Goal: Task Accomplishment & Management: Complete application form

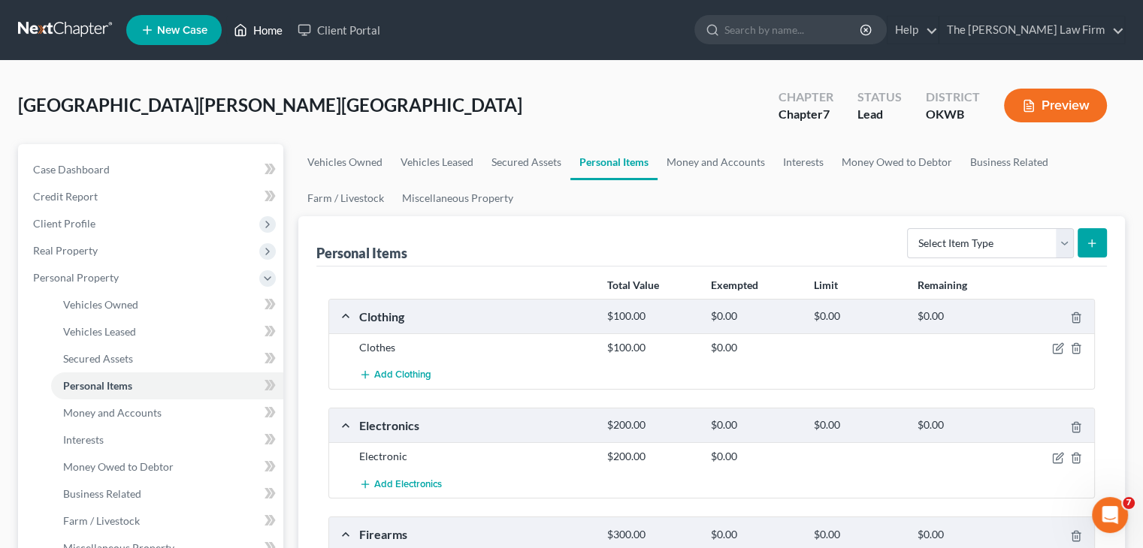
click at [270, 35] on link "Home" at bounding box center [258, 30] width 64 height 27
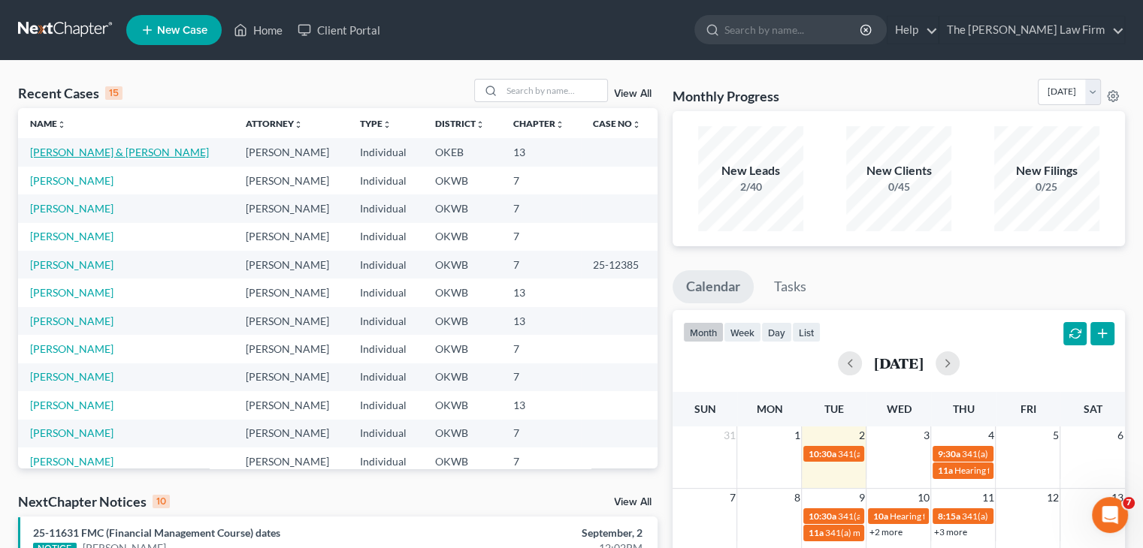
click at [81, 156] on link "[PERSON_NAME] & [PERSON_NAME]" at bounding box center [119, 152] width 179 height 13
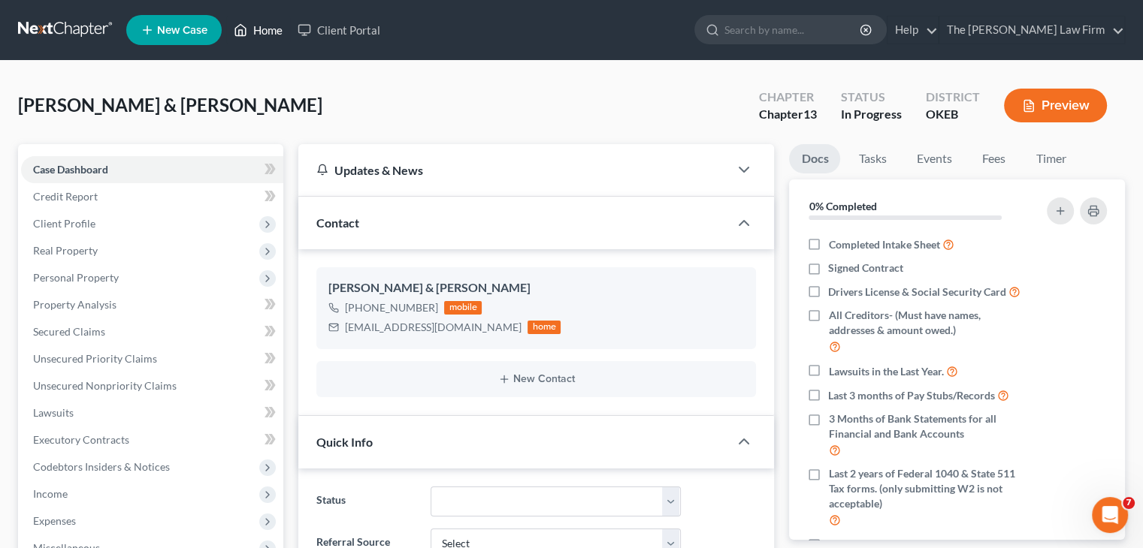
click at [251, 36] on link "Home" at bounding box center [258, 30] width 64 height 27
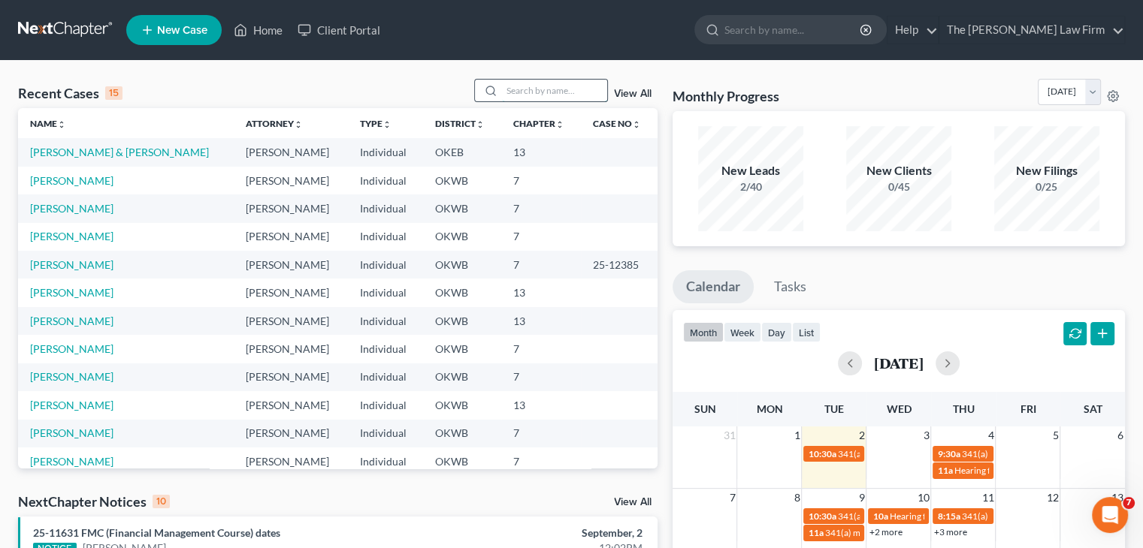
click at [544, 89] on input "search" at bounding box center [554, 91] width 105 height 22
type input "N"
click at [581, 86] on input "search" at bounding box center [554, 91] width 105 height 22
type input "mCCLENDON"
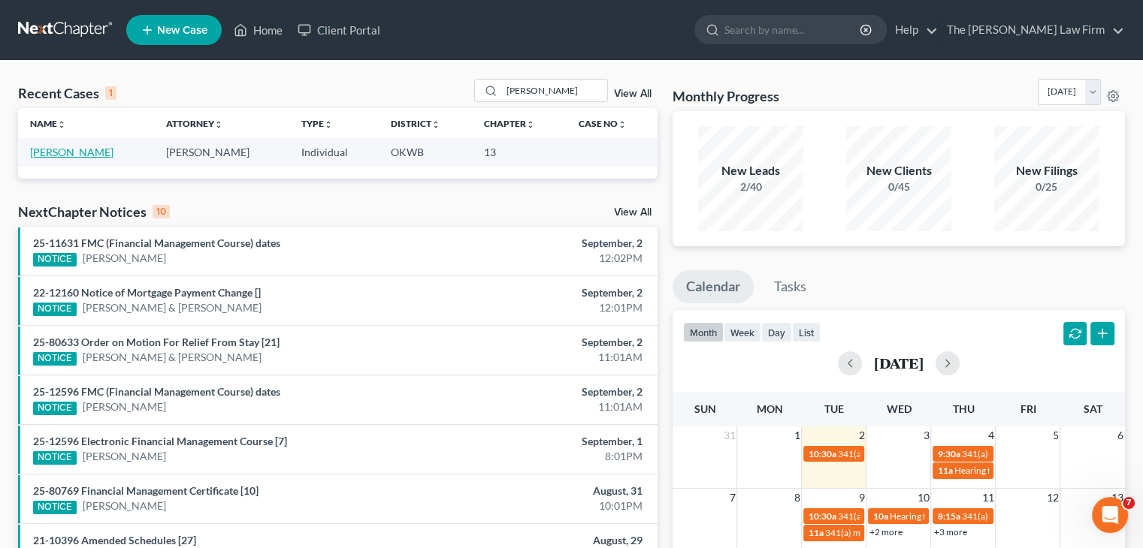
click at [103, 151] on link "[PERSON_NAME]" at bounding box center [71, 152] width 83 height 13
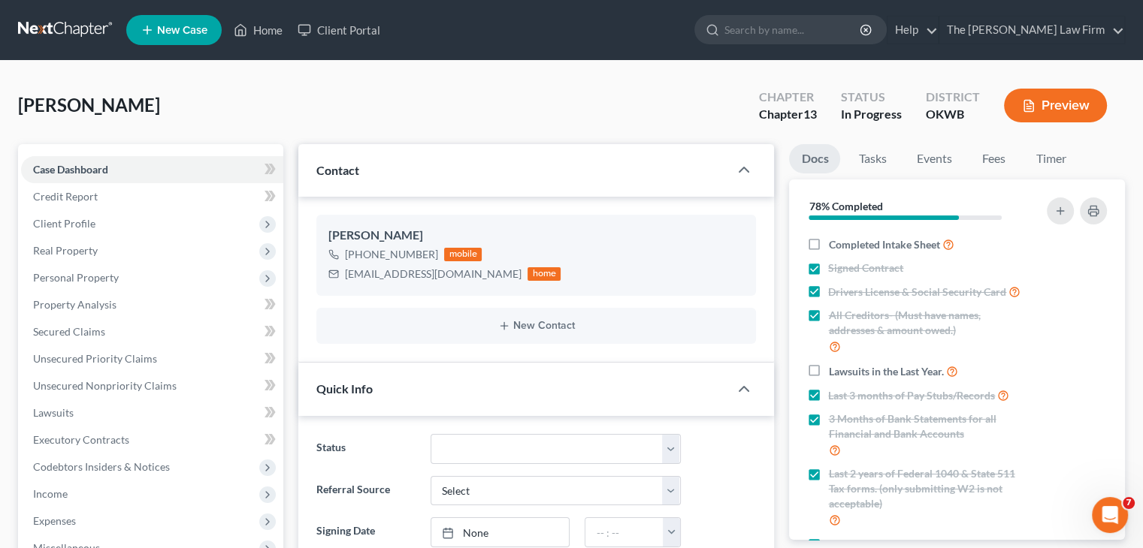
scroll to position [409, 0]
click at [89, 224] on span "Client Profile" at bounding box center [64, 223] width 62 height 13
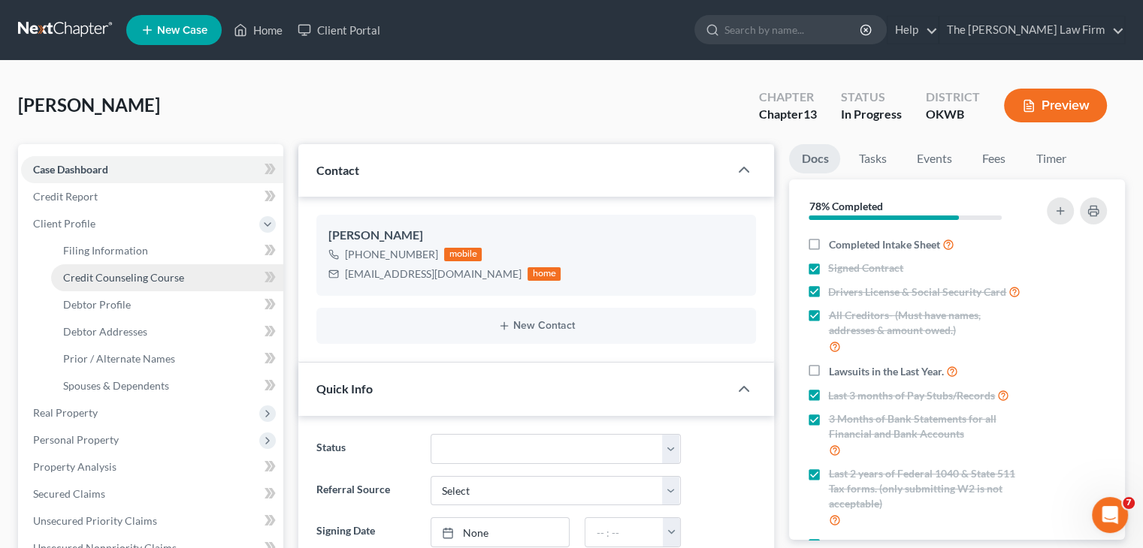
click at [98, 276] on span "Credit Counseling Course" at bounding box center [123, 277] width 121 height 13
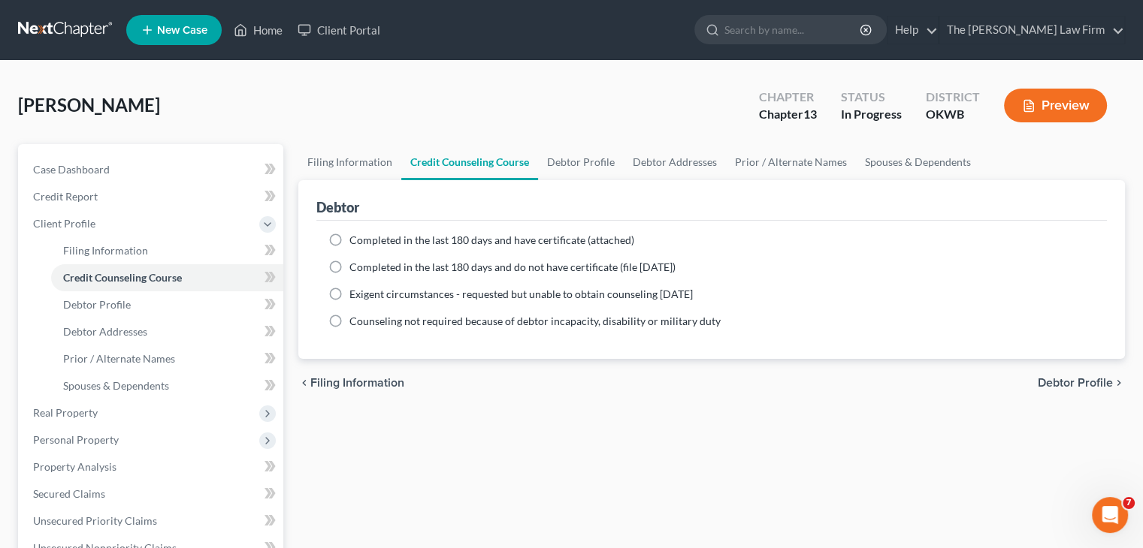
click at [349, 234] on label "Completed in the last 180 days and have certificate (attached)" at bounding box center [491, 240] width 285 height 15
click at [355, 234] on input "Completed in the last 180 days and have certificate (attached)" at bounding box center [360, 238] width 10 height 10
radio input "true"
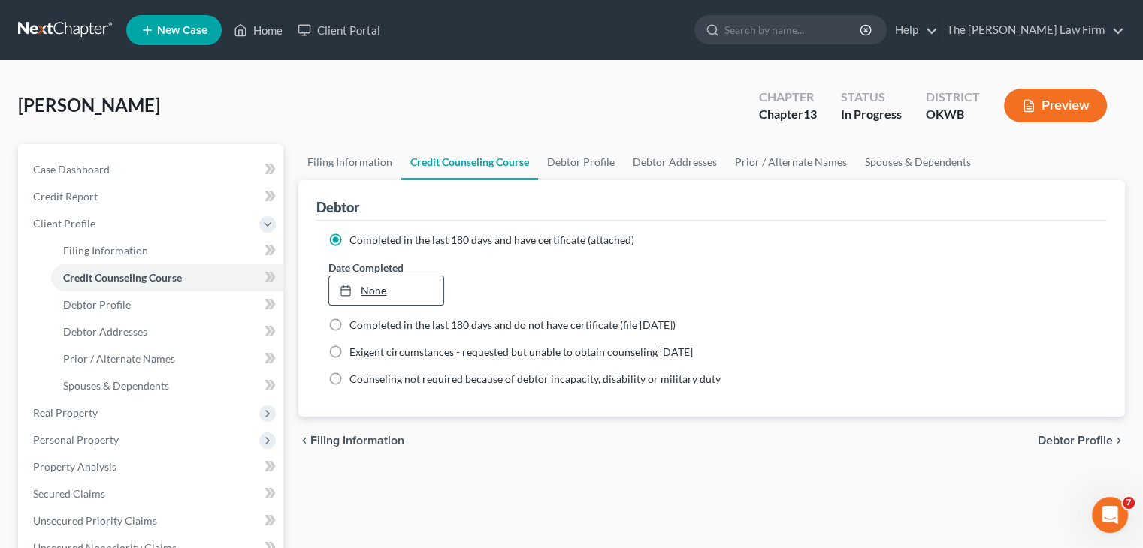
type input "9/2/2025"
click at [377, 284] on link "9/2/2025" at bounding box center [385, 290] width 113 height 29
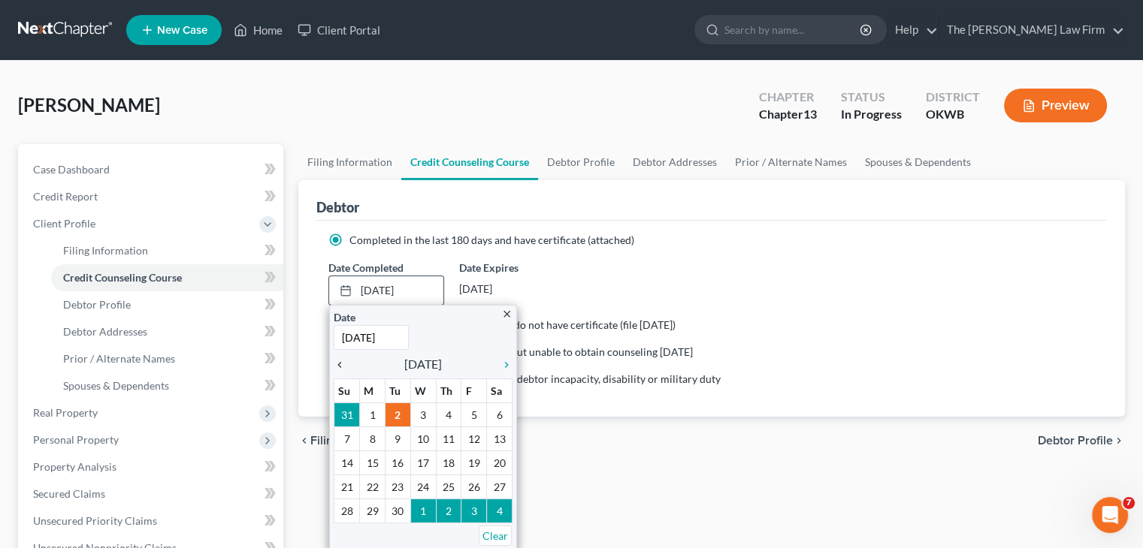
click at [346, 366] on icon "chevron_left" at bounding box center [344, 365] width 20 height 12
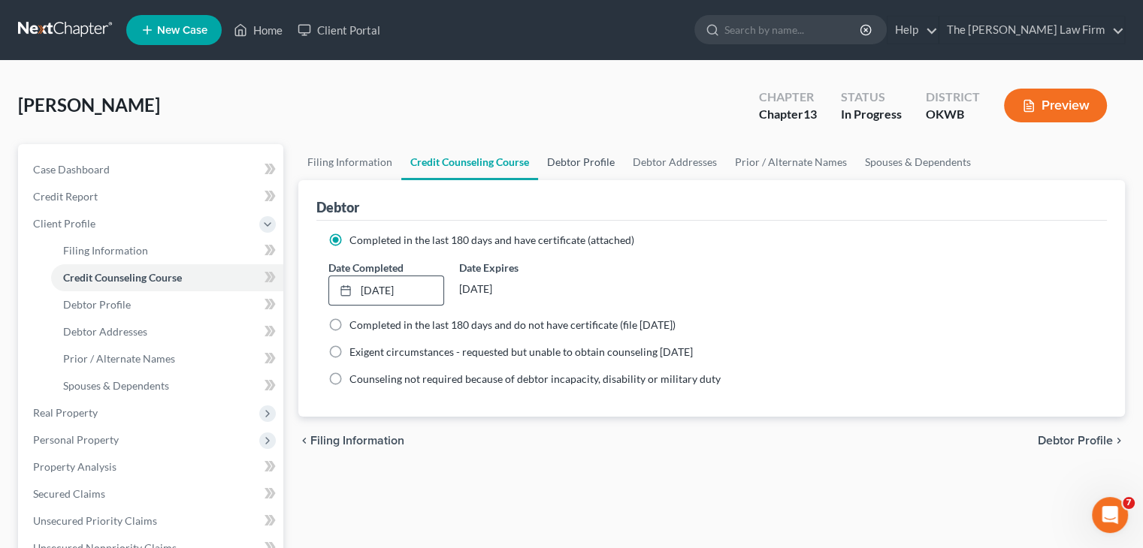
click at [566, 160] on link "Debtor Profile" at bounding box center [581, 162] width 86 height 36
select select "0"
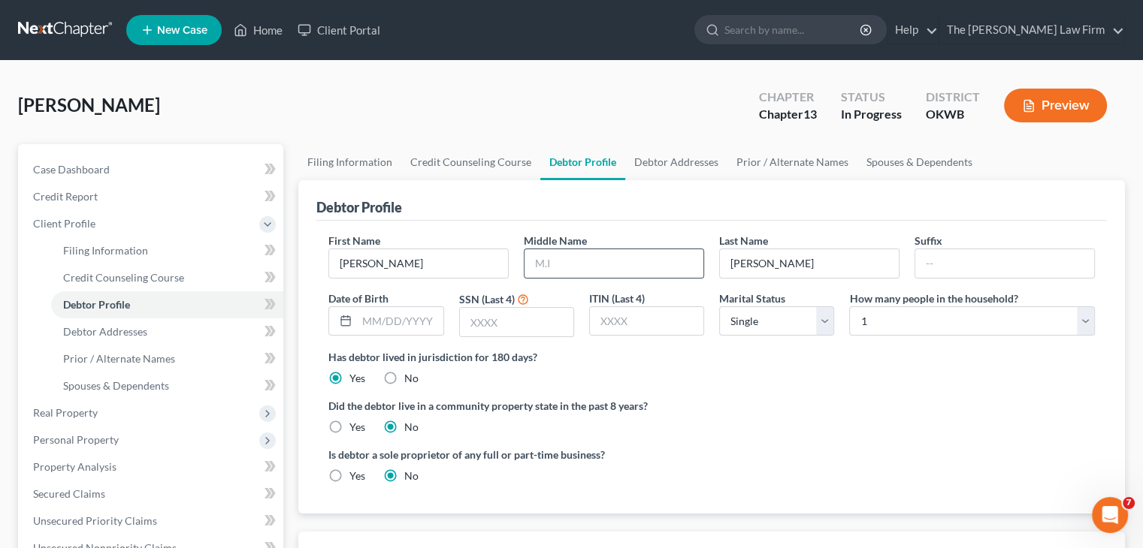
click at [606, 249] on div at bounding box center [614, 264] width 180 height 30
click at [607, 260] on input "text" at bounding box center [613, 263] width 179 height 29
type input "j"
type input "Jean"
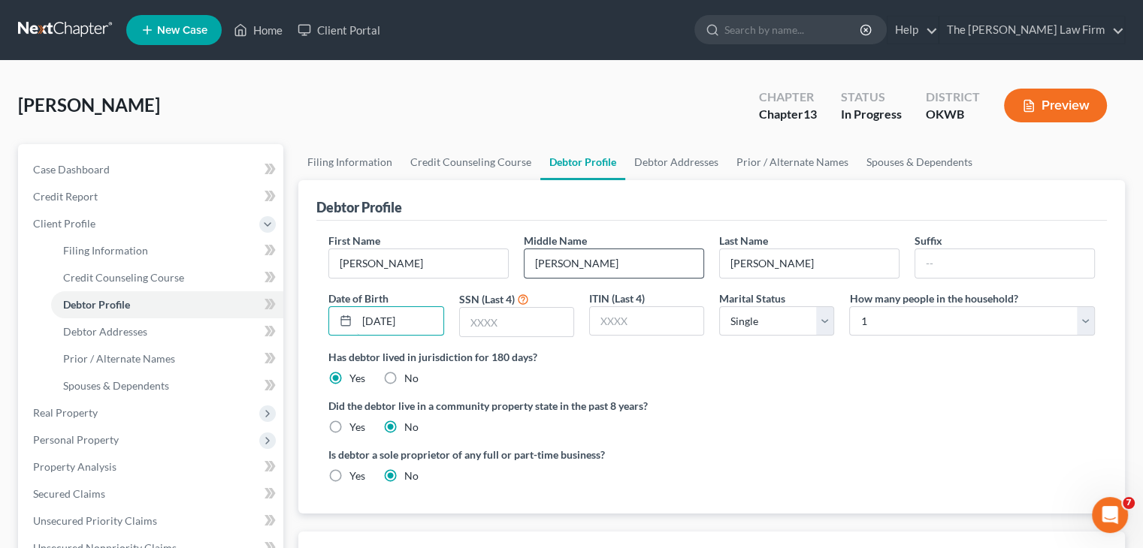
type input "06/17/1974"
type input "8083"
click at [162, 246] on link "Filing Information" at bounding box center [167, 250] width 232 height 27
select select "1"
select select "0"
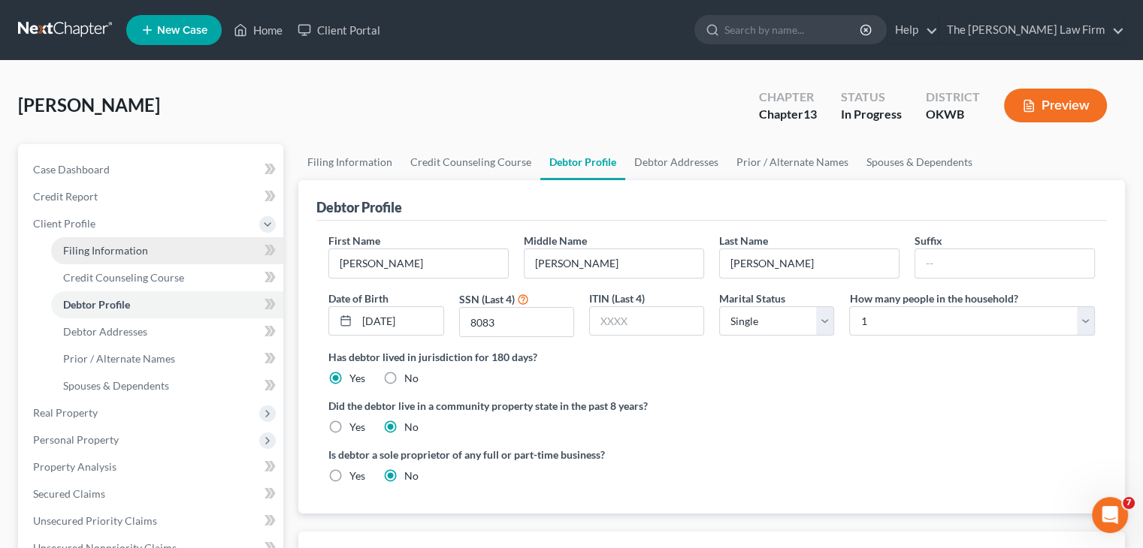
select select "3"
select select "65"
select select "0"
select select "37"
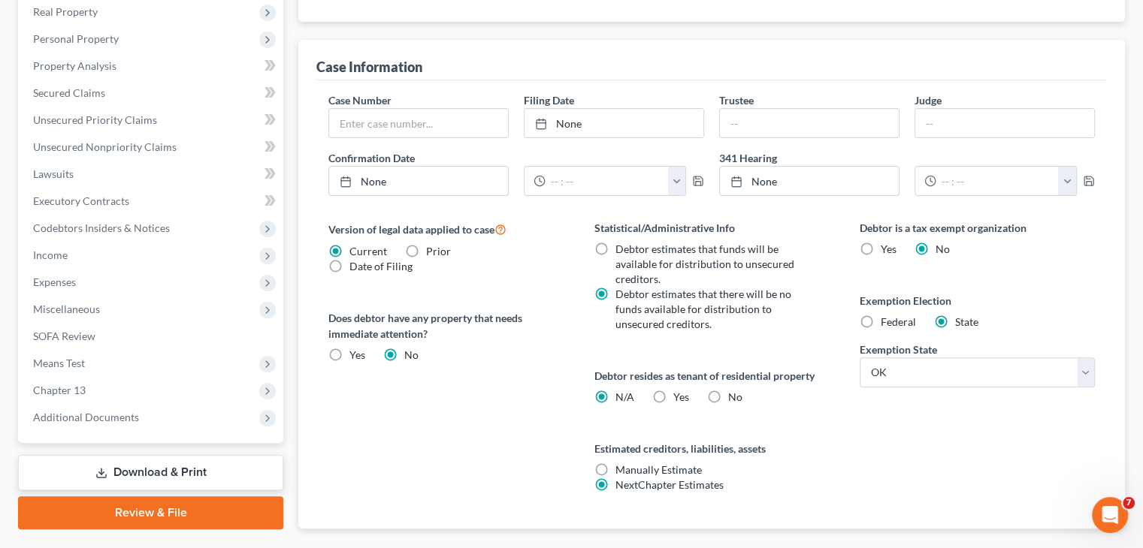
scroll to position [409, 0]
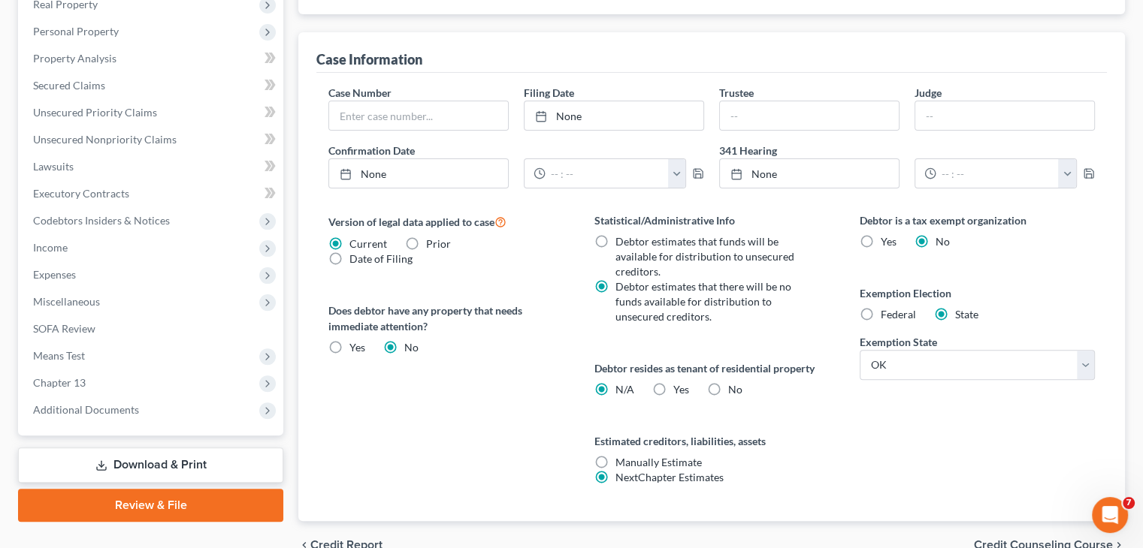
click at [673, 387] on label "Yes Yes" at bounding box center [681, 389] width 16 height 15
click at [679, 387] on input "Yes Yes" at bounding box center [684, 387] width 10 height 10
radio input "true"
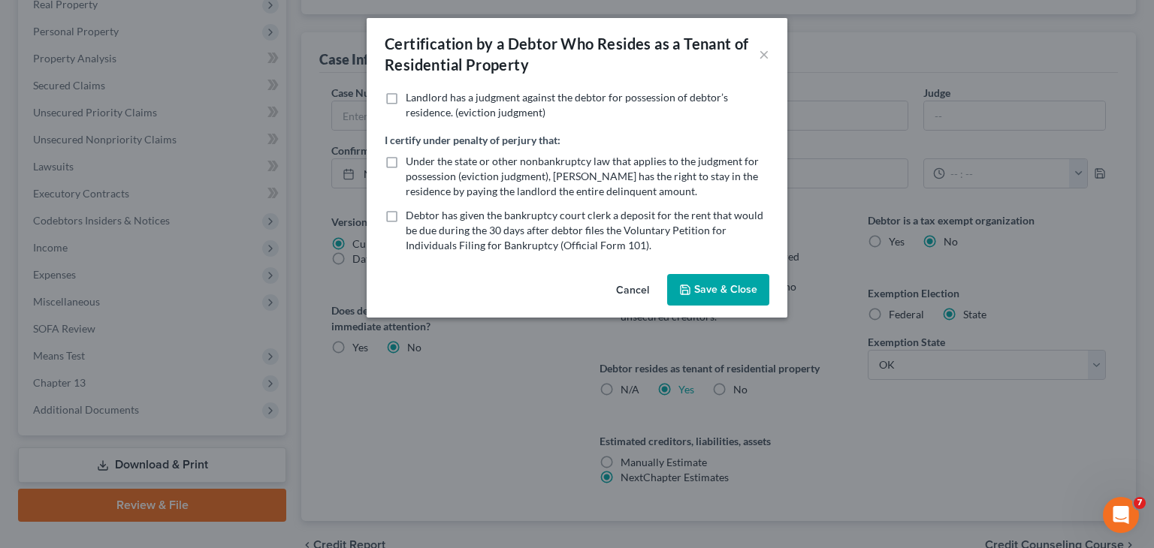
click at [634, 292] on button "Cancel" at bounding box center [632, 291] width 57 height 30
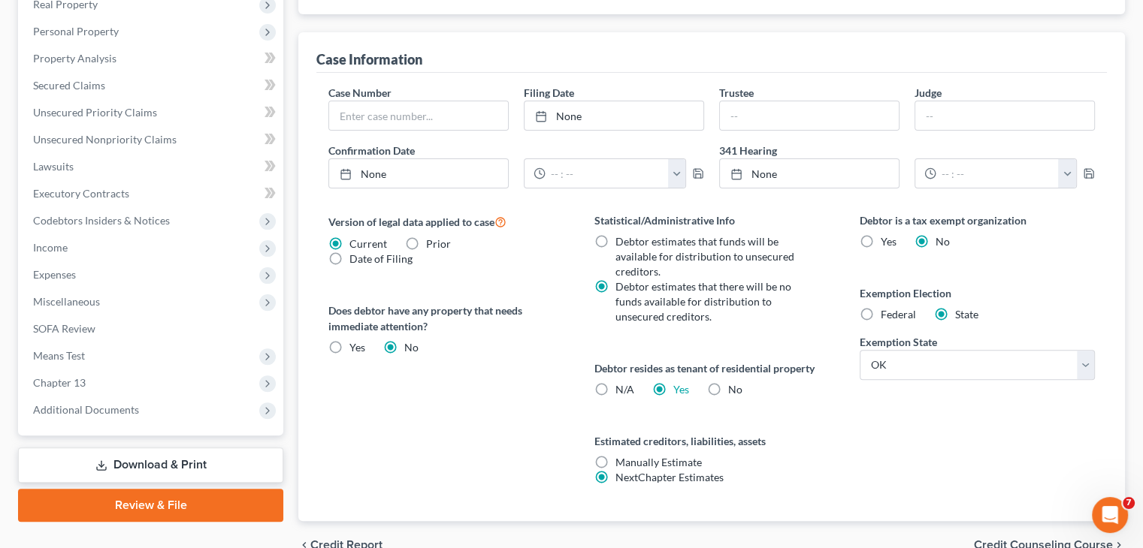
click at [615, 386] on label "N/A" at bounding box center [624, 389] width 19 height 15
click at [621, 386] on input "N/A" at bounding box center [626, 387] width 10 height 10
radio input "true"
radio input "false"
click at [615, 386] on label "N/A" at bounding box center [624, 389] width 19 height 15
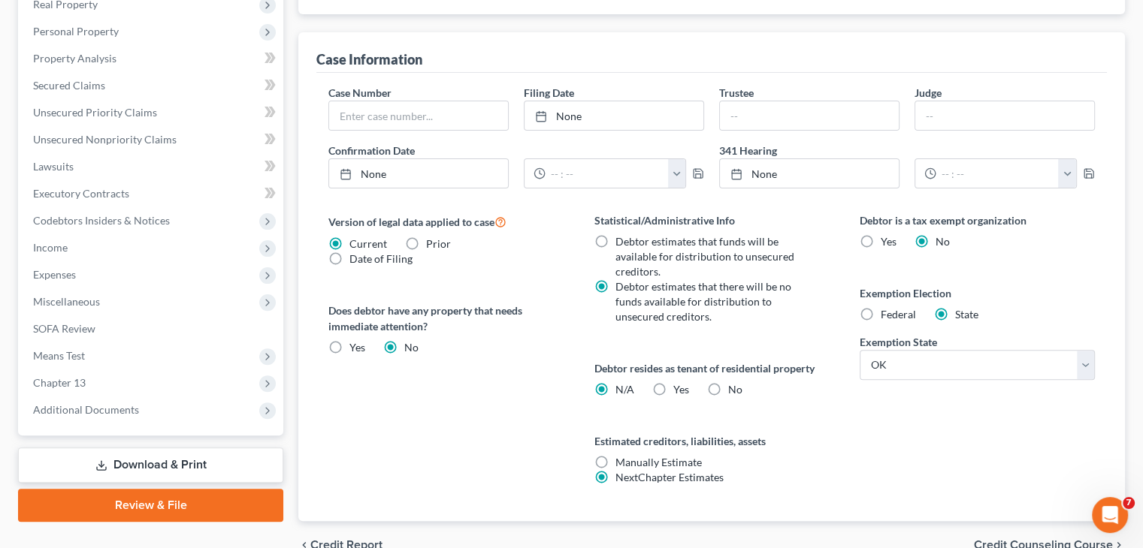
click at [621, 386] on input "N/A" at bounding box center [626, 387] width 10 height 10
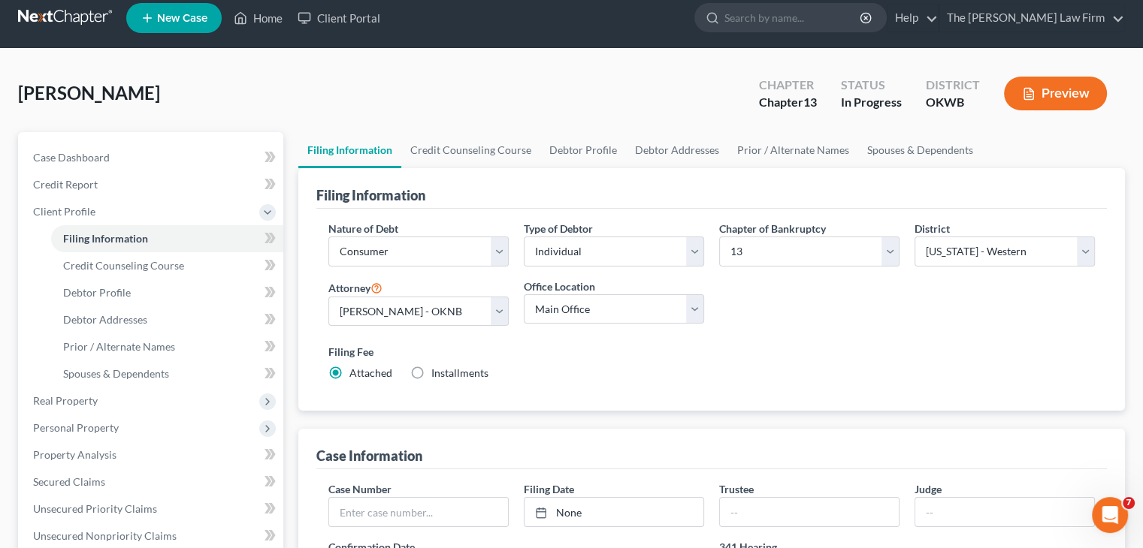
scroll to position [0, 0]
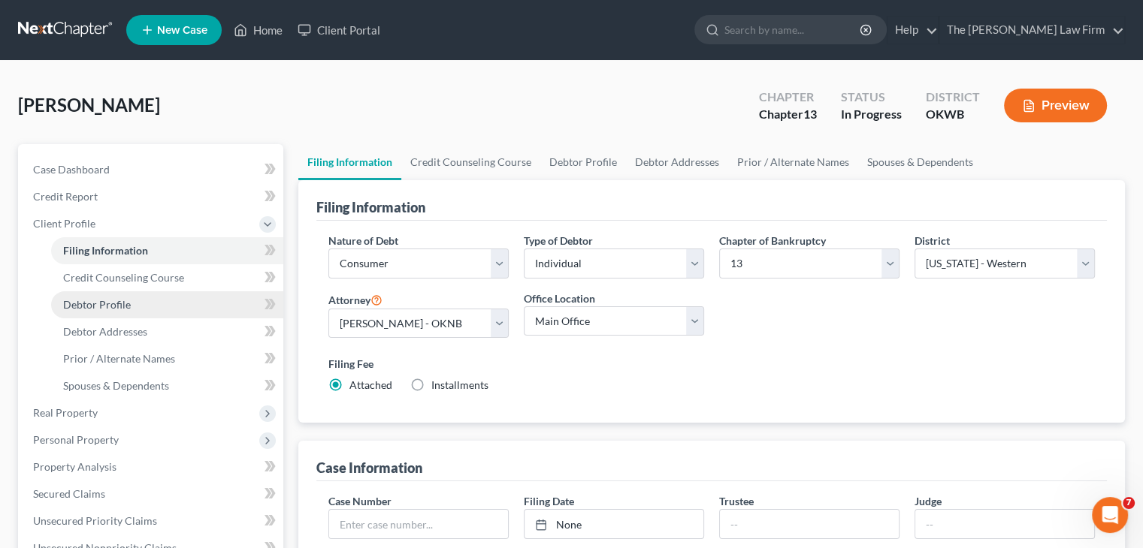
click at [180, 315] on link "Debtor Profile" at bounding box center [167, 305] width 232 height 27
select select "0"
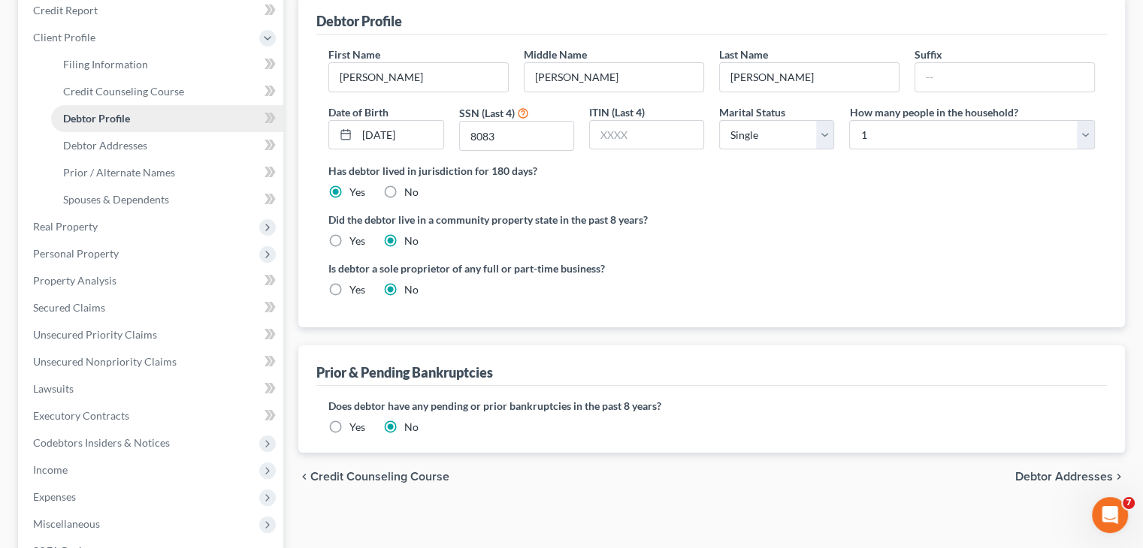
scroll to position [197, 0]
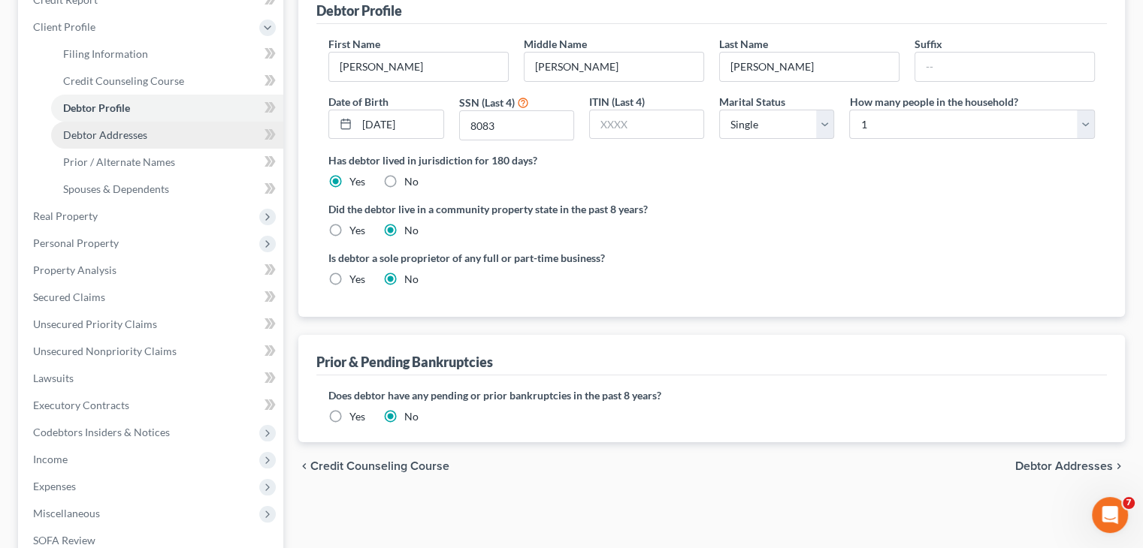
click at [150, 136] on link "Debtor Addresses" at bounding box center [167, 135] width 232 height 27
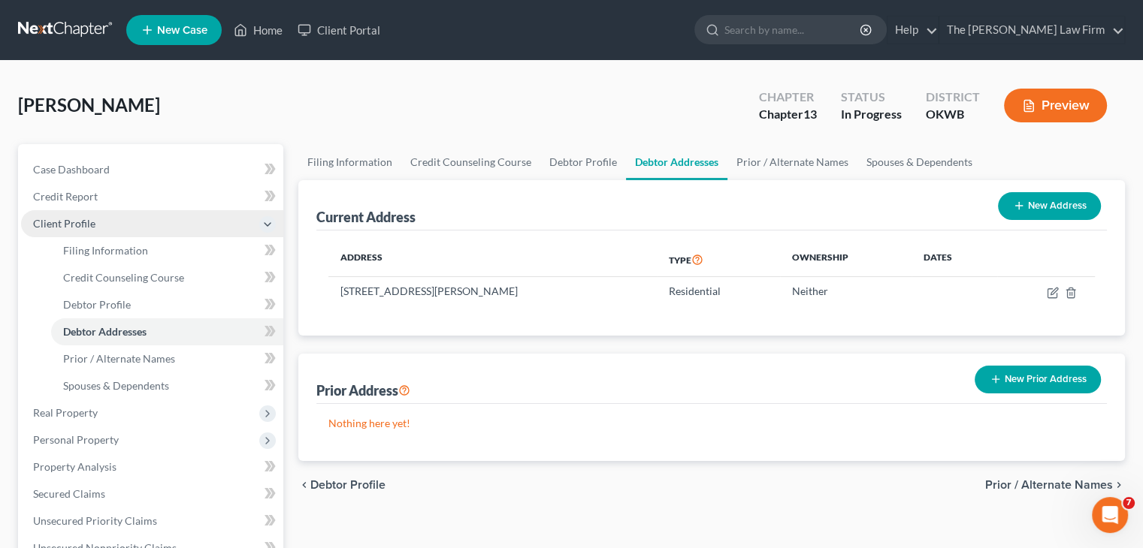
click at [155, 225] on span "Client Profile" at bounding box center [152, 223] width 262 height 27
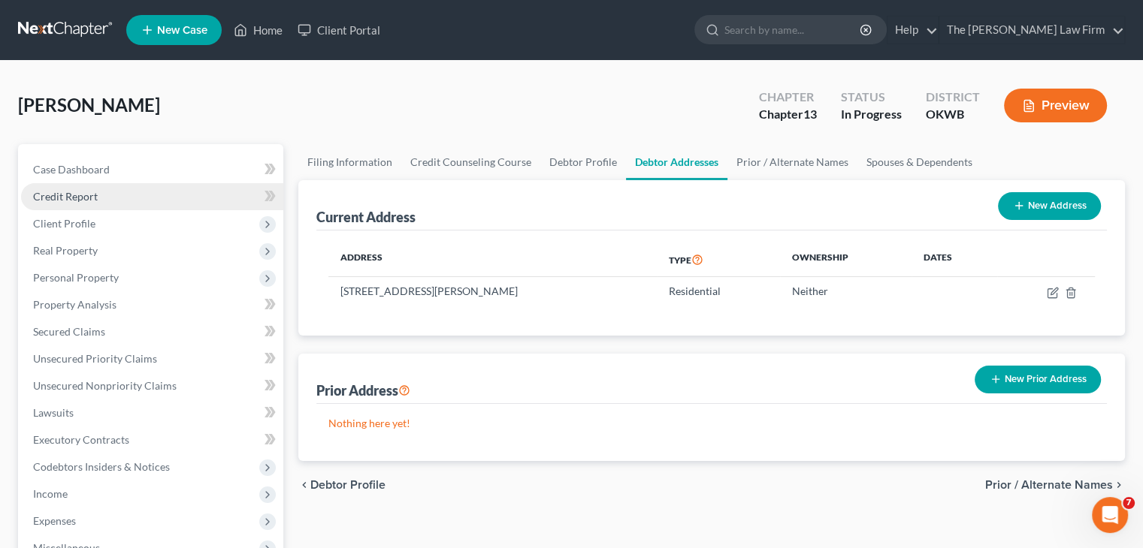
click at [183, 189] on link "Credit Report" at bounding box center [152, 196] width 262 height 27
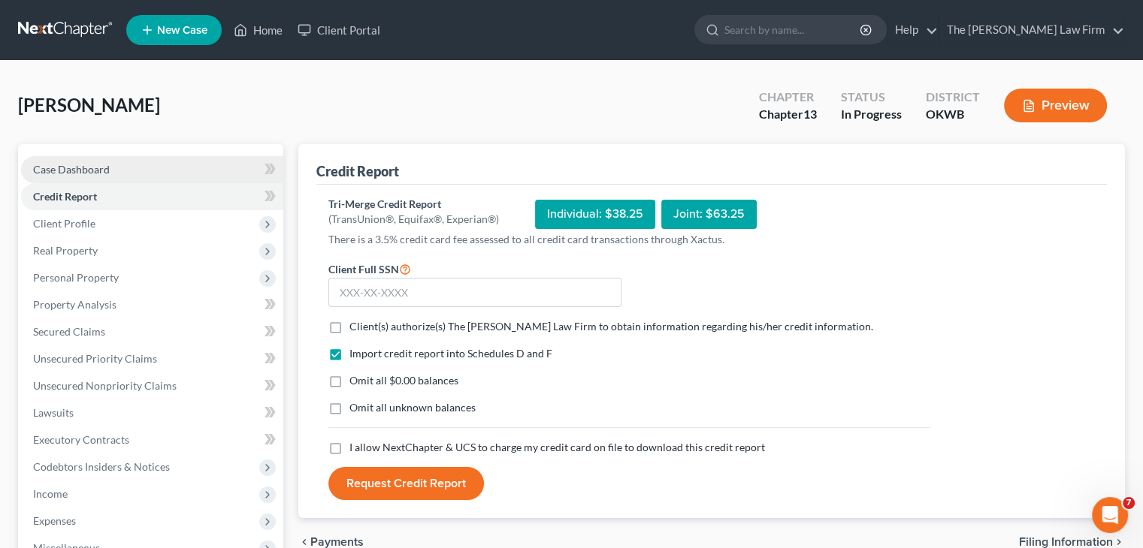
click at [120, 169] on link "Case Dashboard" at bounding box center [152, 169] width 262 height 27
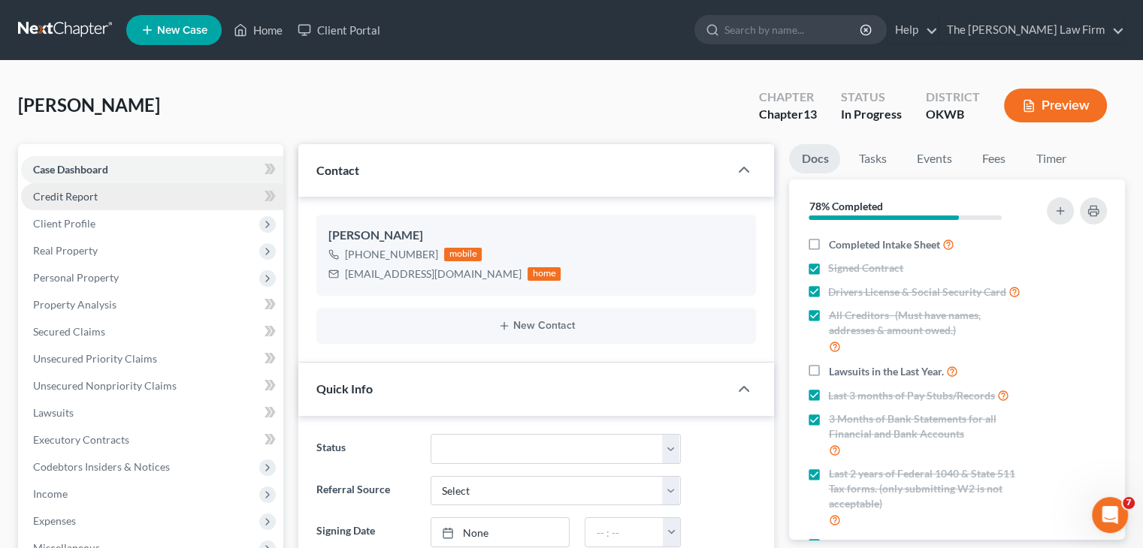
scroll to position [409, 0]
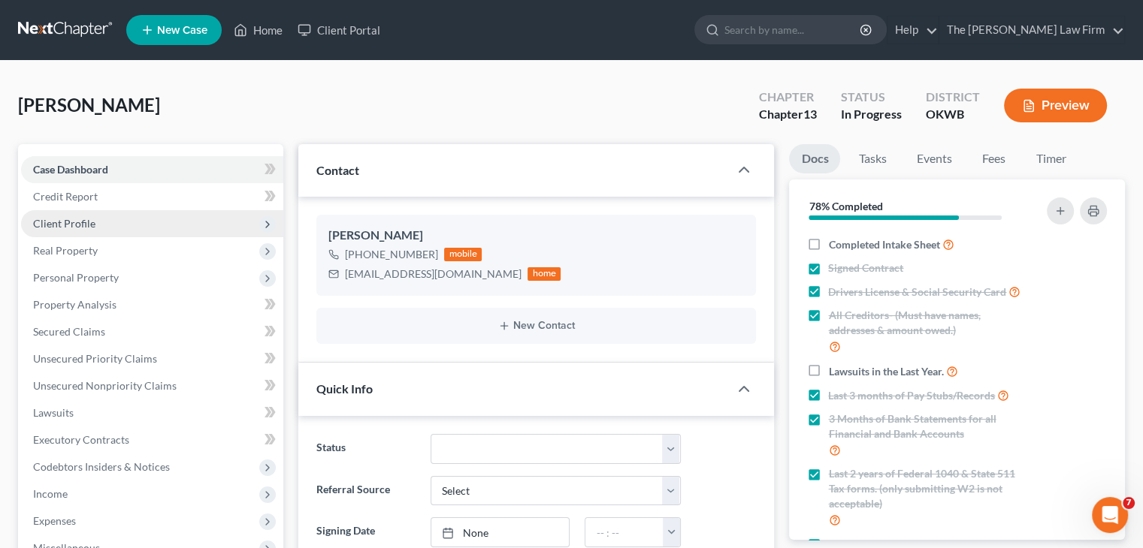
click at [131, 218] on span "Client Profile" at bounding box center [152, 223] width 262 height 27
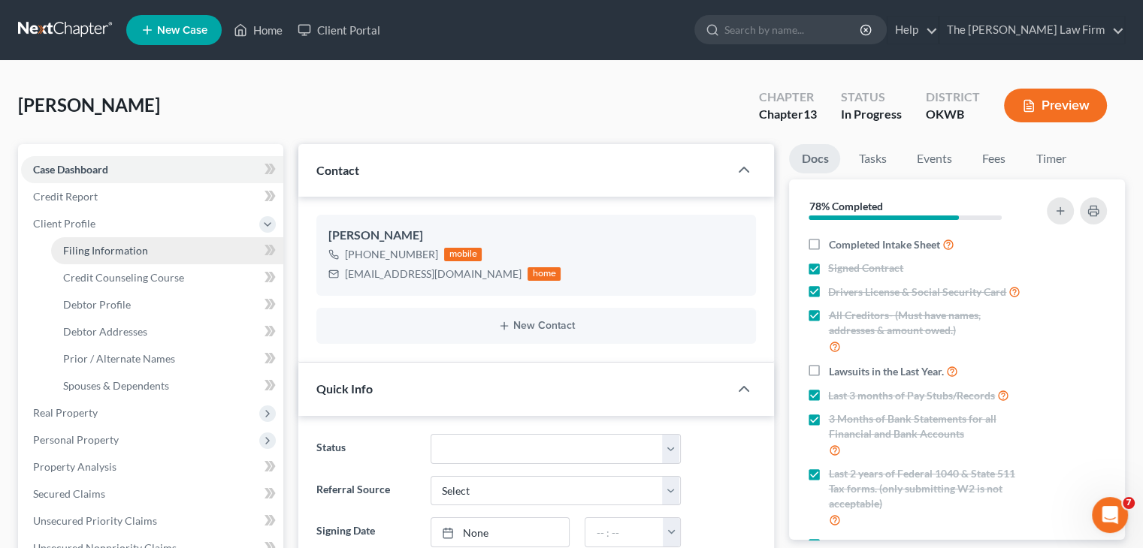
click at [172, 251] on link "Filing Information" at bounding box center [167, 250] width 232 height 27
select select "1"
select select "0"
select select "3"
select select "65"
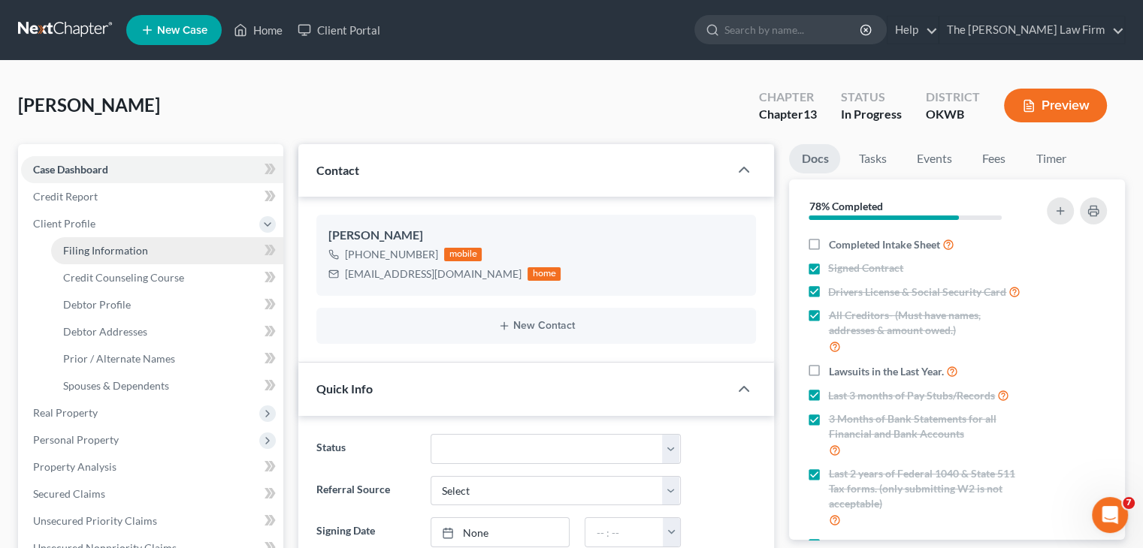
select select "0"
select select "37"
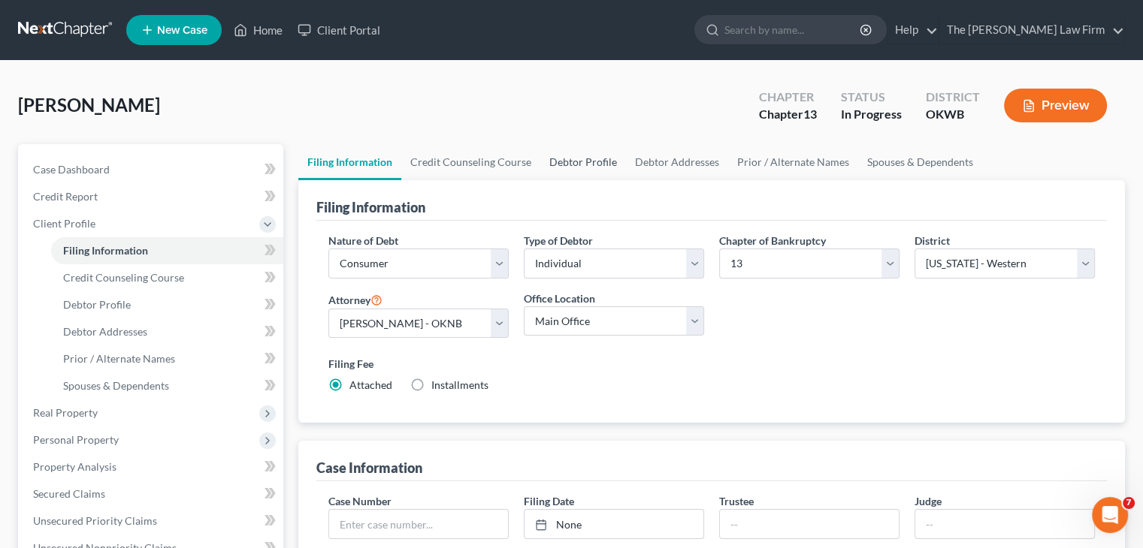
click at [578, 166] on link "Debtor Profile" at bounding box center [583, 162] width 86 height 36
select select "0"
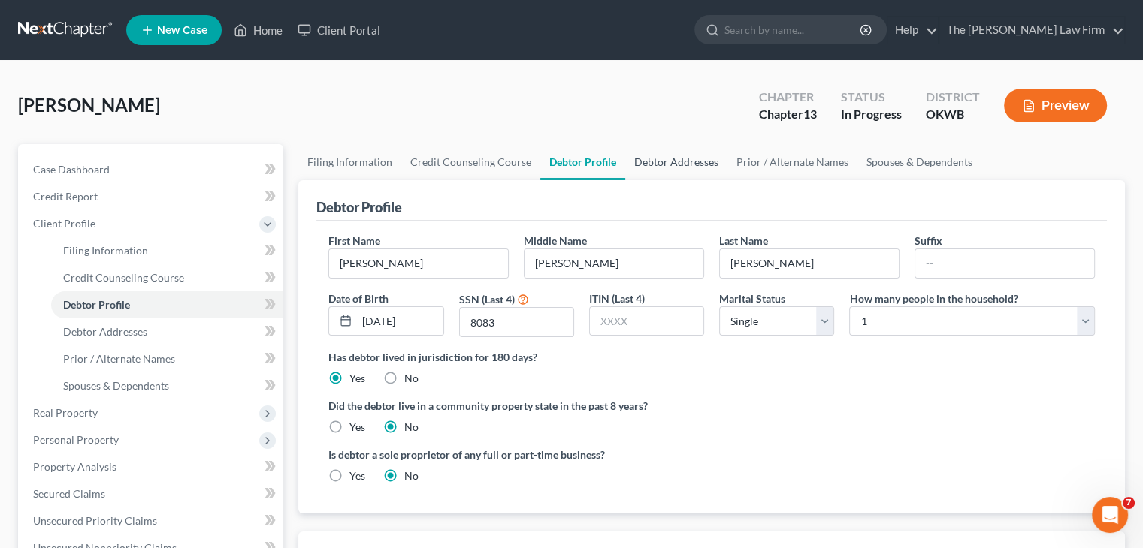
click at [666, 163] on link "Debtor Addresses" at bounding box center [676, 162] width 102 height 36
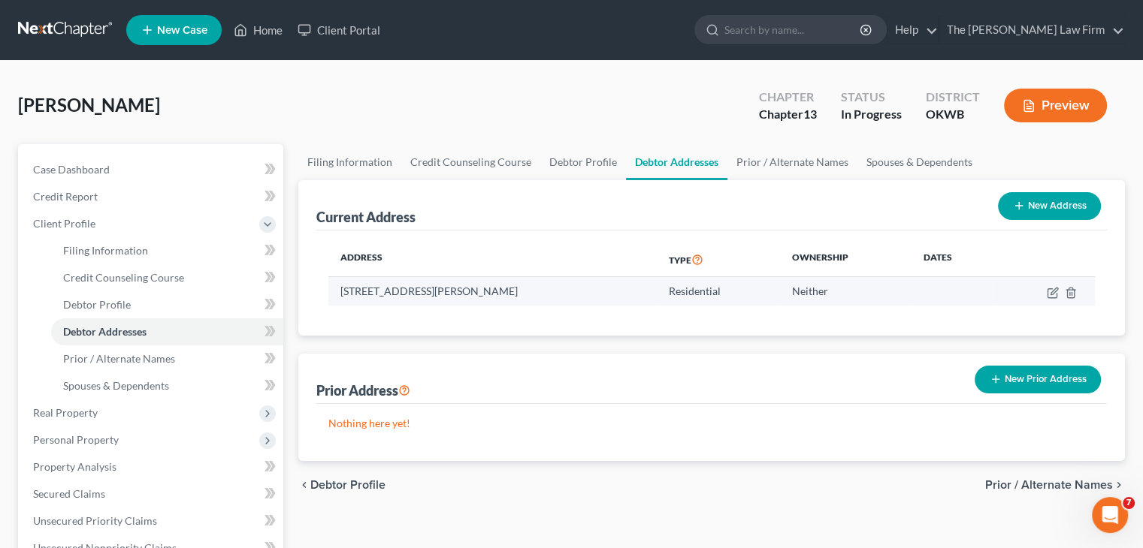
click at [406, 293] on td "[STREET_ADDRESS][PERSON_NAME]" at bounding box center [492, 291] width 328 height 29
click at [1052, 288] on icon "button" at bounding box center [1053, 293] width 12 height 12
select select "37"
select select "0"
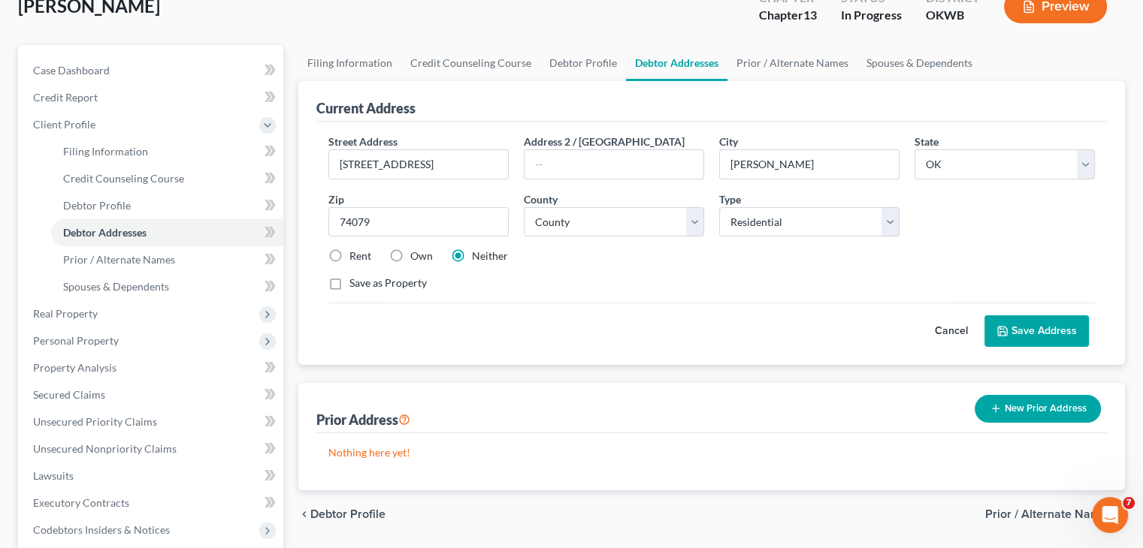
scroll to position [75, 0]
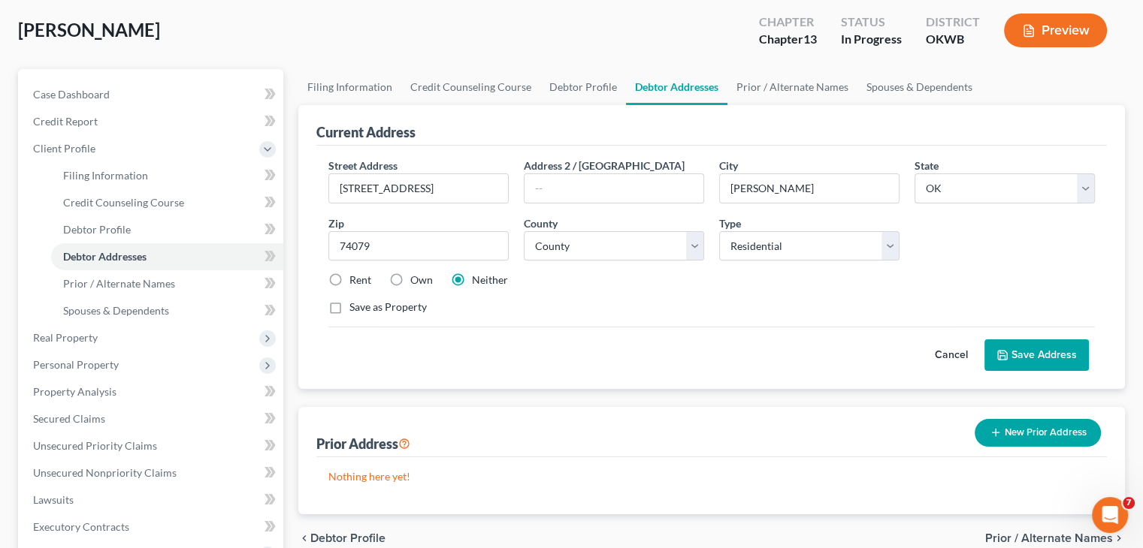
click at [410, 279] on label "Own" at bounding box center [421, 280] width 23 height 15
click at [416, 279] on input "Own" at bounding box center [421, 278] width 10 height 10
radio input "true"
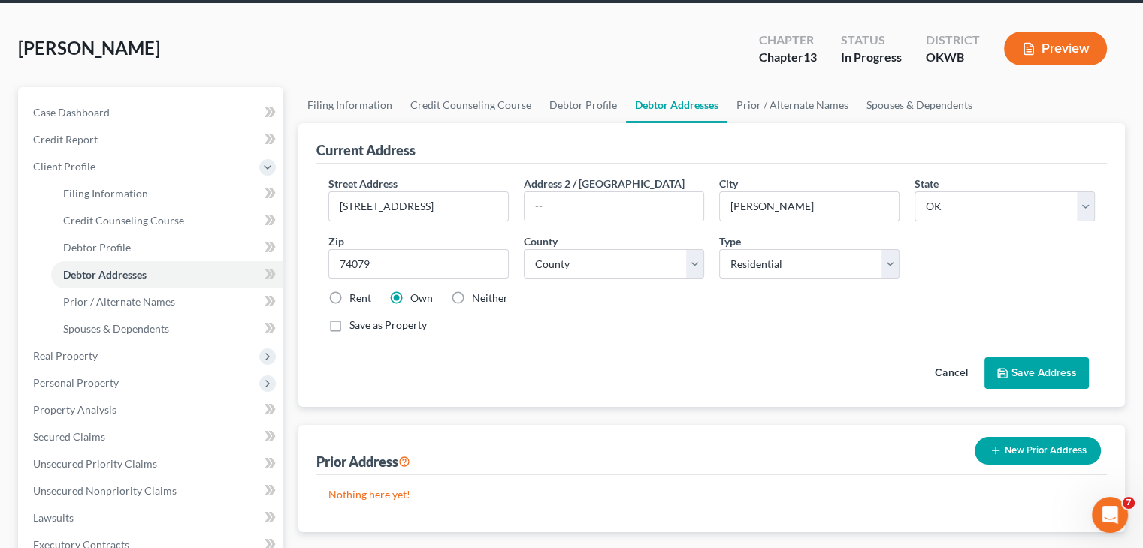
scroll to position [39, 0]
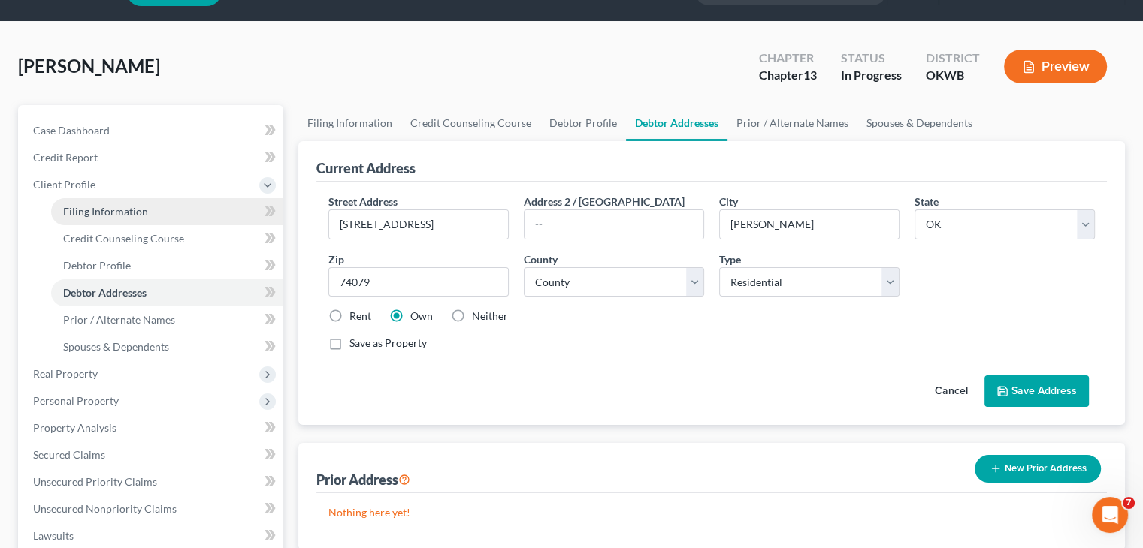
click at [102, 212] on span "Filing Information" at bounding box center [105, 211] width 85 height 13
select select "1"
select select "0"
select select "3"
select select "65"
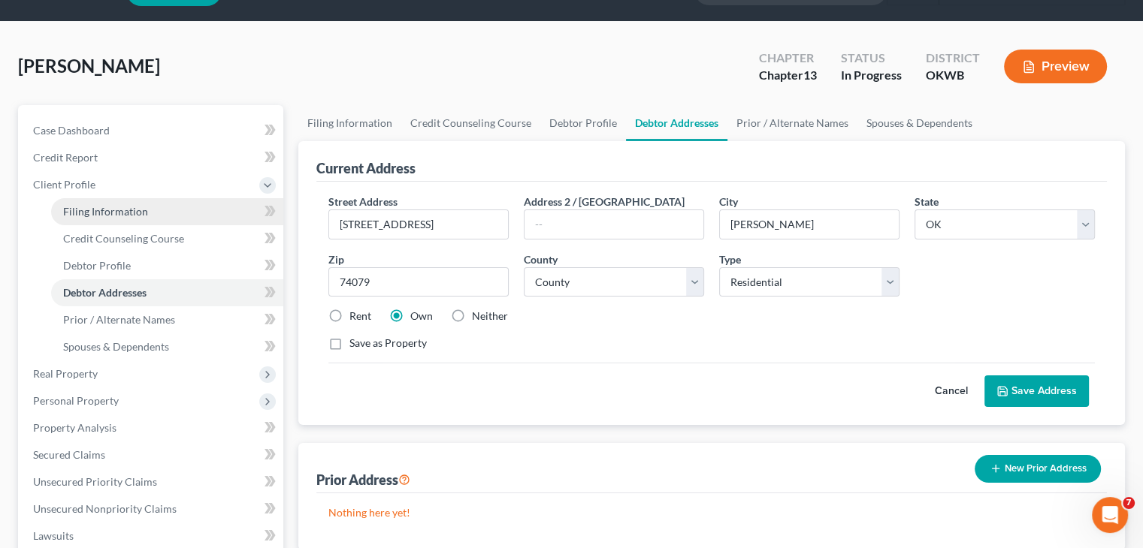
select select "0"
select select "37"
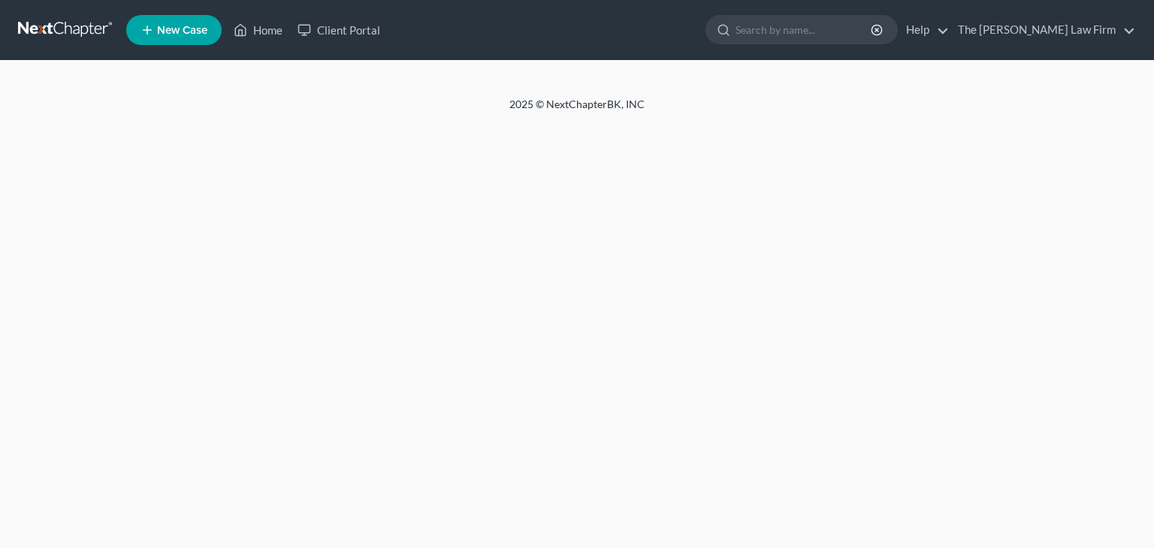
select select "1"
select select "0"
select select "3"
select select "65"
select select "0"
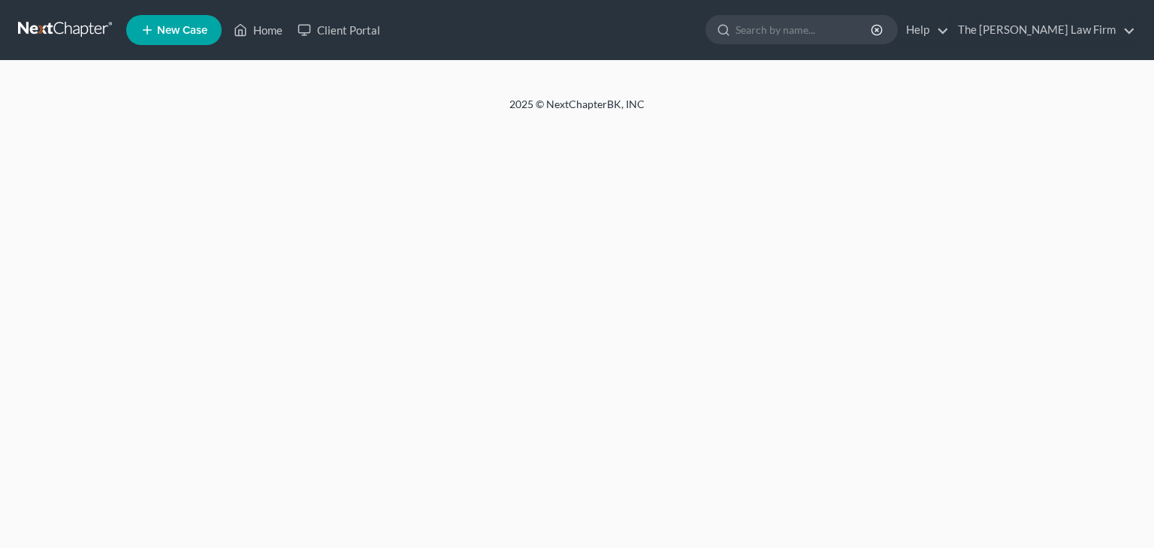
select select "37"
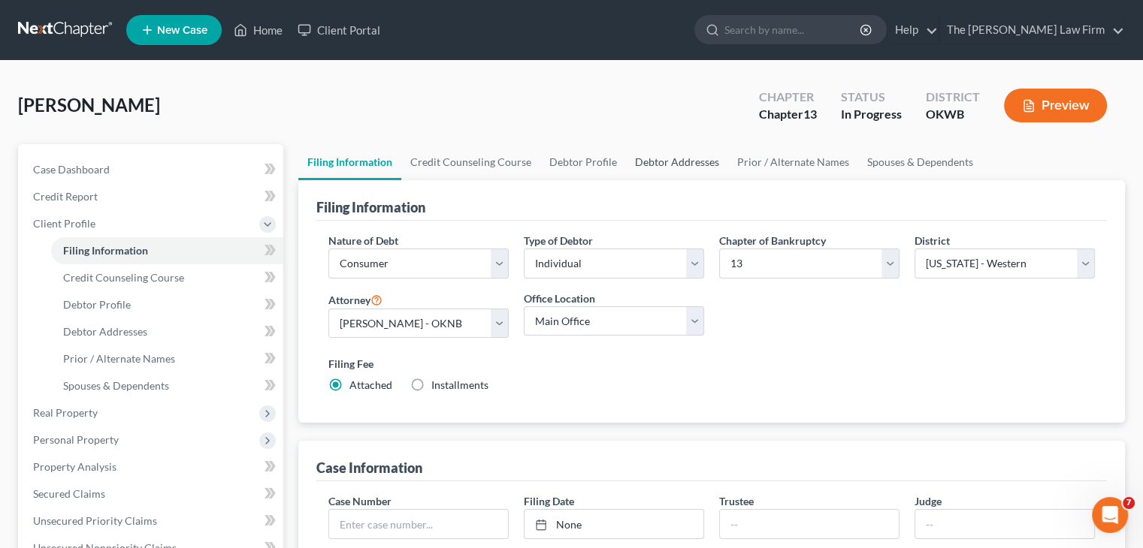
click at [669, 161] on link "Debtor Addresses" at bounding box center [677, 162] width 102 height 36
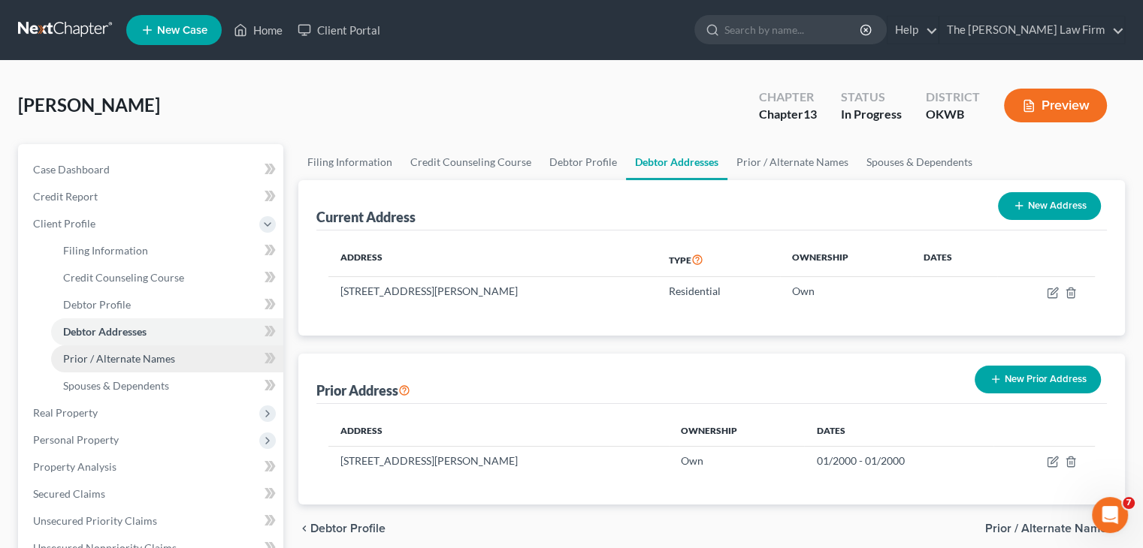
click at [172, 360] on span "Prior / Alternate Names" at bounding box center [119, 358] width 112 height 13
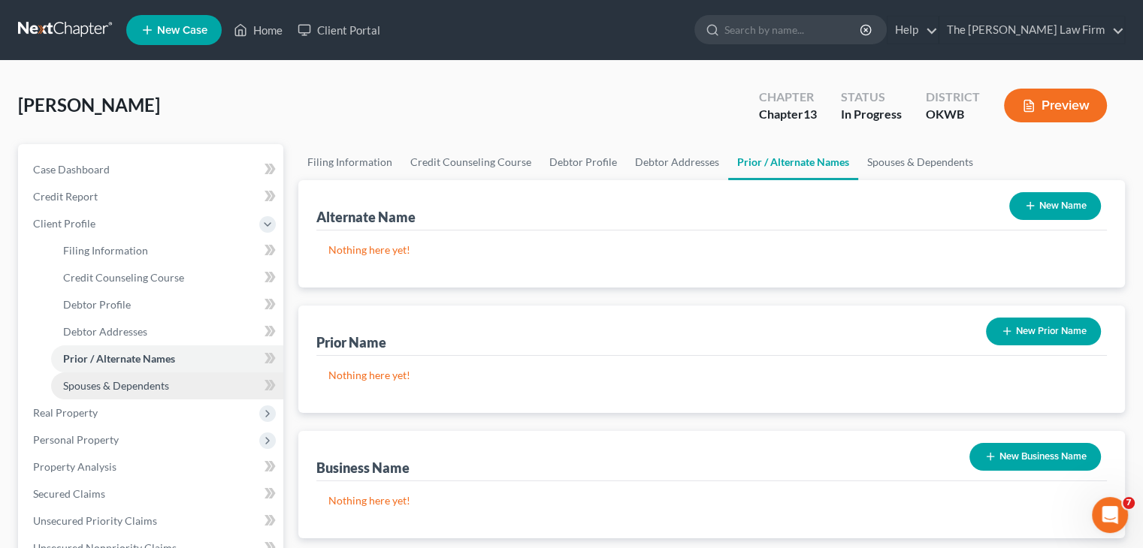
click at [166, 387] on span "Spouses & Dependents" at bounding box center [116, 385] width 106 height 13
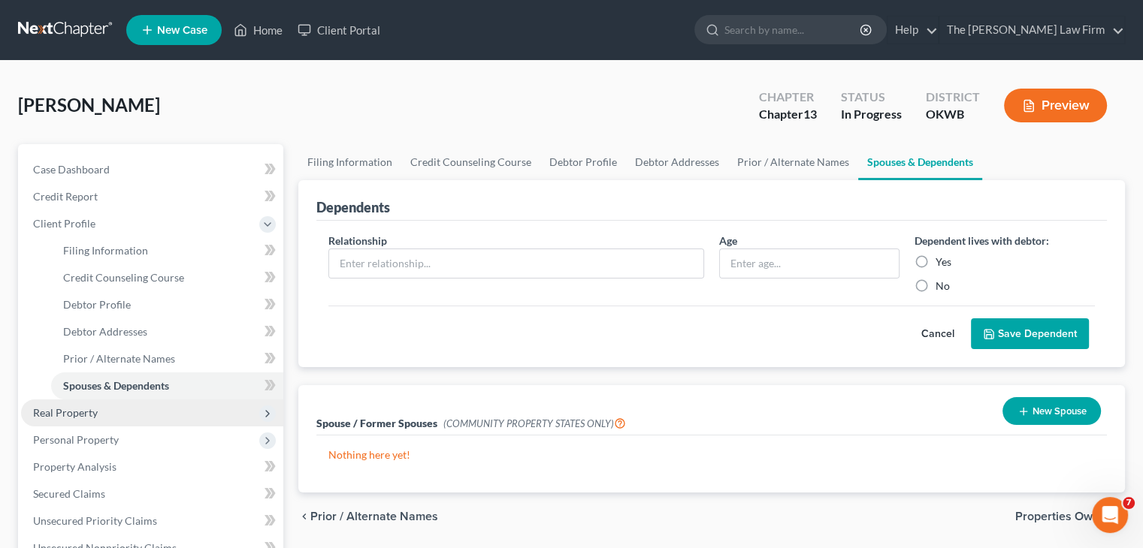
click at [92, 415] on span "Real Property" at bounding box center [65, 412] width 65 height 13
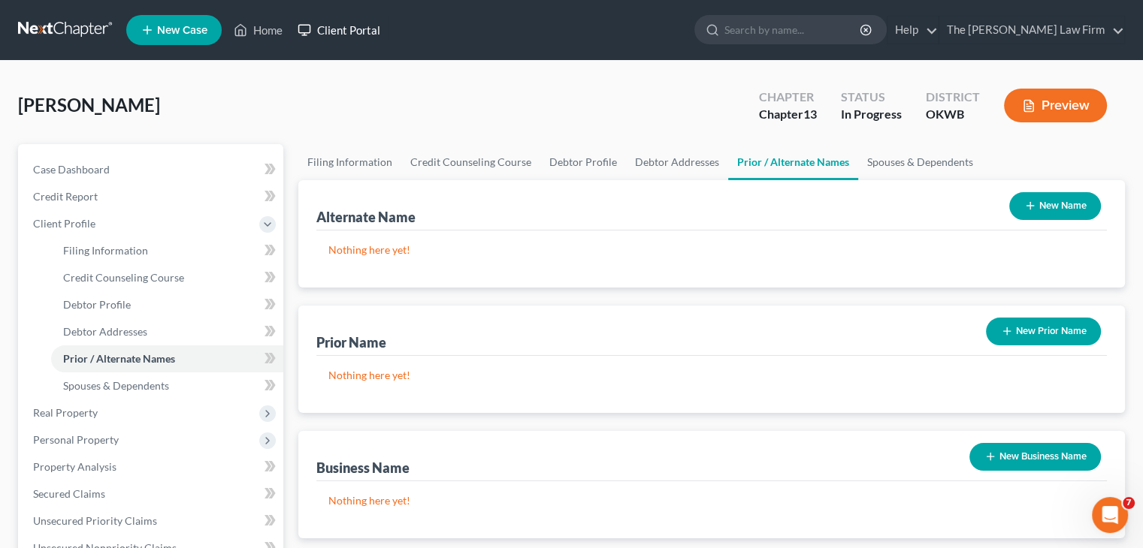
click at [349, 29] on link "Client Portal" at bounding box center [339, 30] width 98 height 27
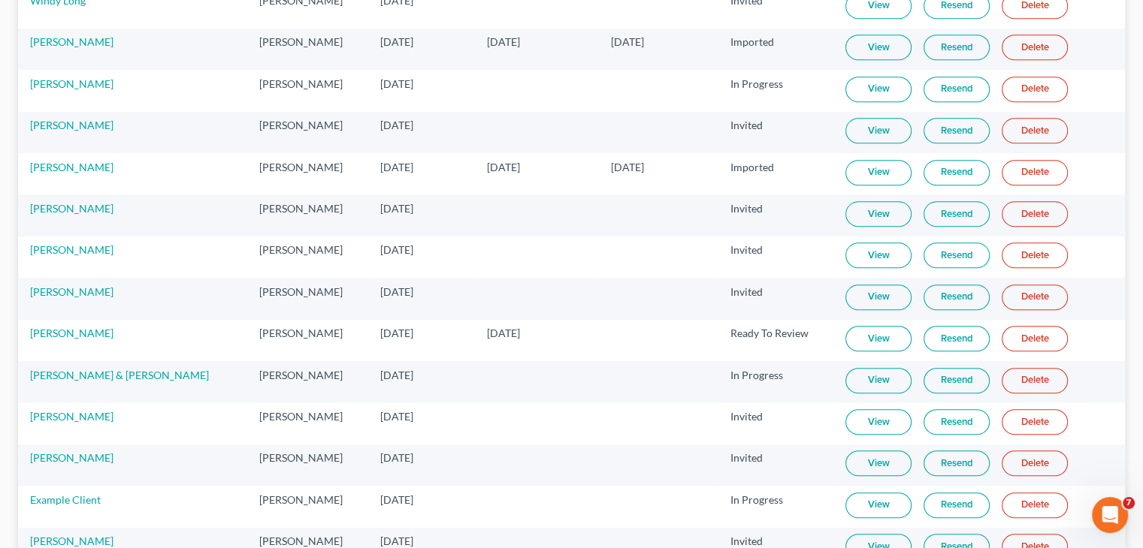
scroll to position [999, 0]
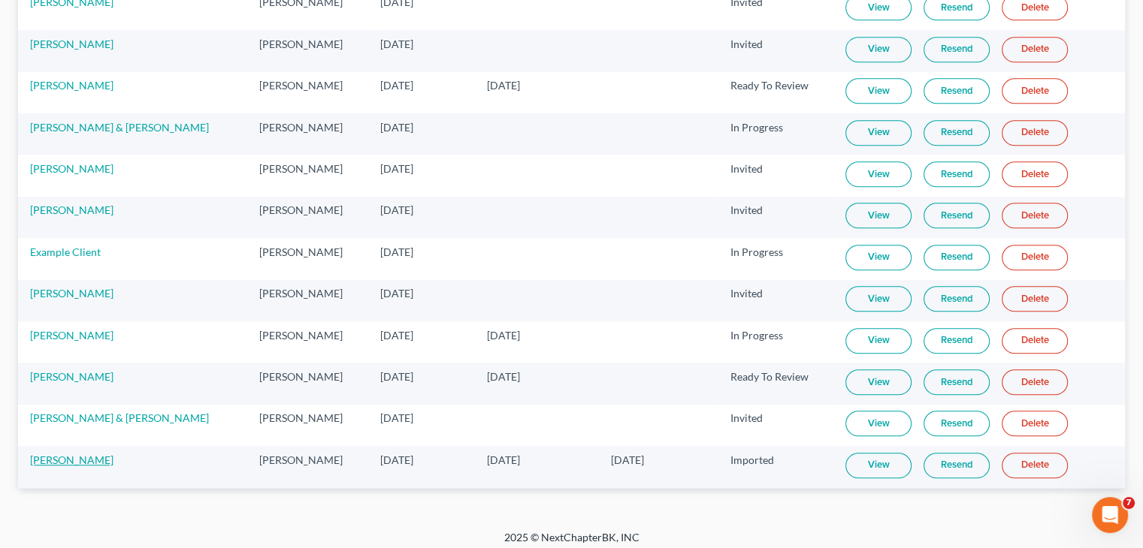
click at [64, 456] on link "[PERSON_NAME]" at bounding box center [71, 460] width 83 height 13
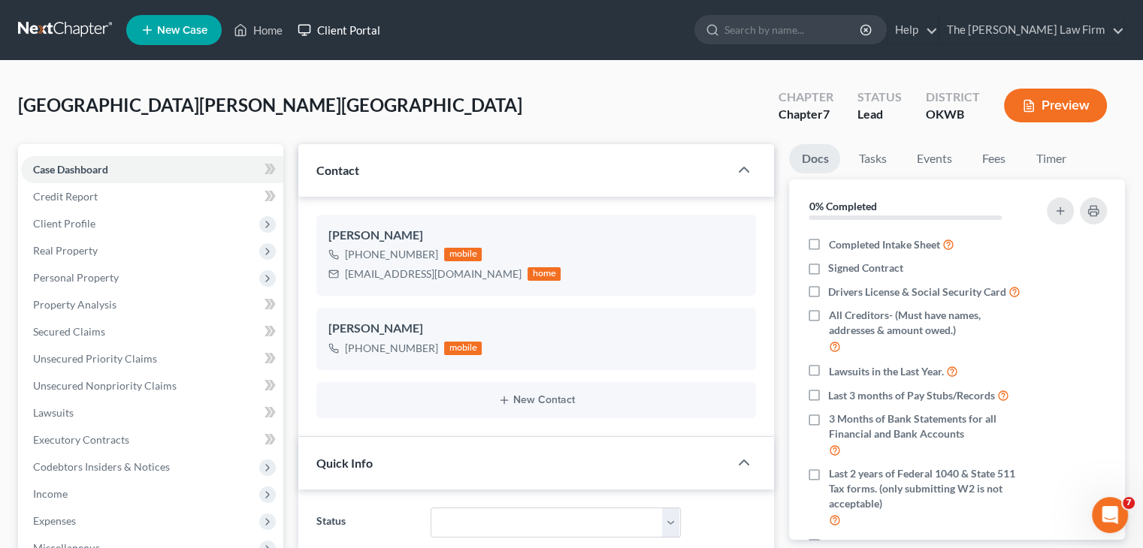
click at [363, 29] on link "Client Portal" at bounding box center [339, 30] width 98 height 27
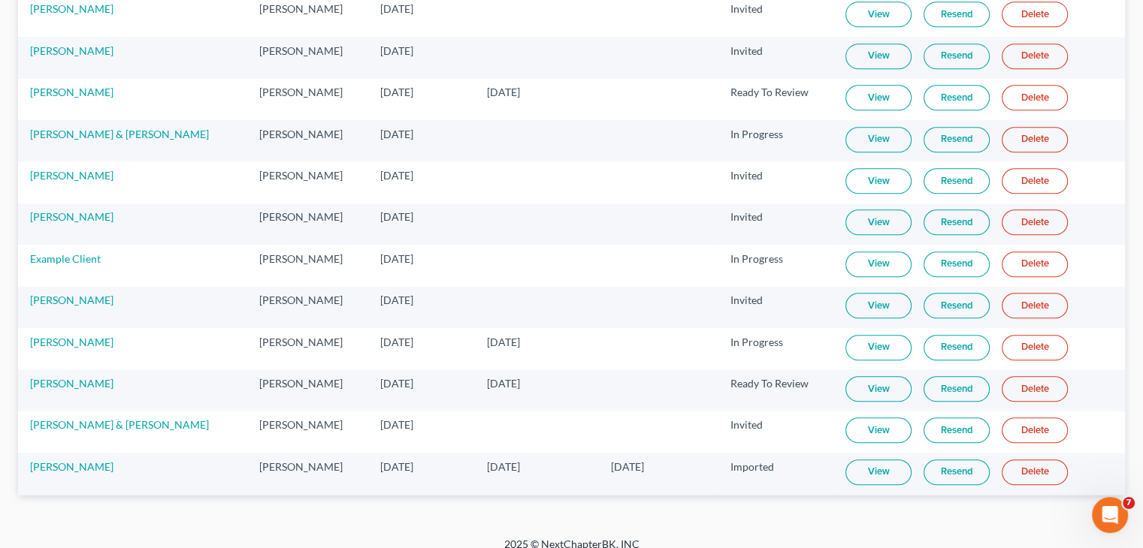
scroll to position [999, 0]
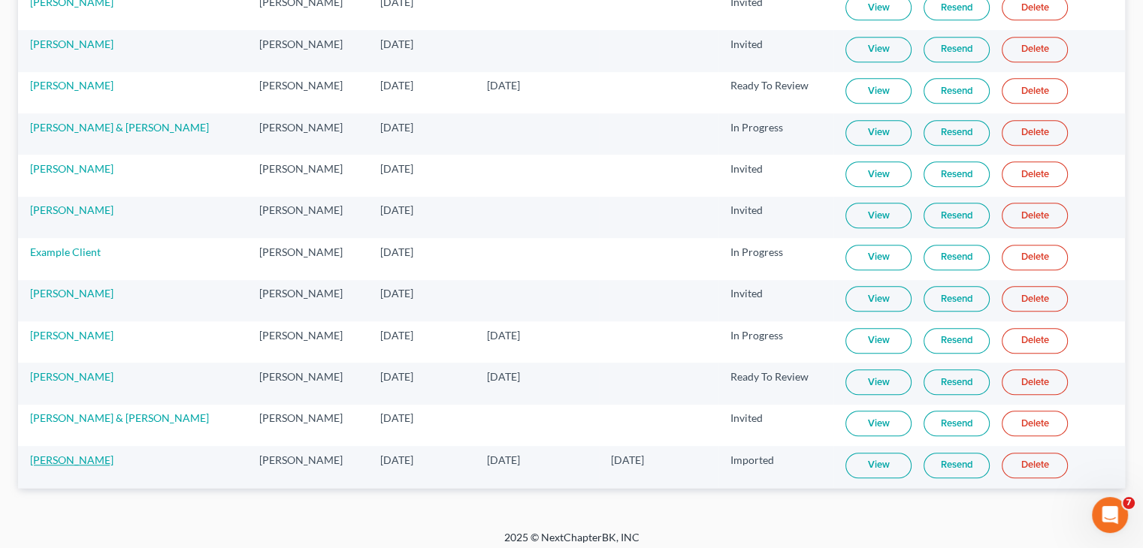
click at [90, 455] on link "[PERSON_NAME]" at bounding box center [71, 460] width 83 height 13
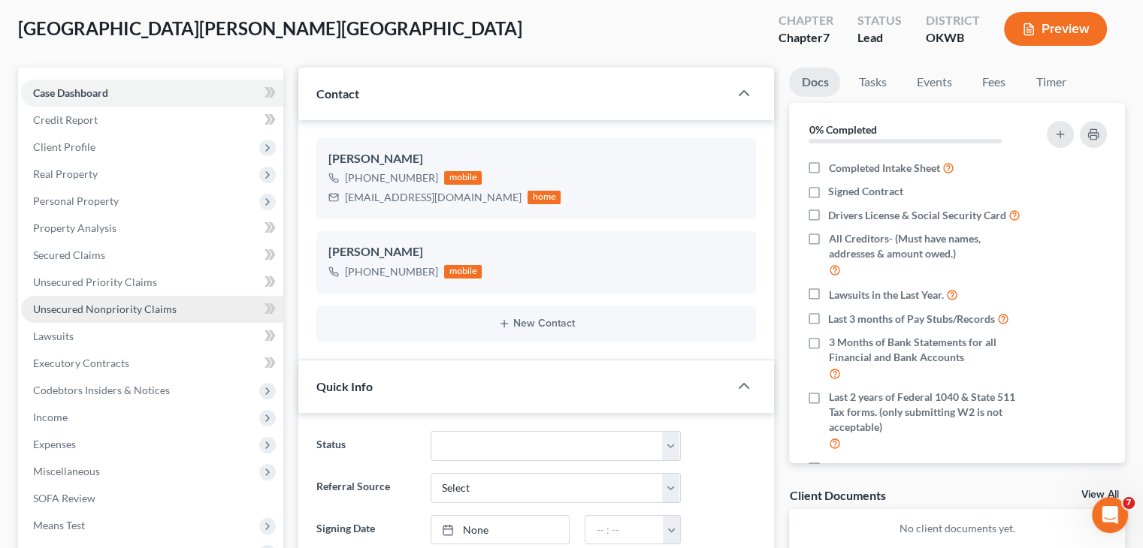
scroll to position [75, 0]
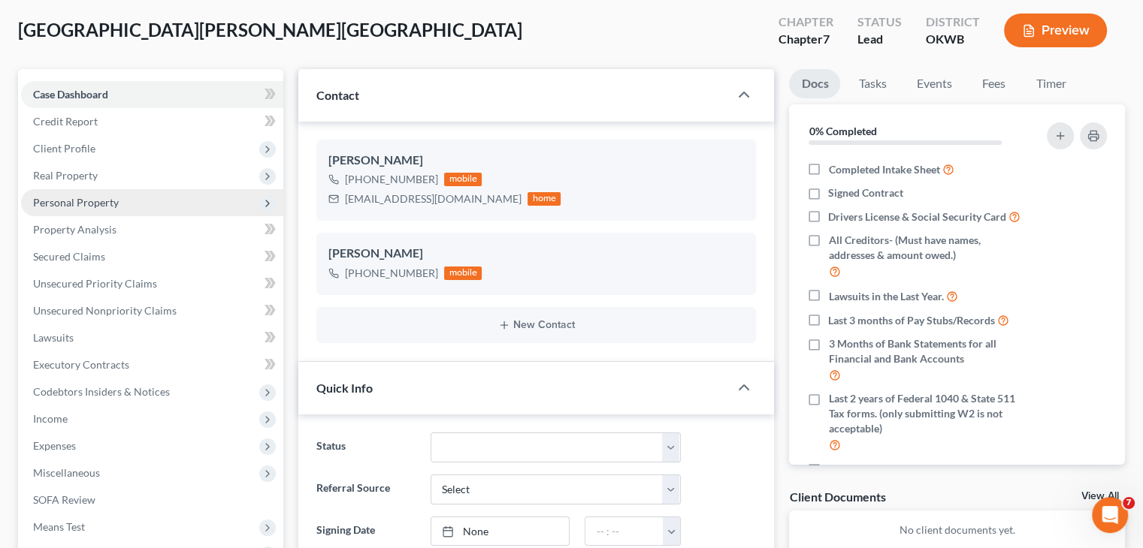
click at [100, 201] on span "Personal Property" at bounding box center [76, 202] width 86 height 13
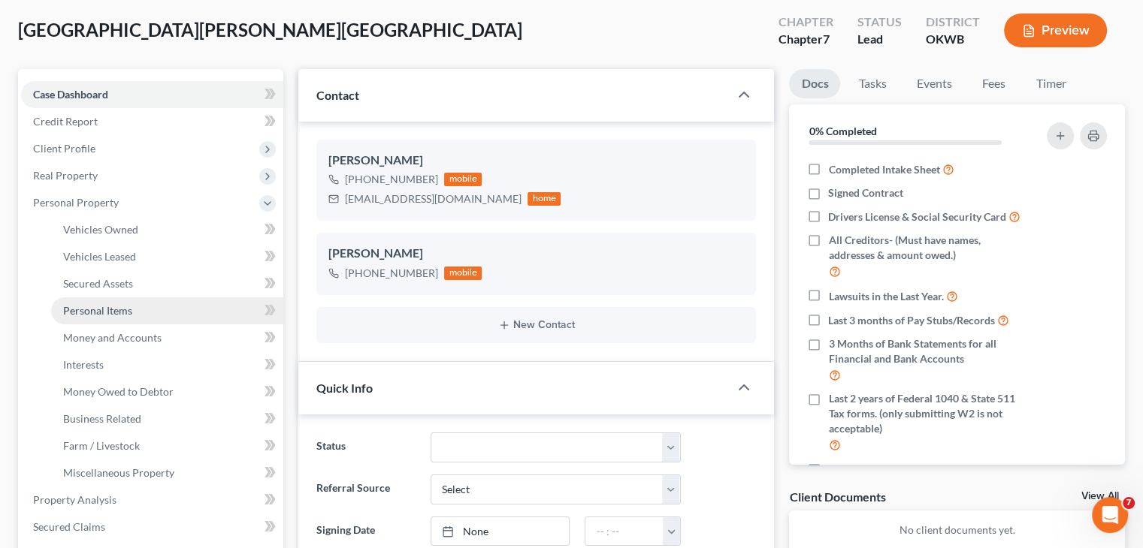
click at [111, 306] on span "Personal Items" at bounding box center [97, 310] width 69 height 13
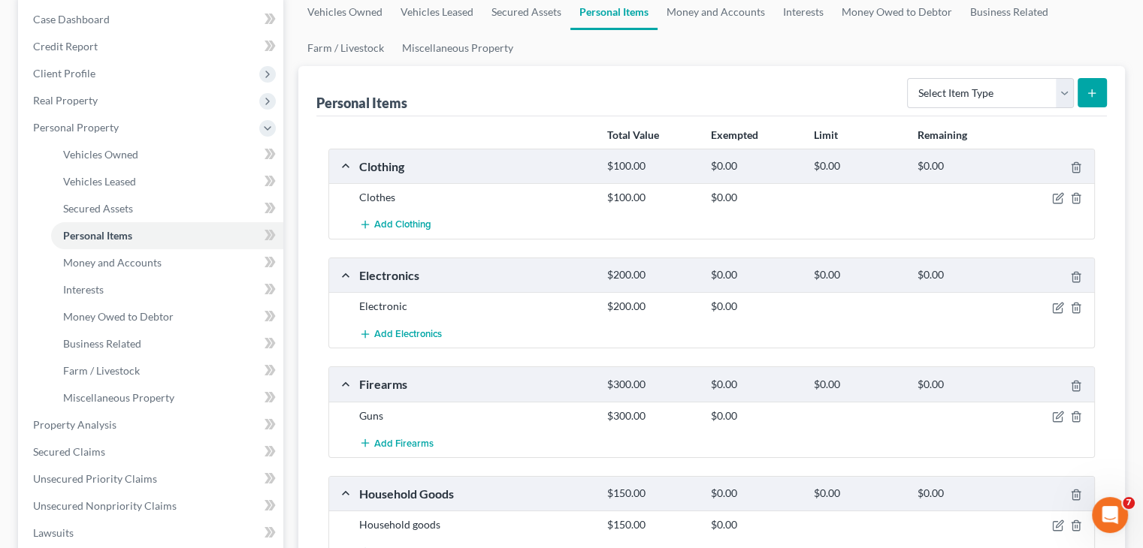
scroll to position [225, 0]
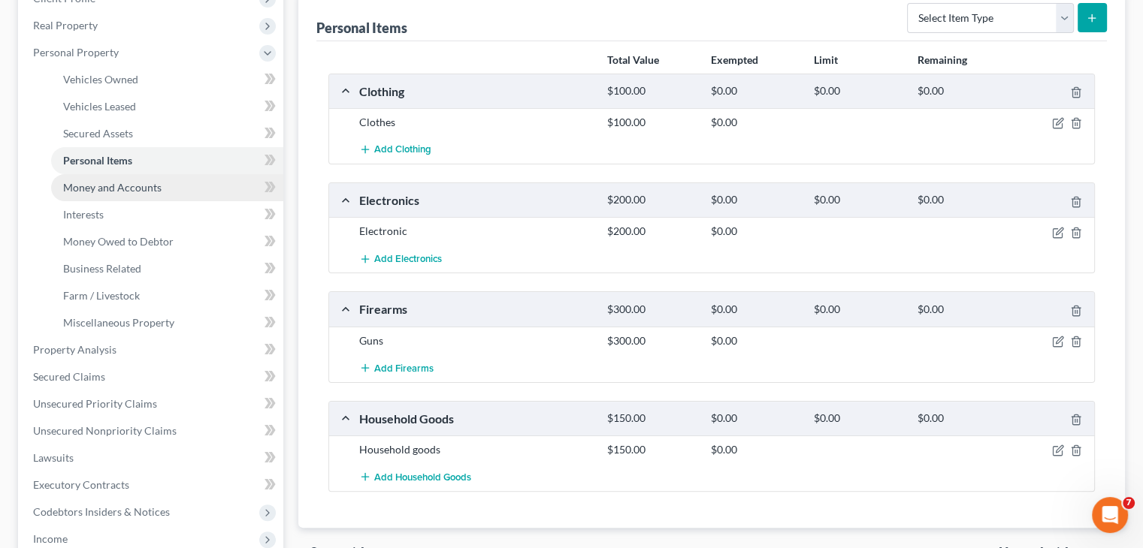
click at [140, 186] on span "Money and Accounts" at bounding box center [112, 187] width 98 height 13
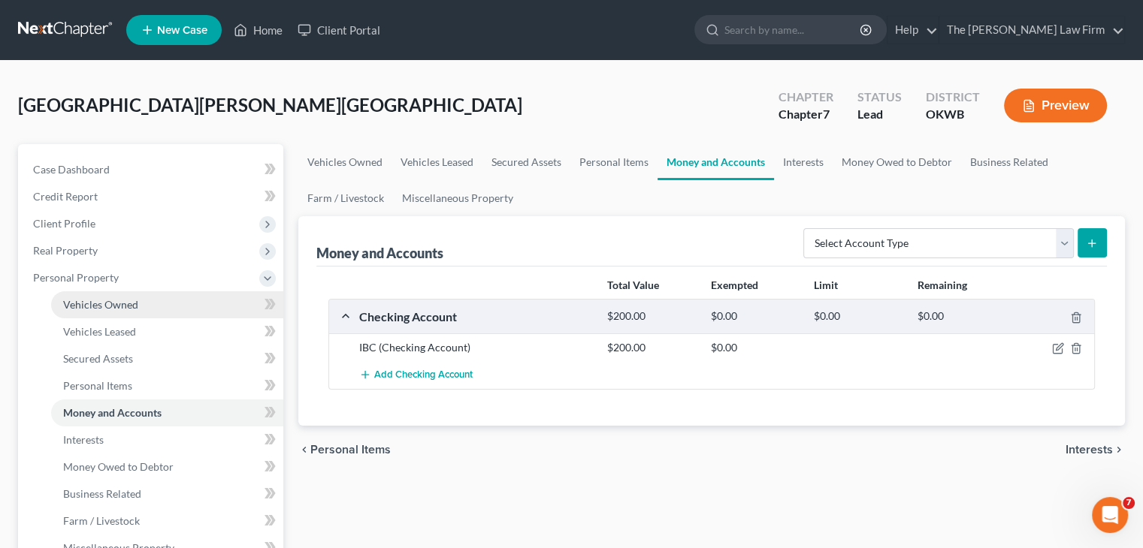
click at [124, 301] on span "Vehicles Owned" at bounding box center [100, 304] width 75 height 13
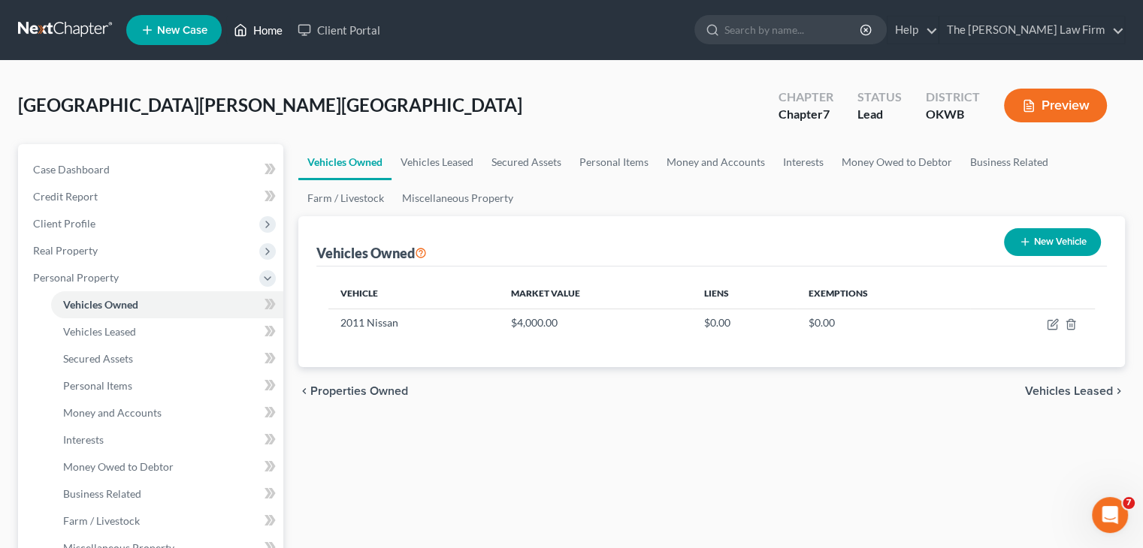
click at [266, 34] on link "Home" at bounding box center [258, 30] width 64 height 27
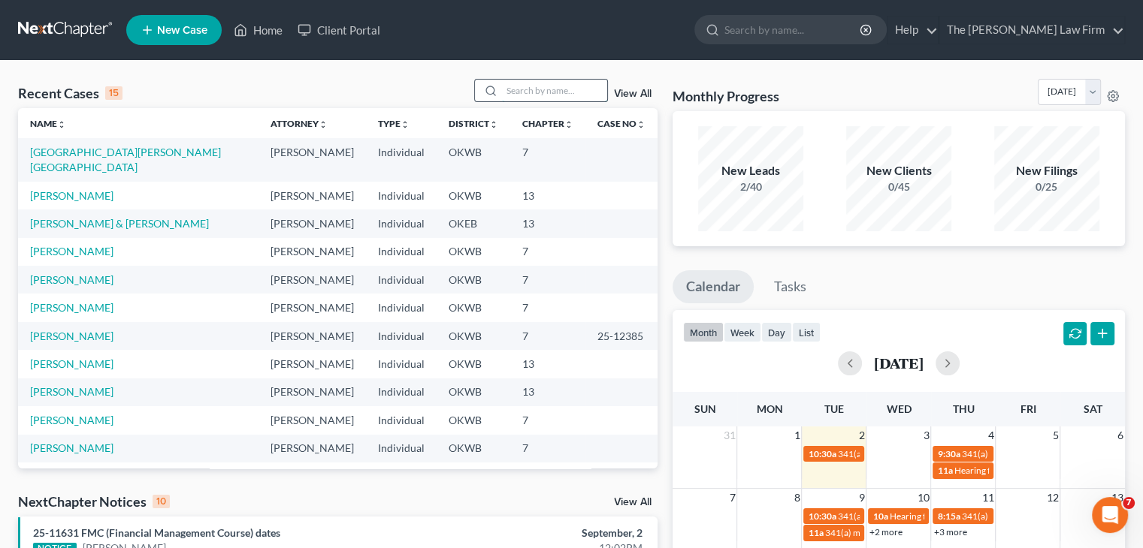
click at [544, 86] on input "search" at bounding box center [554, 91] width 105 height 22
click at [417, 81] on div "Recent Cases 15 View All" at bounding box center [337, 93] width 639 height 29
click at [535, 89] on input "search" at bounding box center [554, 91] width 105 height 22
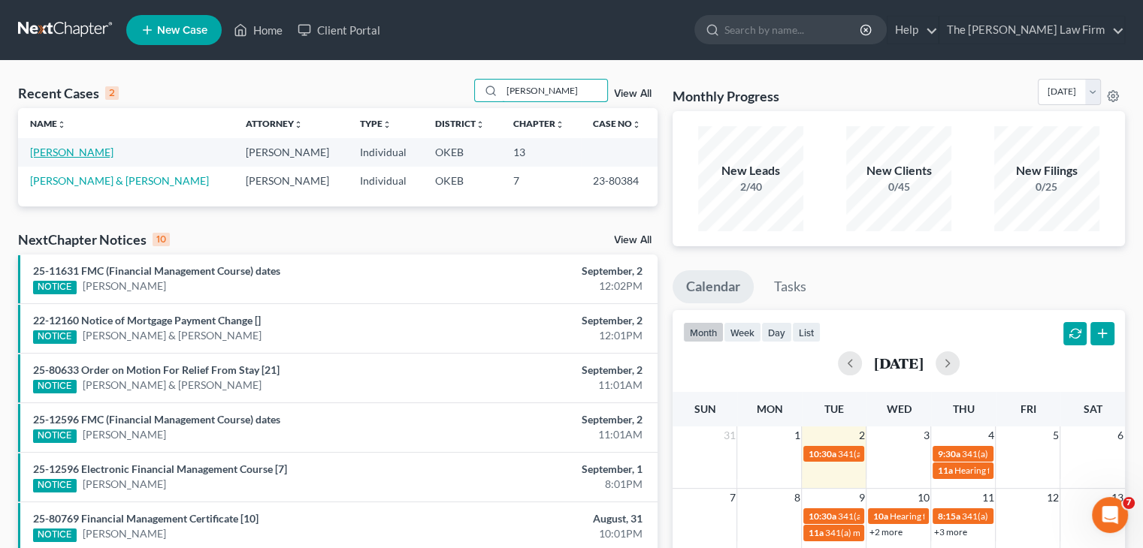
type input "[PERSON_NAME]"
click at [73, 151] on link "[PERSON_NAME]" at bounding box center [71, 152] width 83 height 13
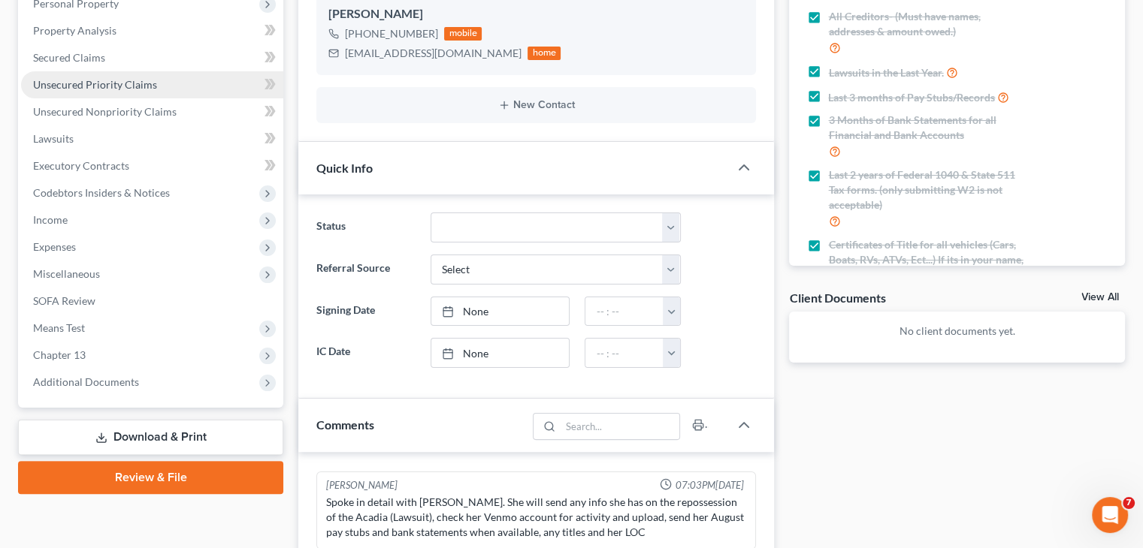
scroll to position [301, 0]
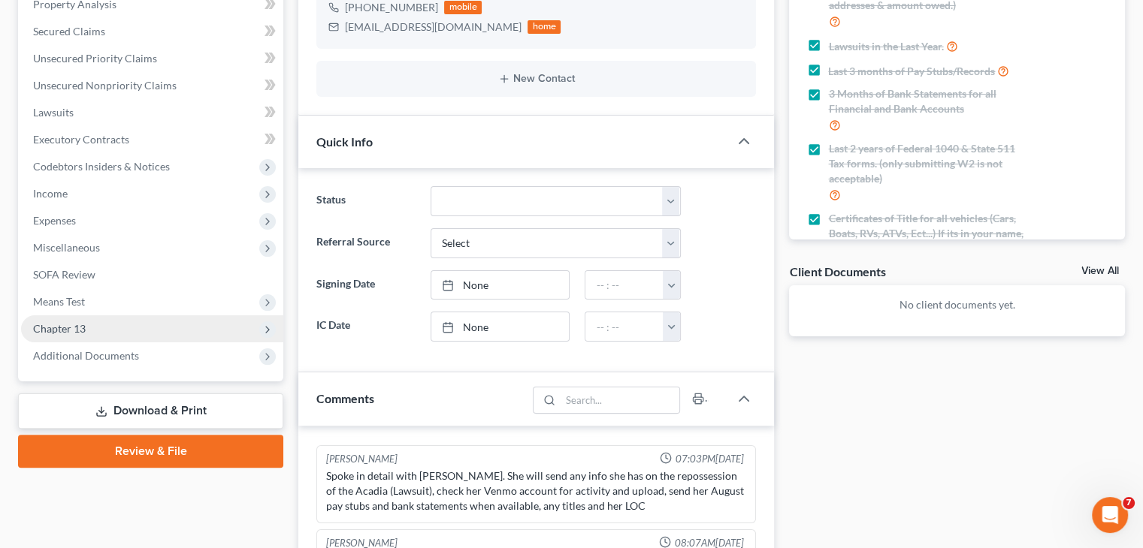
click at [177, 323] on span "Chapter 13" at bounding box center [152, 329] width 262 height 27
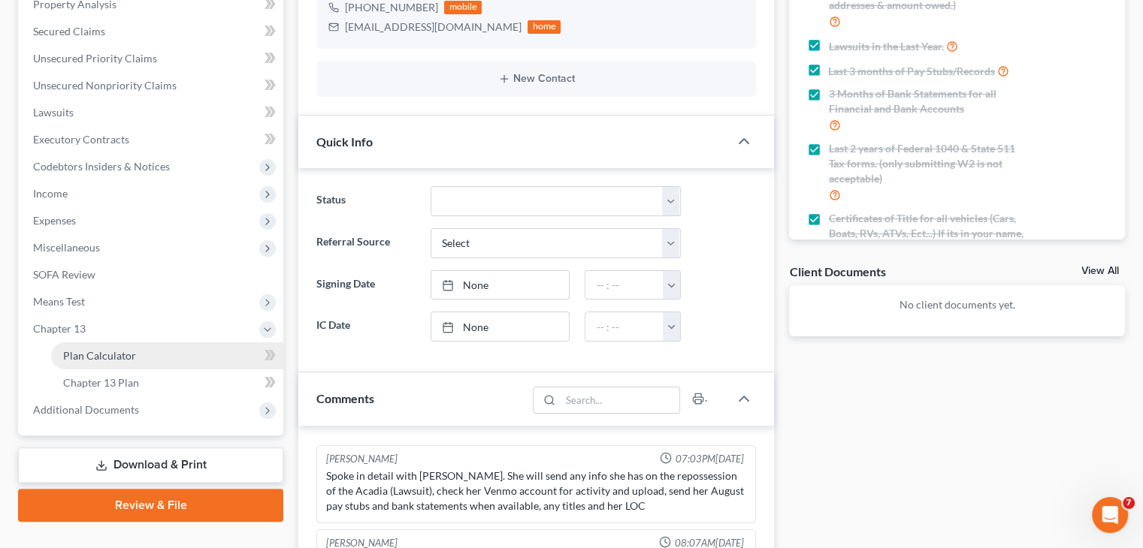
click at [175, 360] on link "Plan Calculator" at bounding box center [167, 356] width 232 height 27
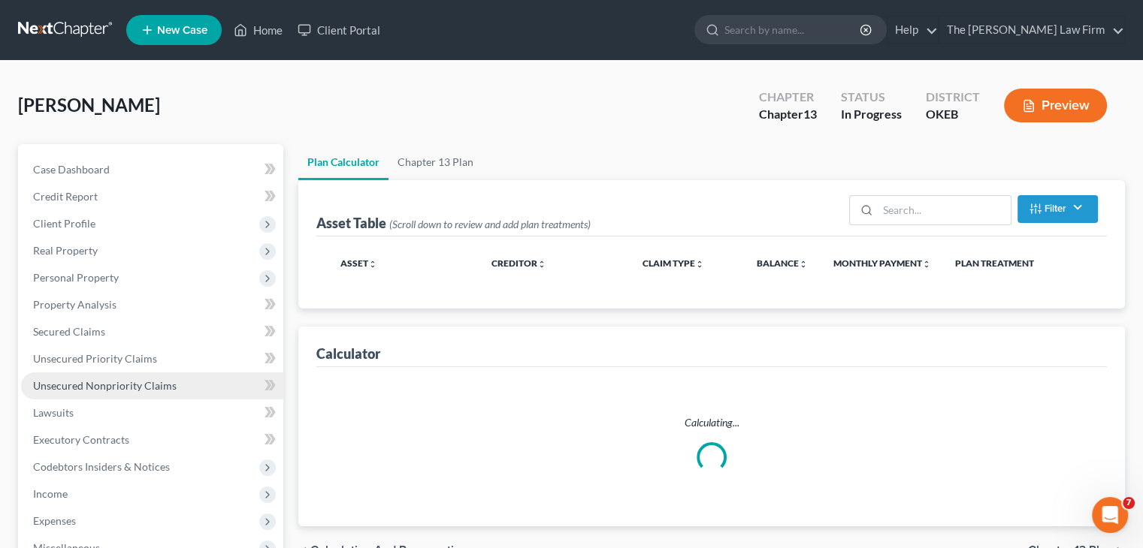
select select "35"
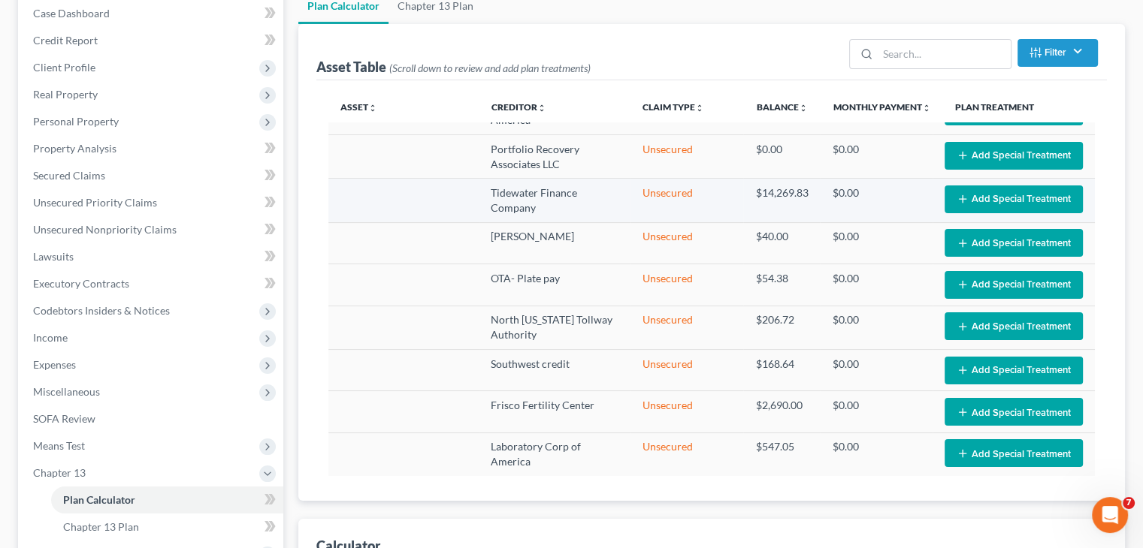
scroll to position [301, 0]
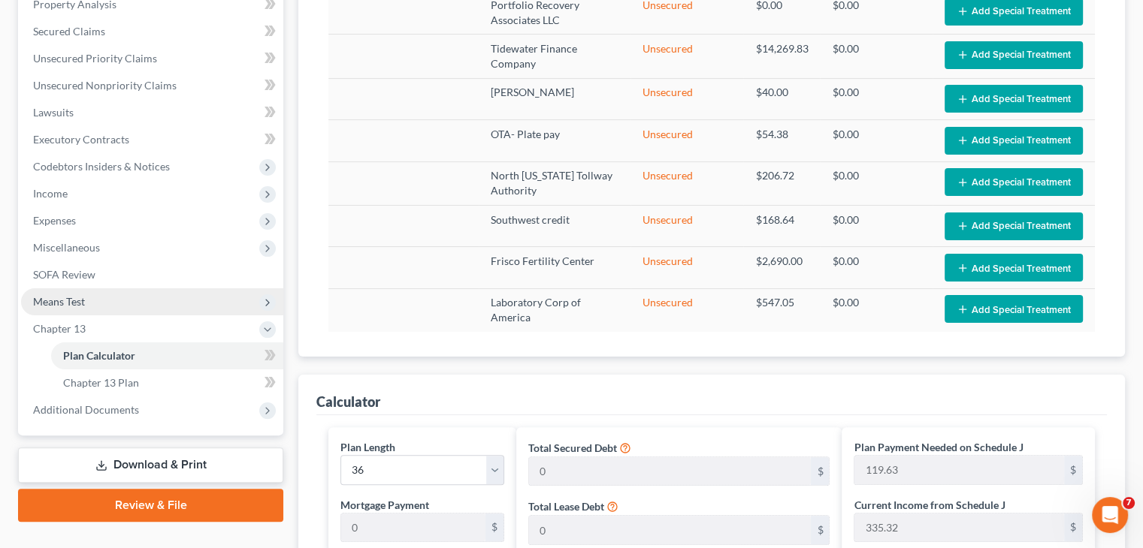
click at [94, 293] on span "Means Test" at bounding box center [152, 301] width 262 height 27
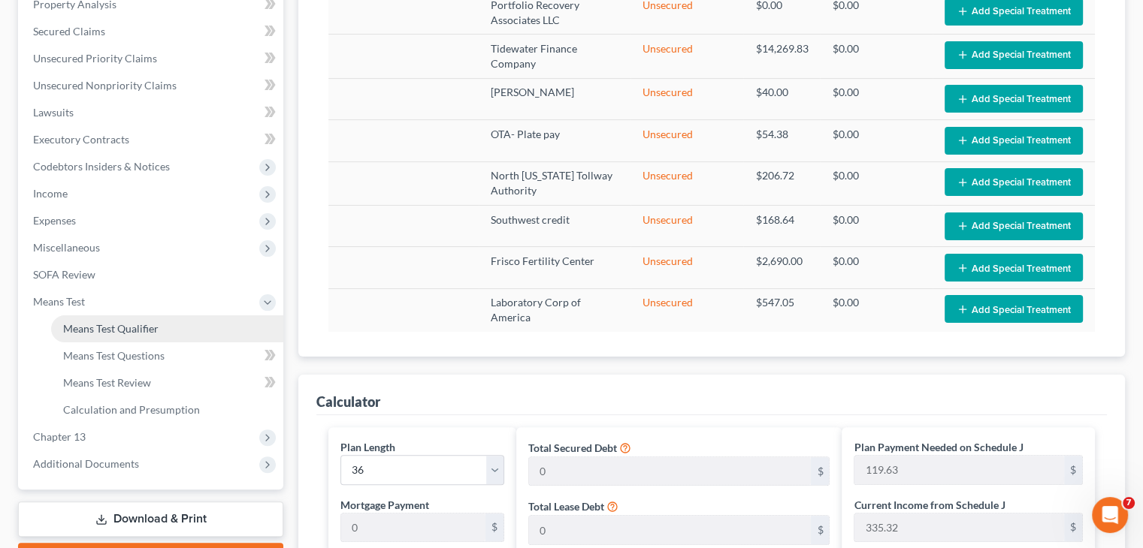
click at [113, 325] on span "Means Test Qualifier" at bounding box center [110, 328] width 95 height 13
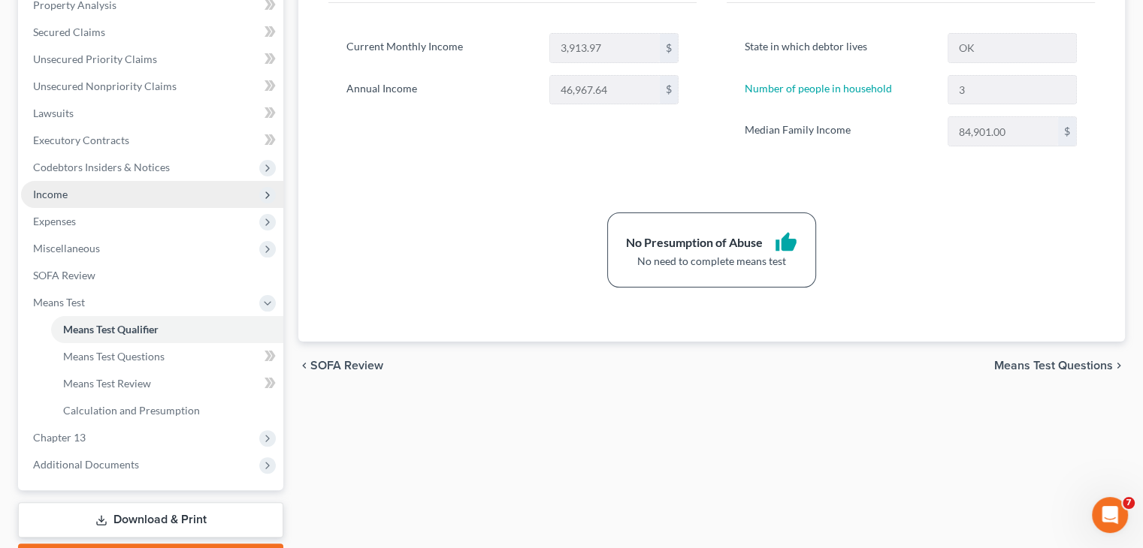
scroll to position [301, 0]
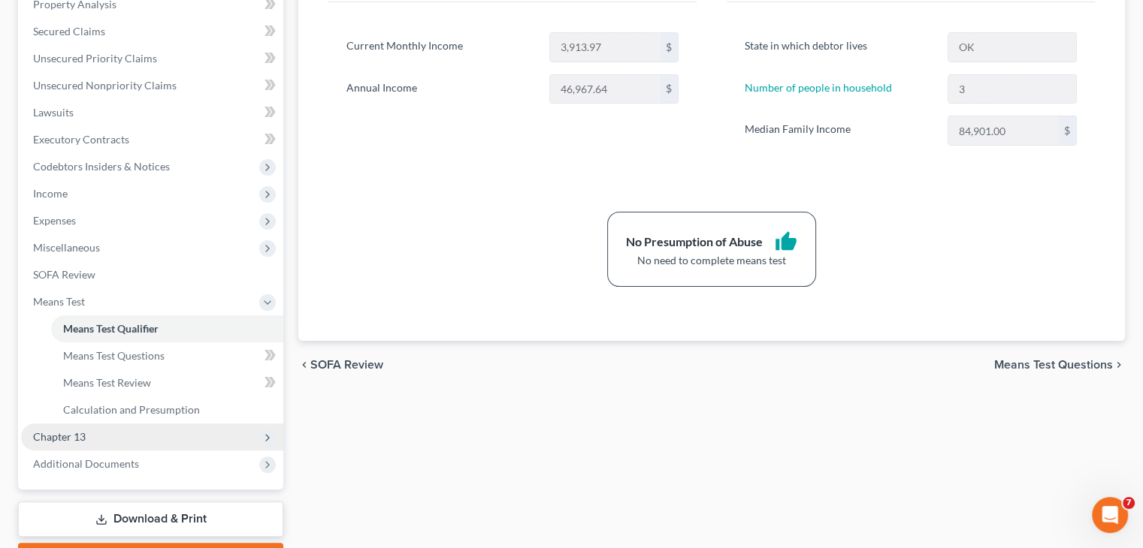
click at [111, 438] on span "Chapter 13" at bounding box center [152, 437] width 262 height 27
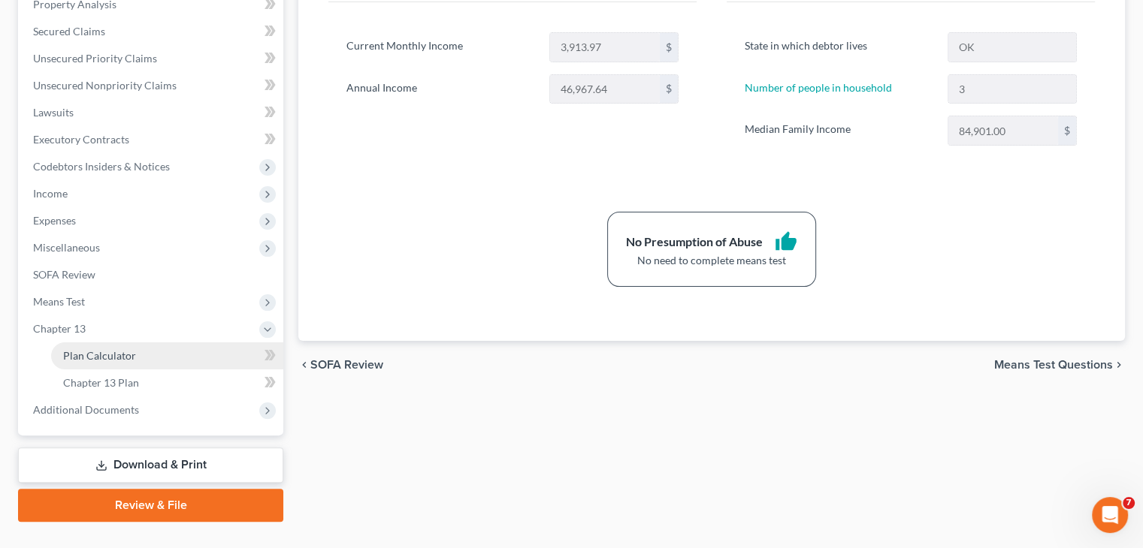
click at [150, 352] on link "Plan Calculator" at bounding box center [167, 356] width 232 height 27
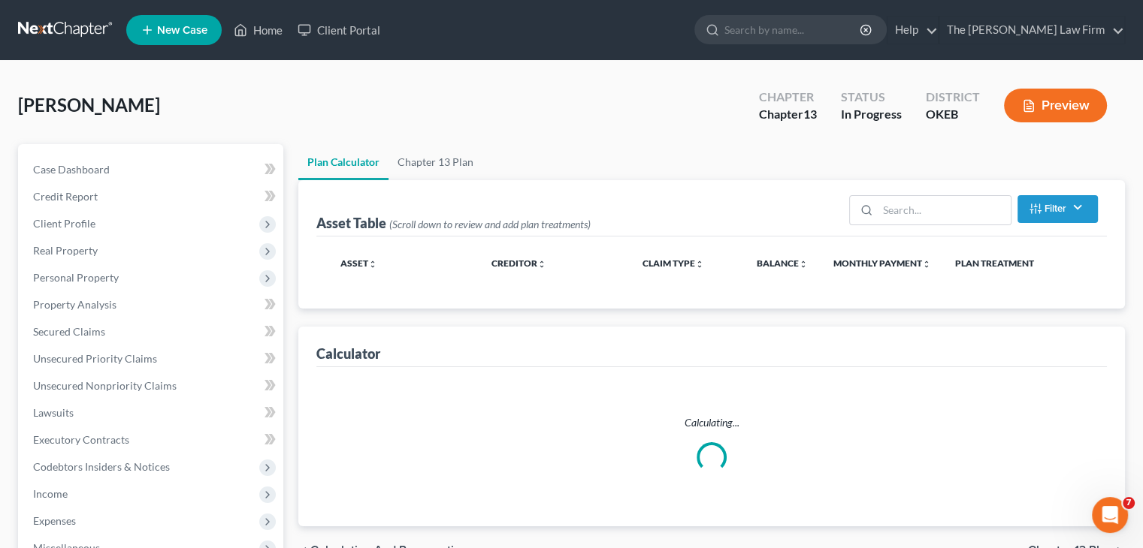
select select "35"
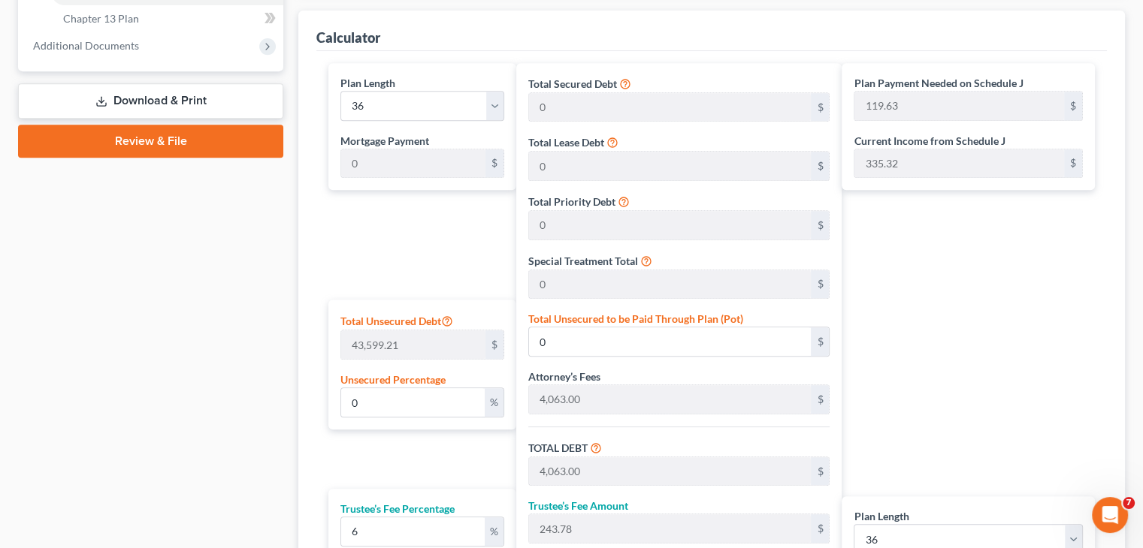
scroll to position [676, 0]
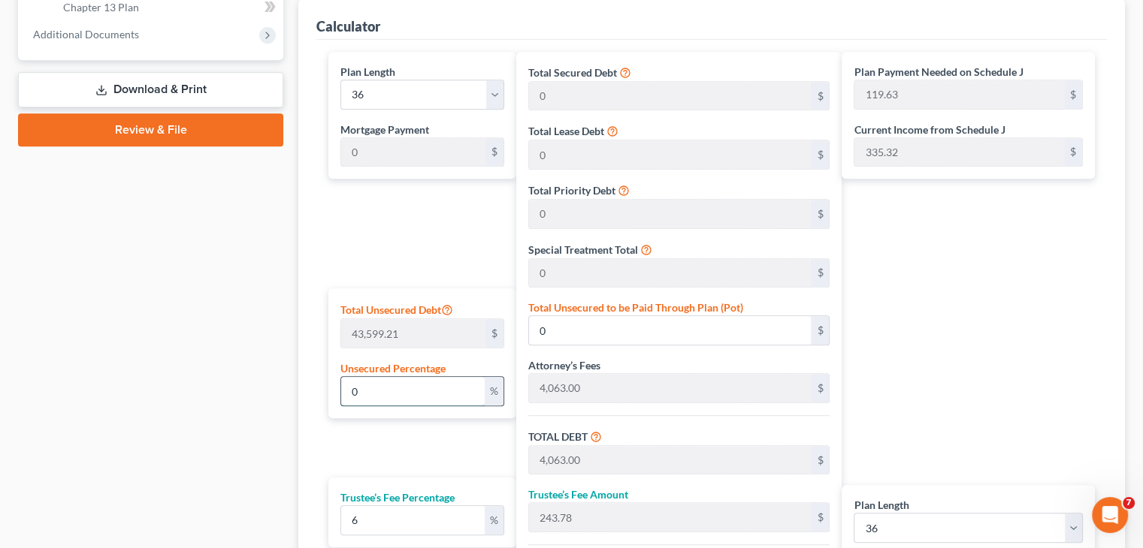
click at [400, 386] on input "0" at bounding box center [412, 391] width 143 height 29
drag, startPoint x: 397, startPoint y: 388, endPoint x: 282, endPoint y: 394, distance: 115.1
click at [267, 395] on div "Petition Navigation Case Dashboard Payments Invoices Payments Payments Credit R…" at bounding box center [572, 98] width 1122 height 1260
click at [231, 364] on div "Case Dashboard Payments Invoices Payments Payments Credit Report Client Profile" at bounding box center [151, 98] width 280 height 1260
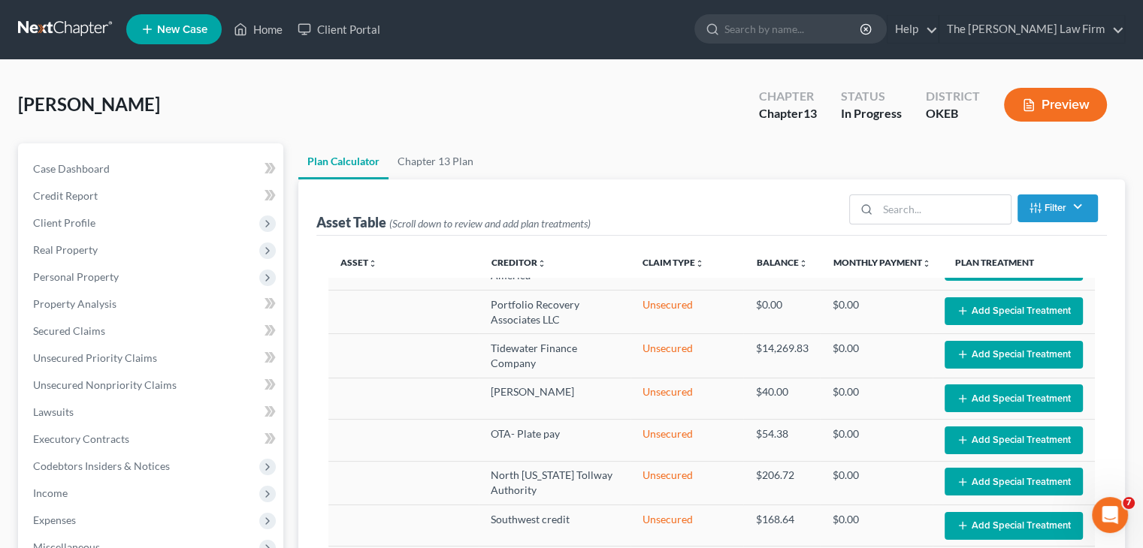
scroll to position [0, 0]
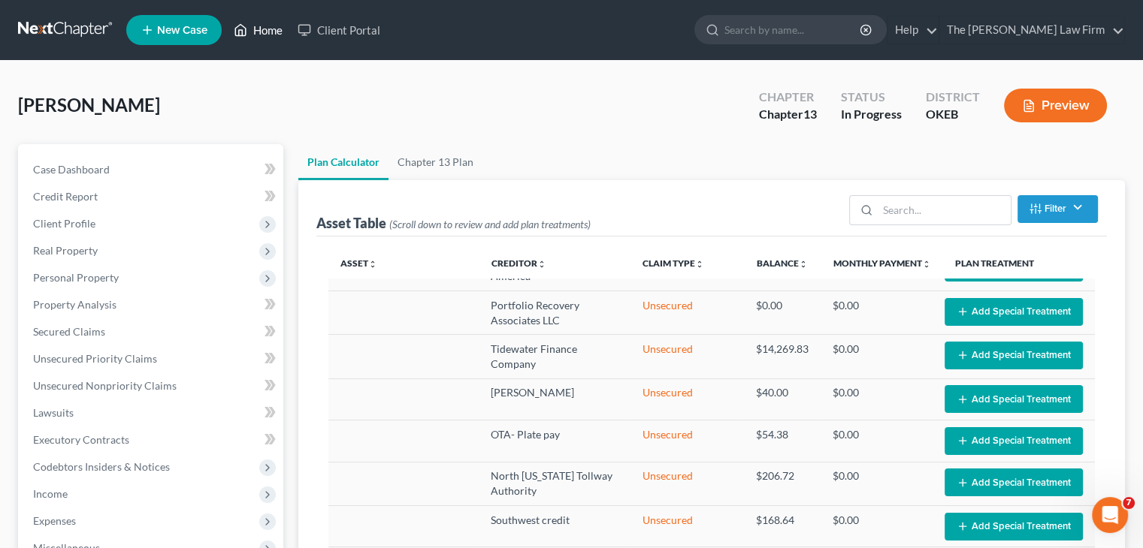
click at [265, 31] on link "Home" at bounding box center [258, 30] width 64 height 27
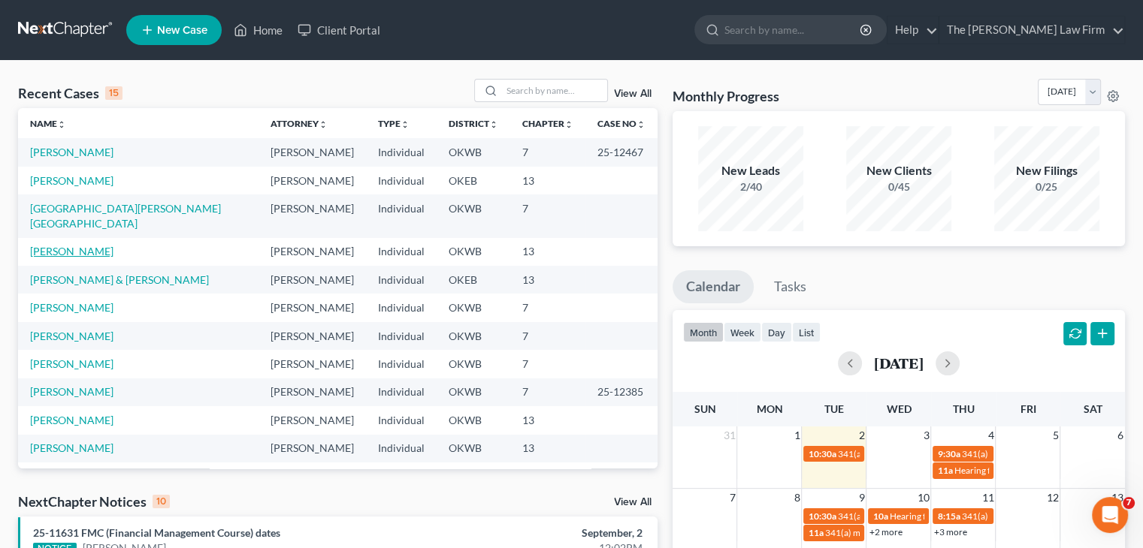
click at [86, 245] on link "[PERSON_NAME]" at bounding box center [71, 251] width 83 height 13
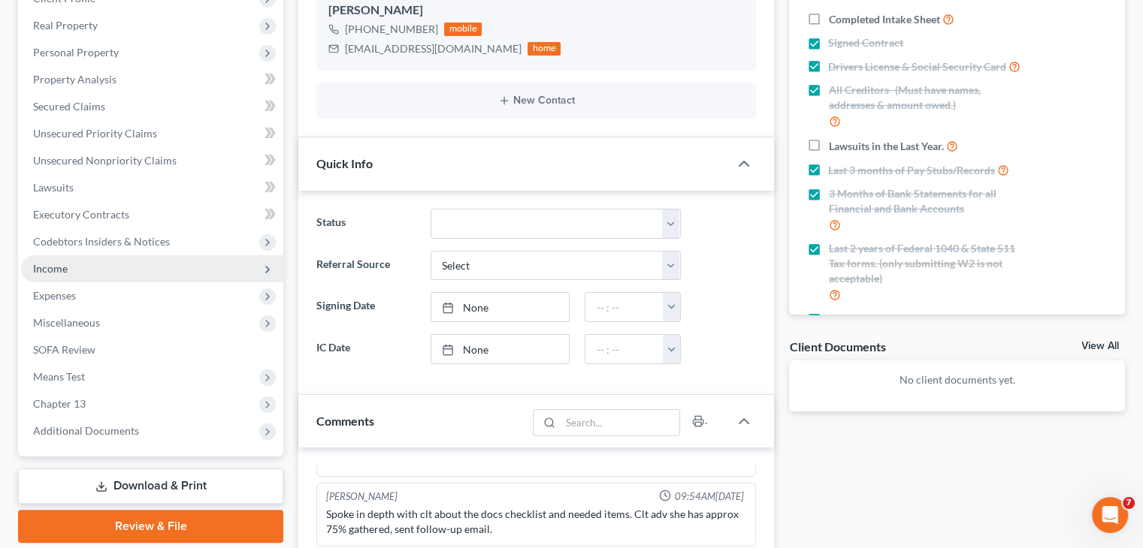
scroll to position [376, 0]
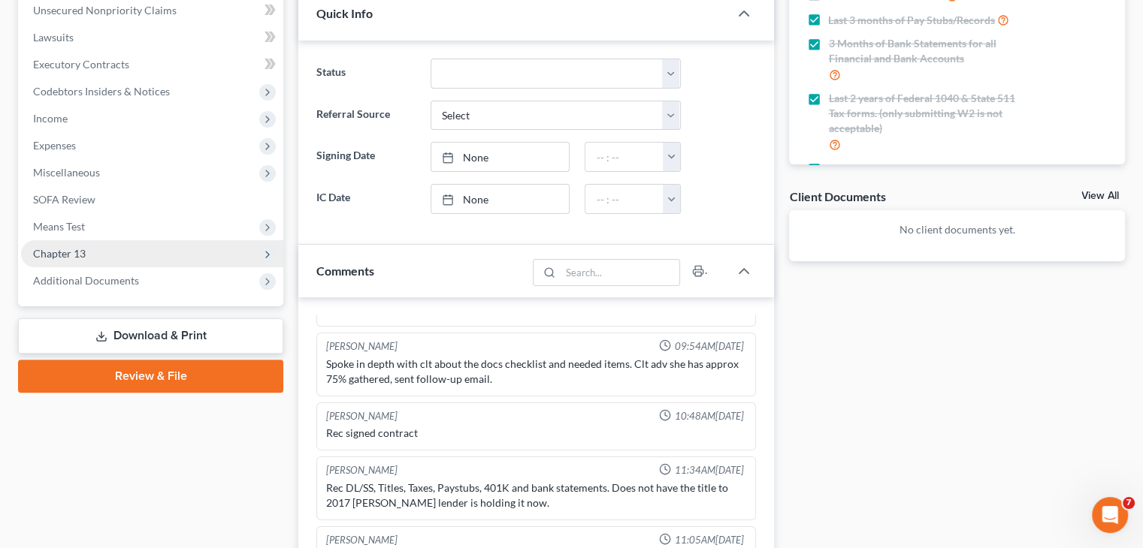
click at [133, 249] on span "Chapter 13" at bounding box center [152, 253] width 262 height 27
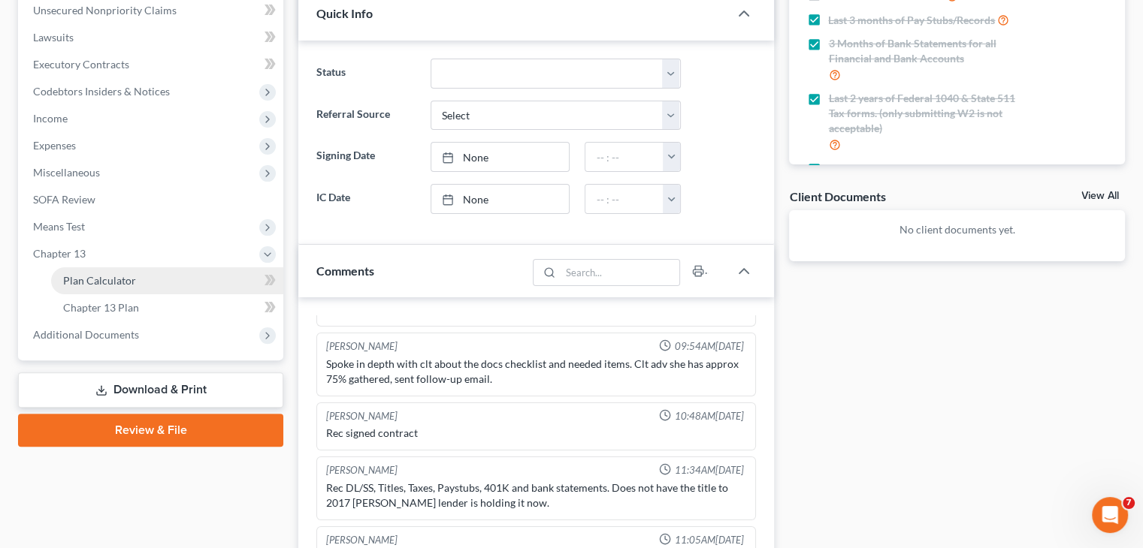
click at [141, 278] on link "Plan Calculator" at bounding box center [167, 280] width 232 height 27
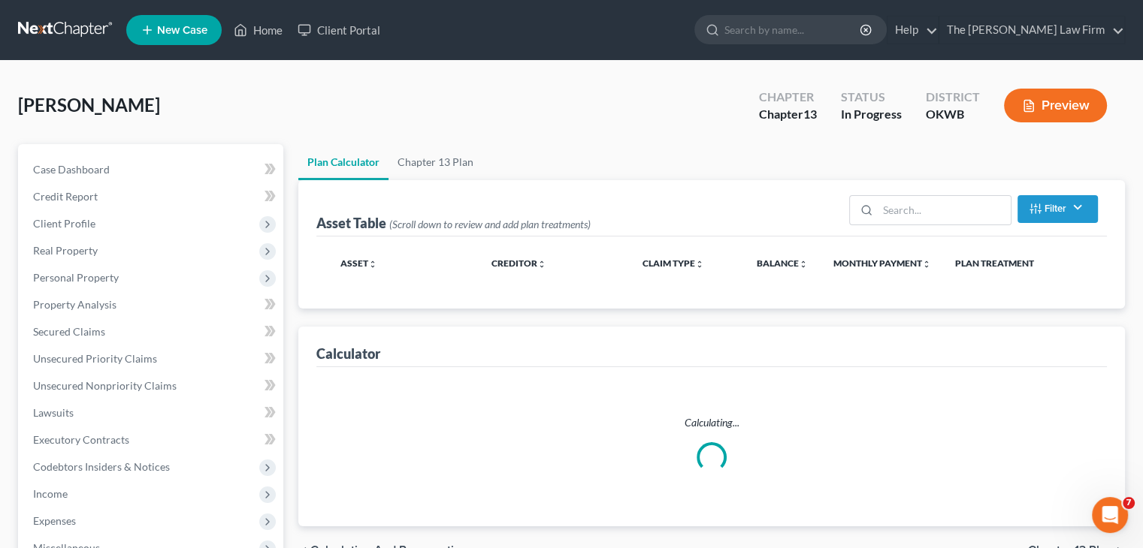
select select "59"
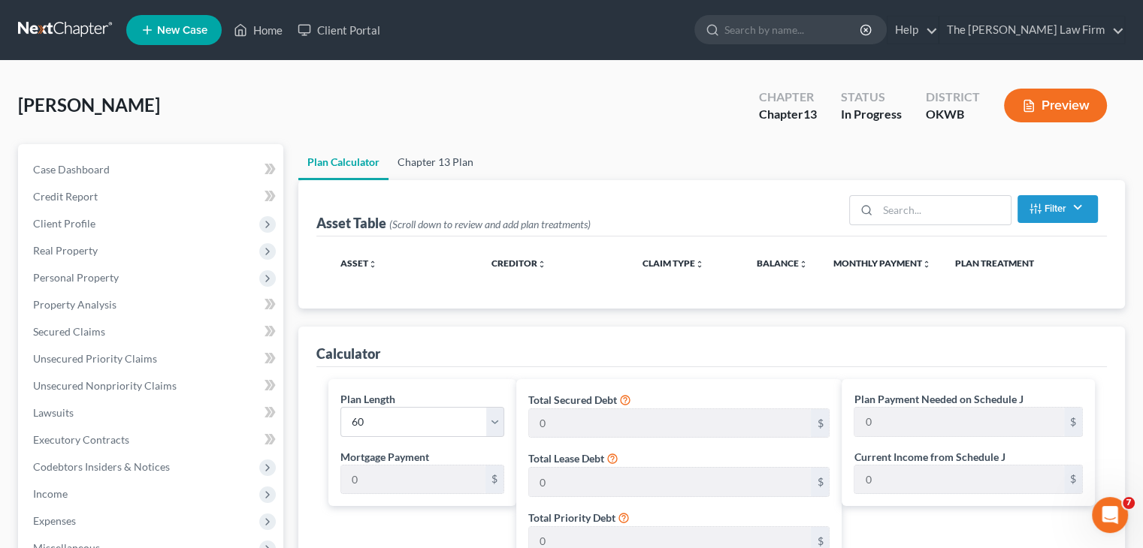
click at [431, 163] on link "Chapter 13 Plan" at bounding box center [435, 162] width 94 height 36
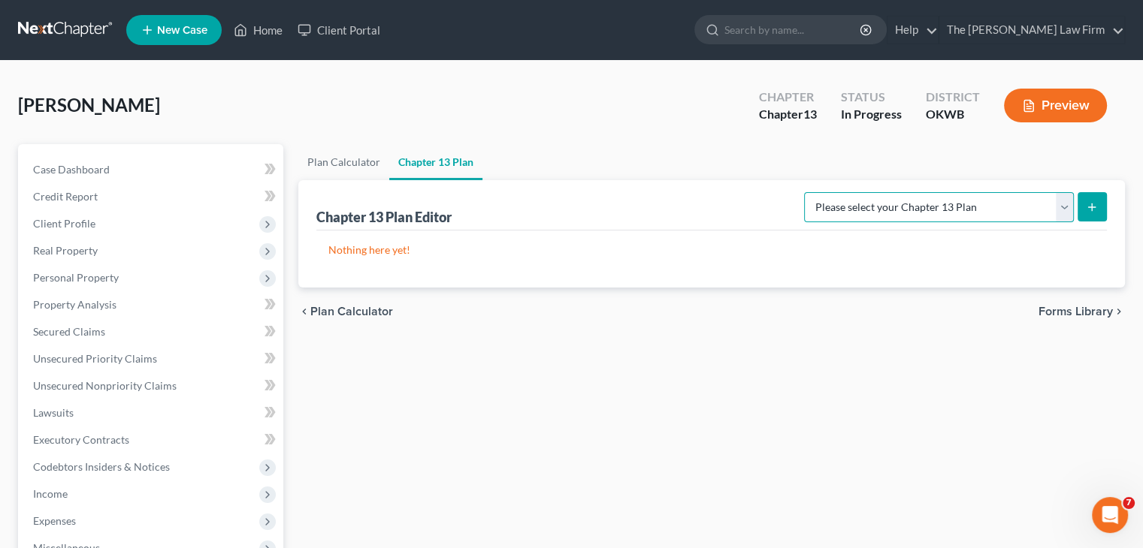
click at [1068, 207] on select "Please select your Chapter 13 Plan National Form Plan - Official Form 113 Weste…" at bounding box center [939, 207] width 270 height 30
select select "2"
click at [806, 192] on select "Please select your Chapter 13 Plan National Form Plan - Official Form 113 Weste…" at bounding box center [939, 207] width 270 height 30
click at [1092, 202] on icon "submit" at bounding box center [1092, 207] width 12 height 12
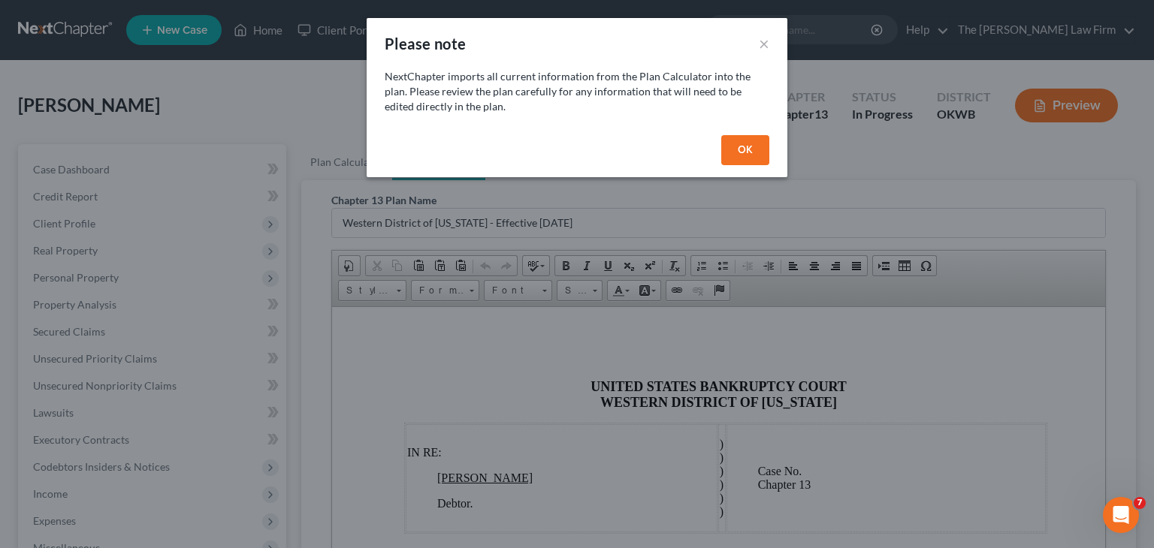
click at [737, 151] on button "OK" at bounding box center [745, 150] width 48 height 30
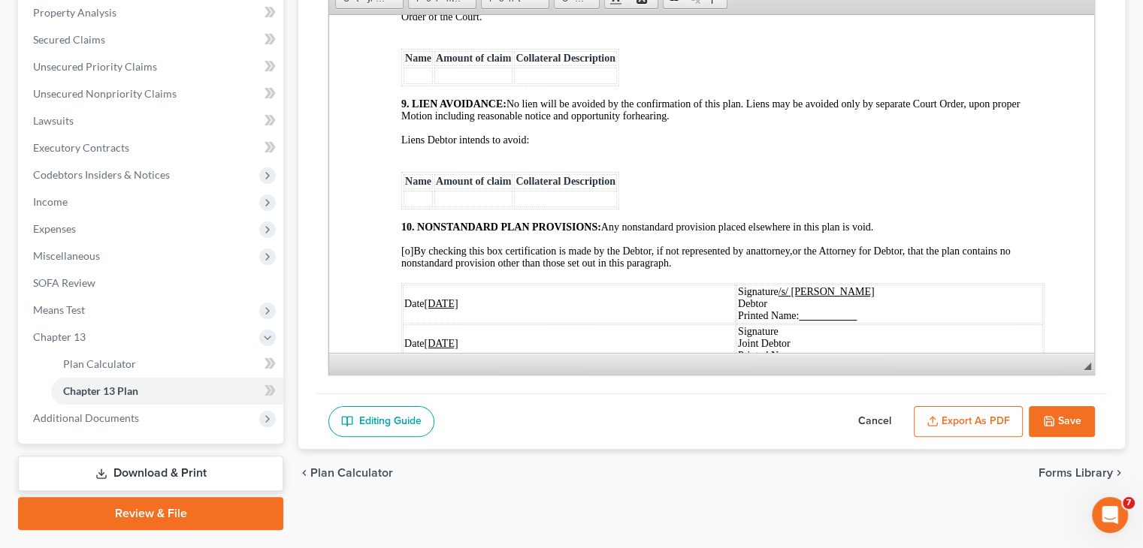
scroll to position [331, 0]
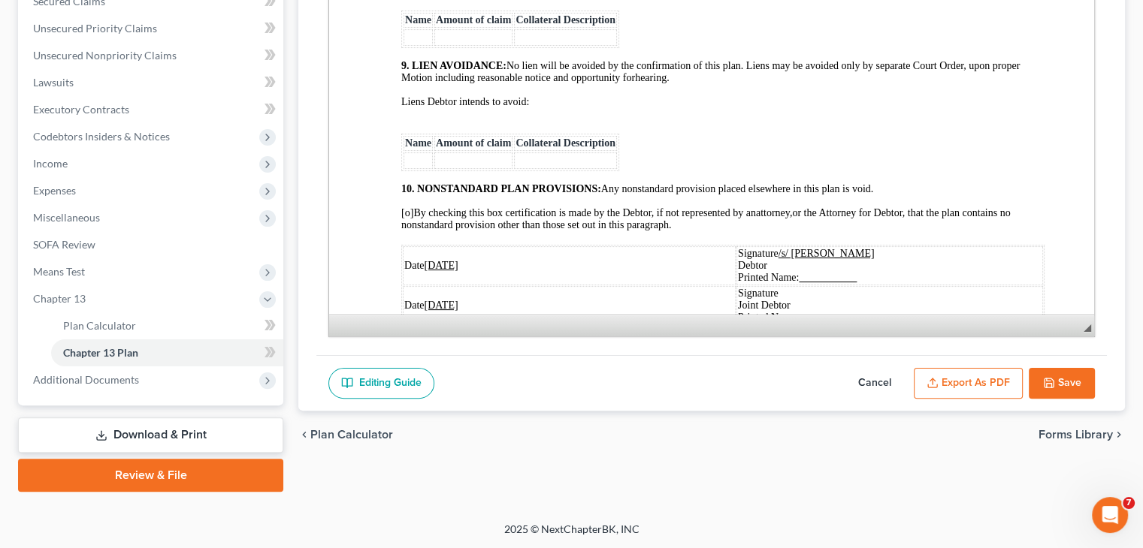
click at [872, 381] on button "Cancel" at bounding box center [874, 384] width 66 height 32
select select "2"
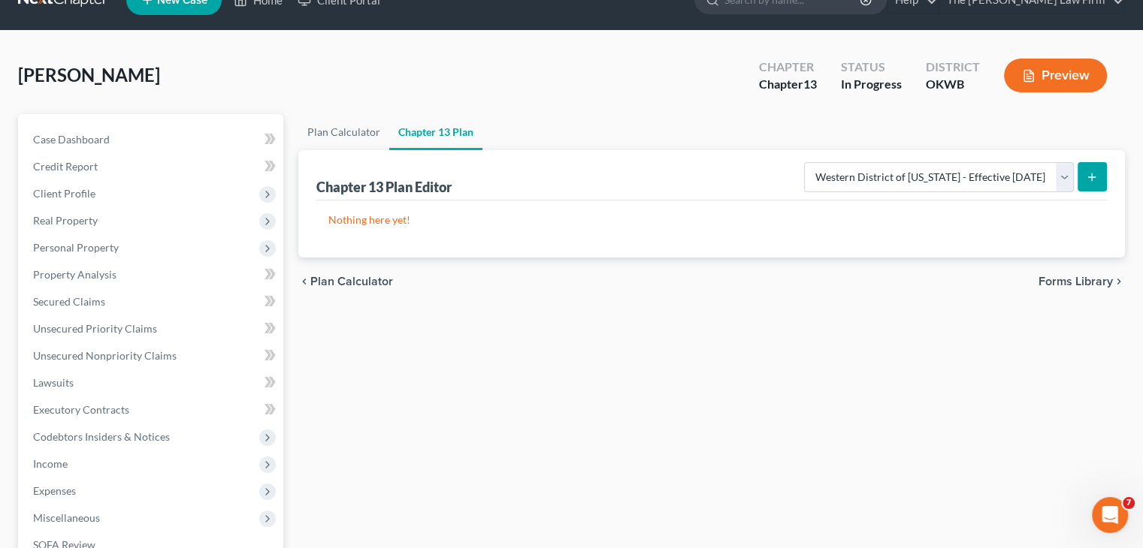
scroll to position [0, 0]
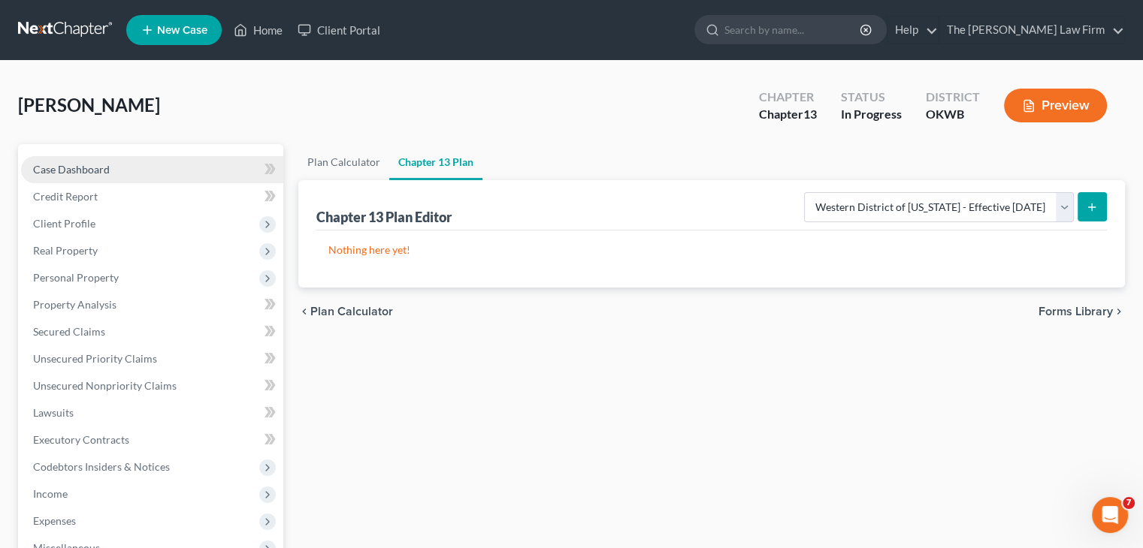
click at [125, 169] on link "Case Dashboard" at bounding box center [152, 169] width 262 height 27
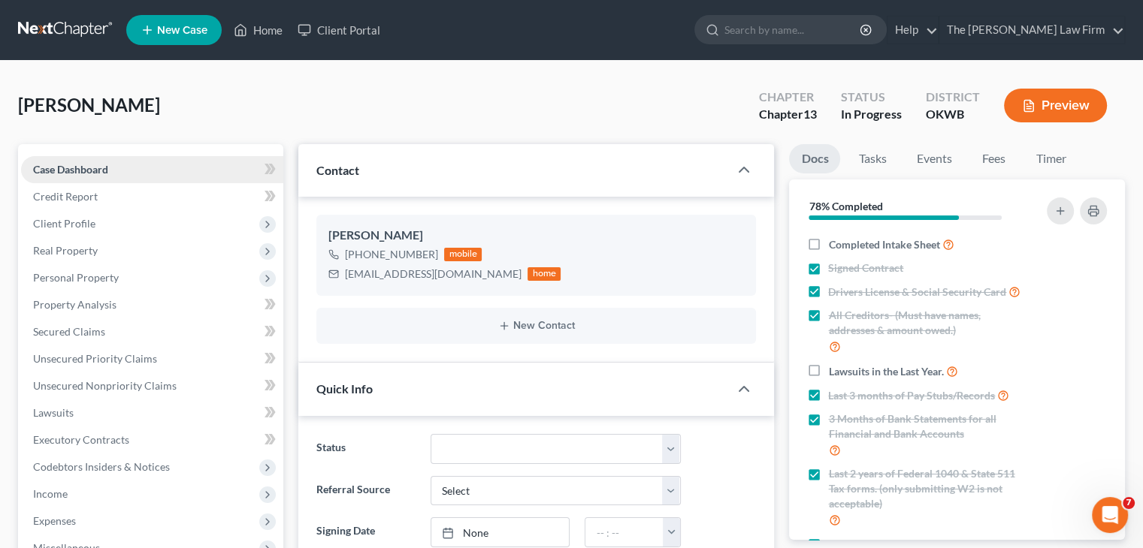
scroll to position [409, 0]
click at [126, 198] on link "Credit Report" at bounding box center [152, 196] width 262 height 27
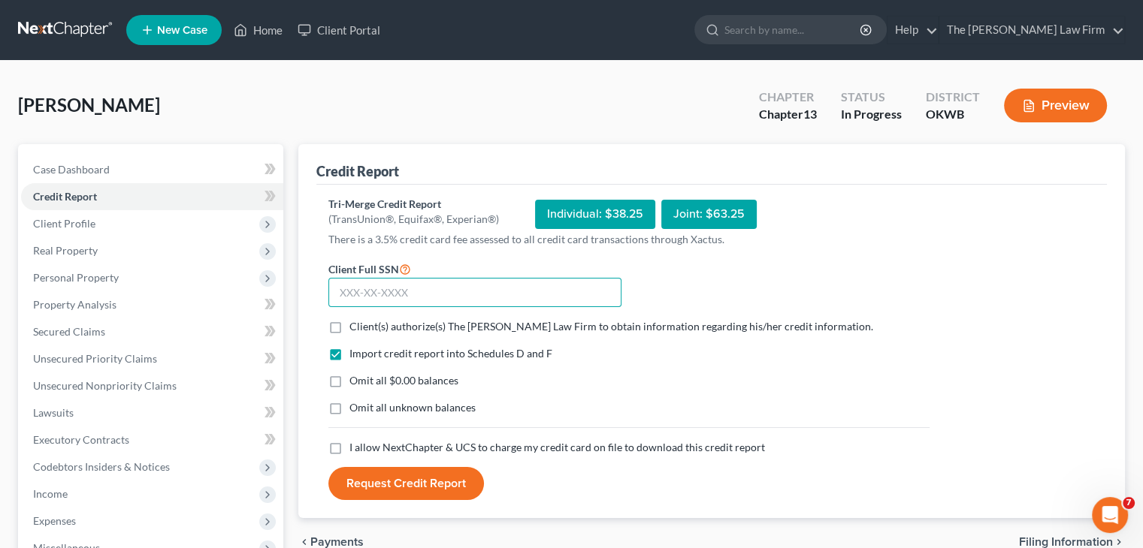
click at [337, 289] on input "text" at bounding box center [474, 293] width 293 height 30
type input "440-90-8083"
click at [349, 328] on label "Client(s) authorize(s) The [PERSON_NAME] Law Firm to obtain information regardi…" at bounding box center [611, 326] width 524 height 15
click at [355, 328] on input "Client(s) authorize(s) The [PERSON_NAME] Law Firm to obtain information regardi…" at bounding box center [360, 324] width 10 height 10
checkbox input "true"
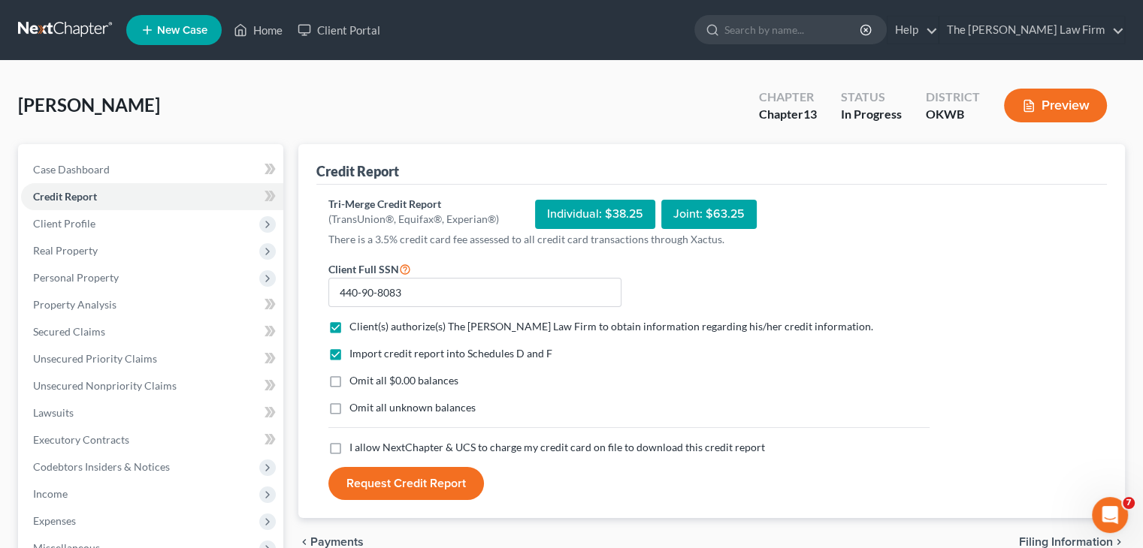
click at [349, 376] on label "Omit all $0.00 balances" at bounding box center [403, 380] width 109 height 15
click at [355, 376] on input "Omit all $0.00 balances" at bounding box center [360, 378] width 10 height 10
checkbox input "true"
click at [349, 448] on label "I allow NextChapter & UCS to charge my credit card on file to download this cre…" at bounding box center [556, 447] width 415 height 15
click at [355, 448] on input "I allow NextChapter & UCS to charge my credit card on file to download this cre…" at bounding box center [360, 445] width 10 height 10
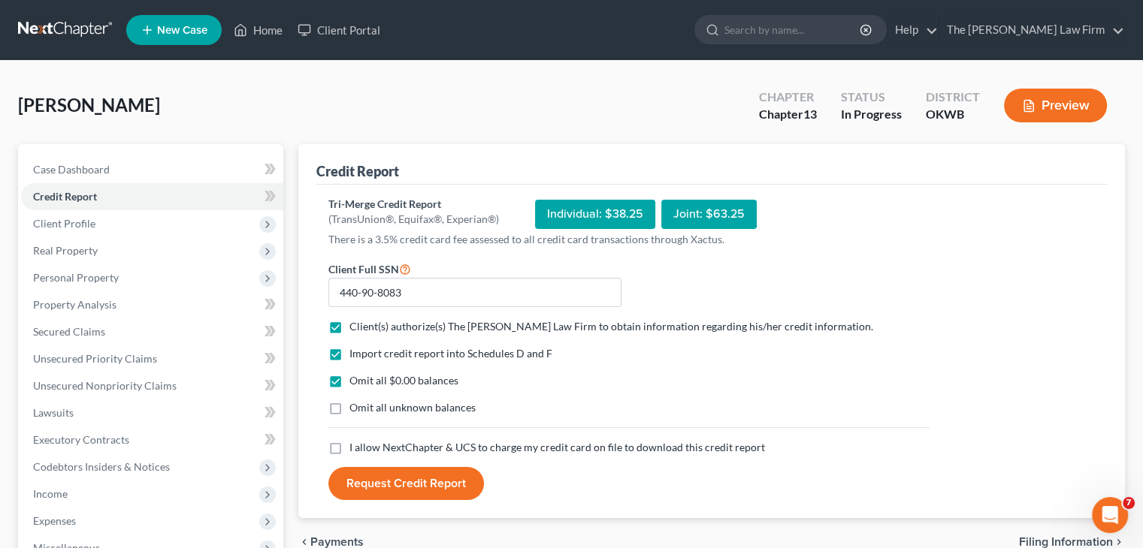
checkbox input "true"
click at [429, 481] on button "Request Credit Report" at bounding box center [406, 483] width 156 height 33
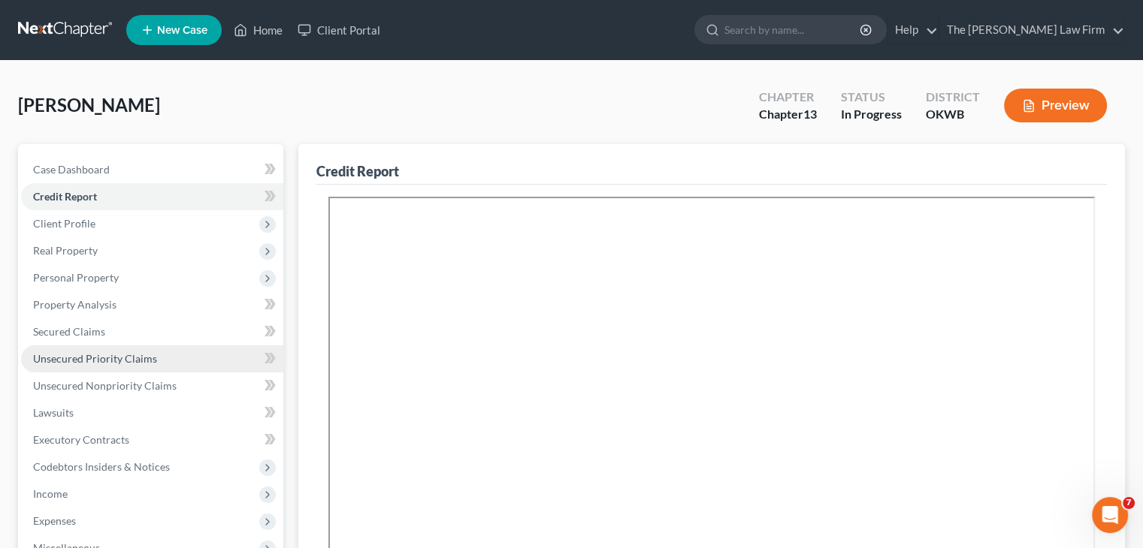
click at [153, 364] on span "Unsecured Priority Claims" at bounding box center [95, 358] width 124 height 13
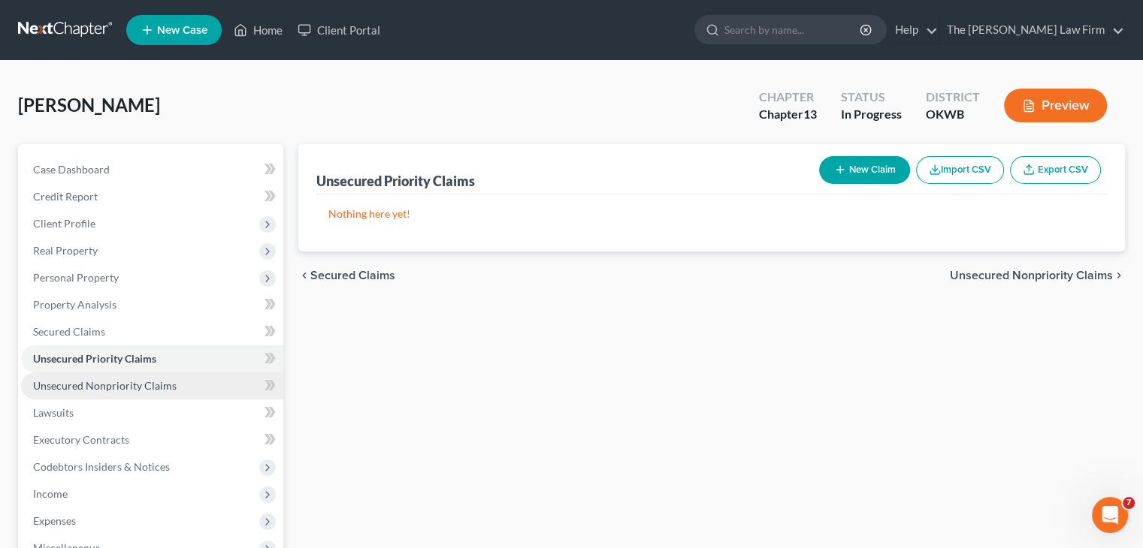
click at [150, 387] on span "Unsecured Nonpriority Claims" at bounding box center [104, 385] width 143 height 13
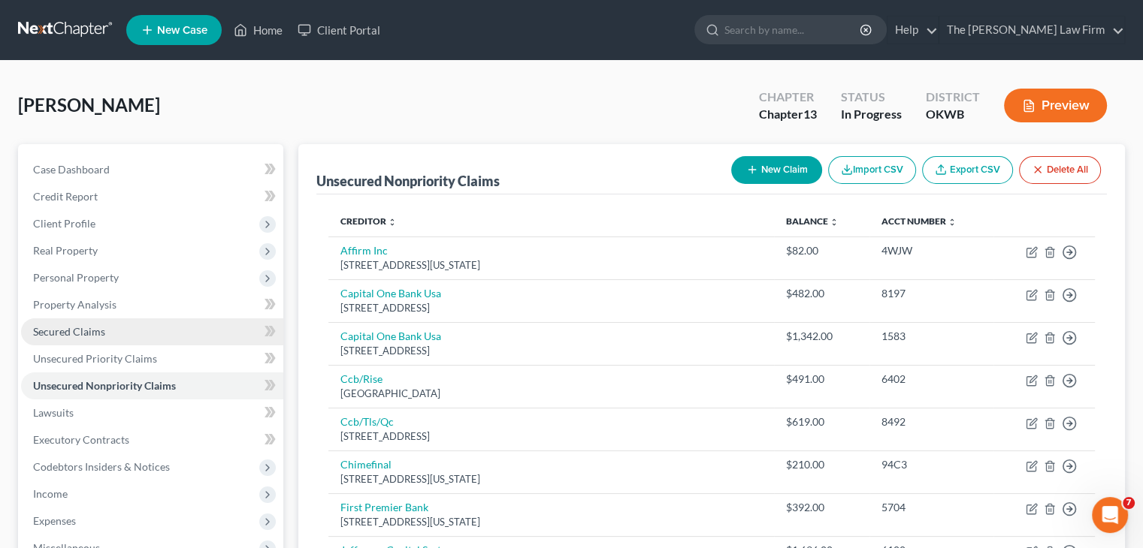
click at [123, 334] on link "Secured Claims" at bounding box center [152, 332] width 262 height 27
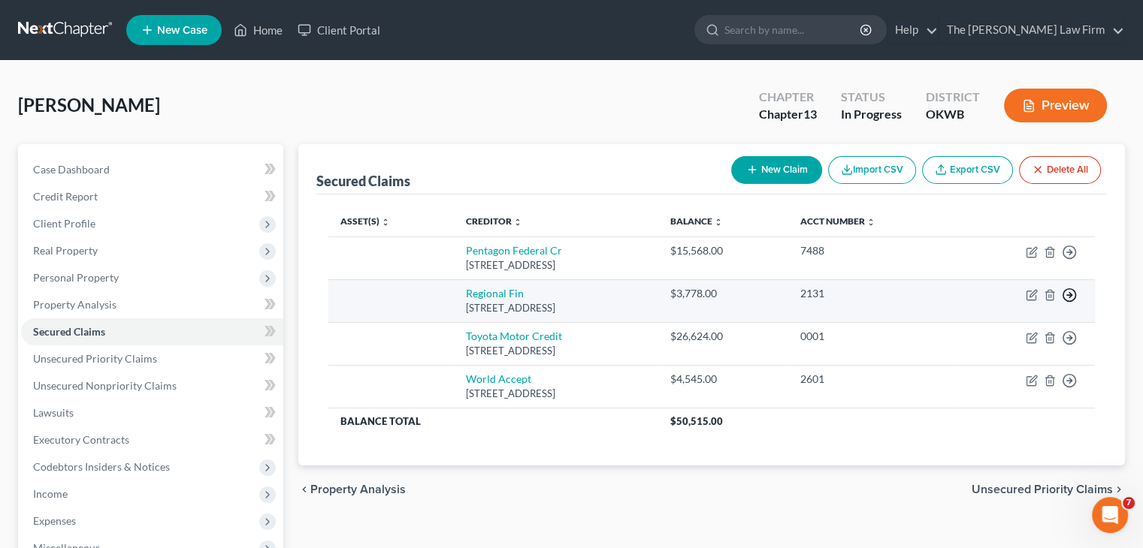
click at [1068, 252] on line "button" at bounding box center [1069, 252] width 5 height 0
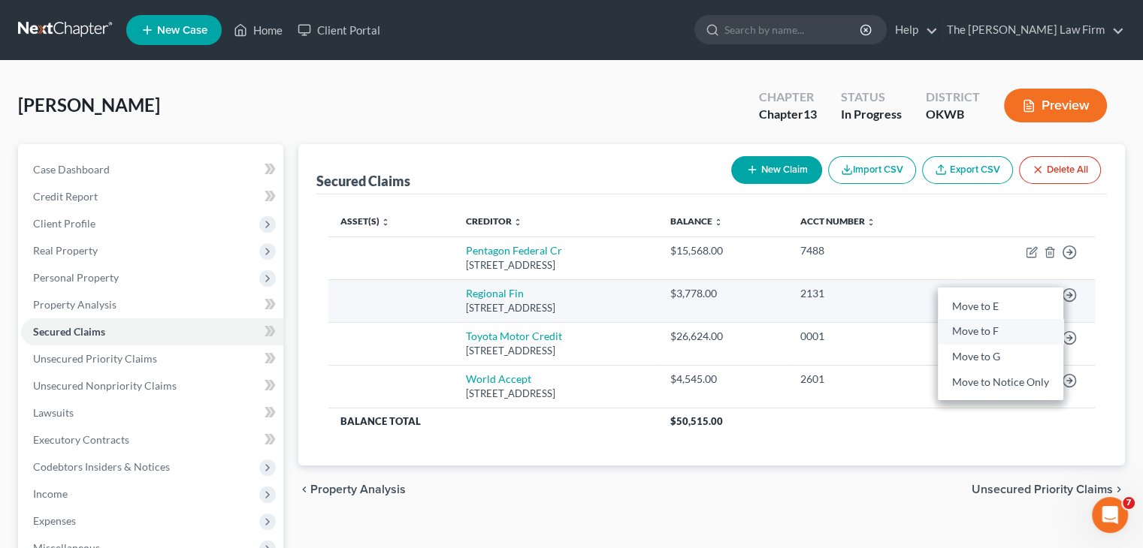
click at [1023, 331] on link "Move to F" at bounding box center [1000, 332] width 125 height 26
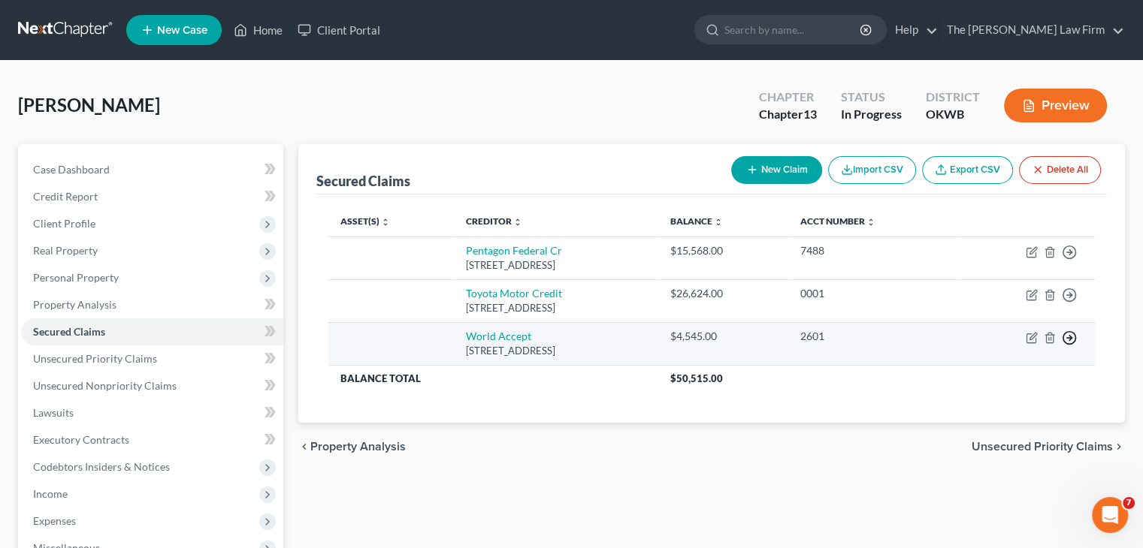
click at [1070, 255] on polyline "button" at bounding box center [1070, 252] width 2 height 5
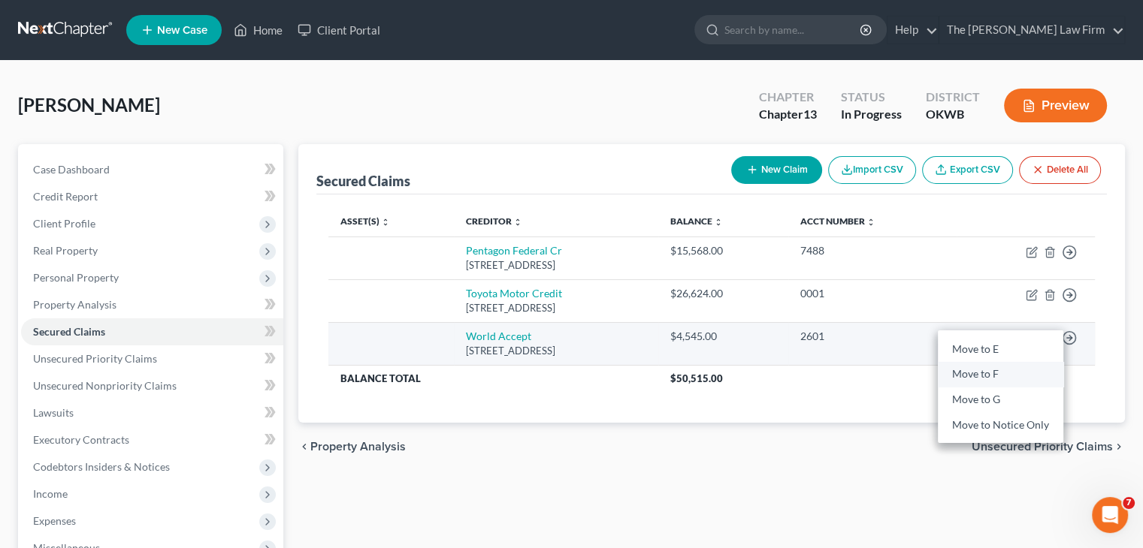
click at [1042, 375] on link "Move to F" at bounding box center [1000, 375] width 125 height 26
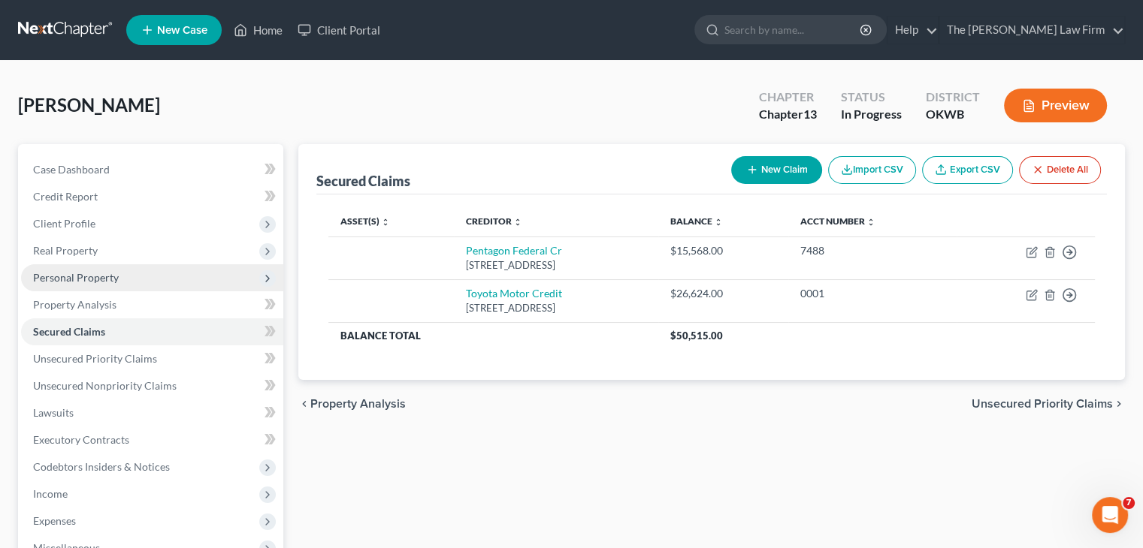
click at [127, 280] on span "Personal Property" at bounding box center [152, 277] width 262 height 27
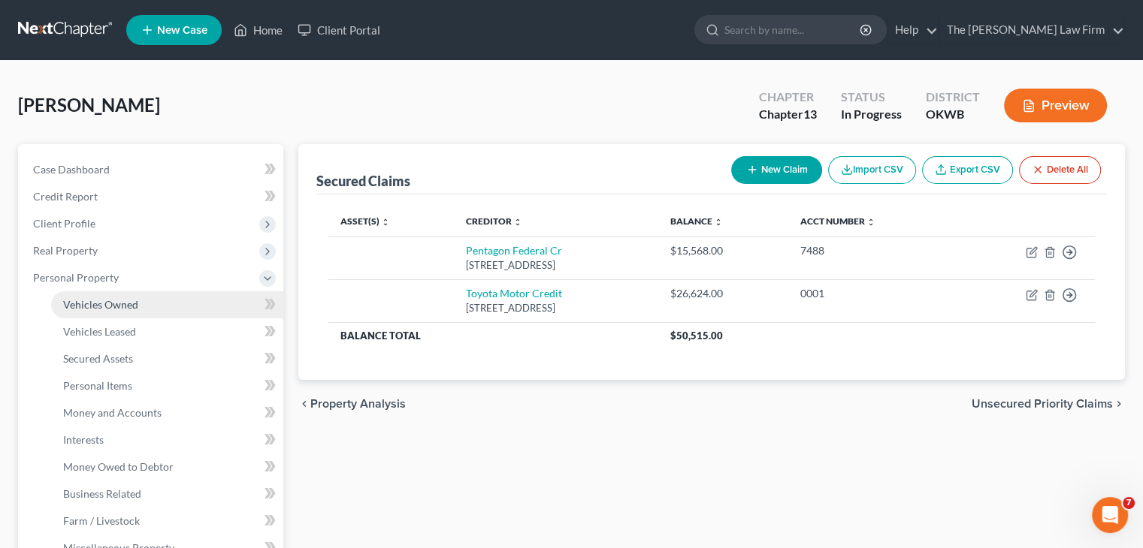
click at [156, 309] on link "Vehicles Owned" at bounding box center [167, 305] width 232 height 27
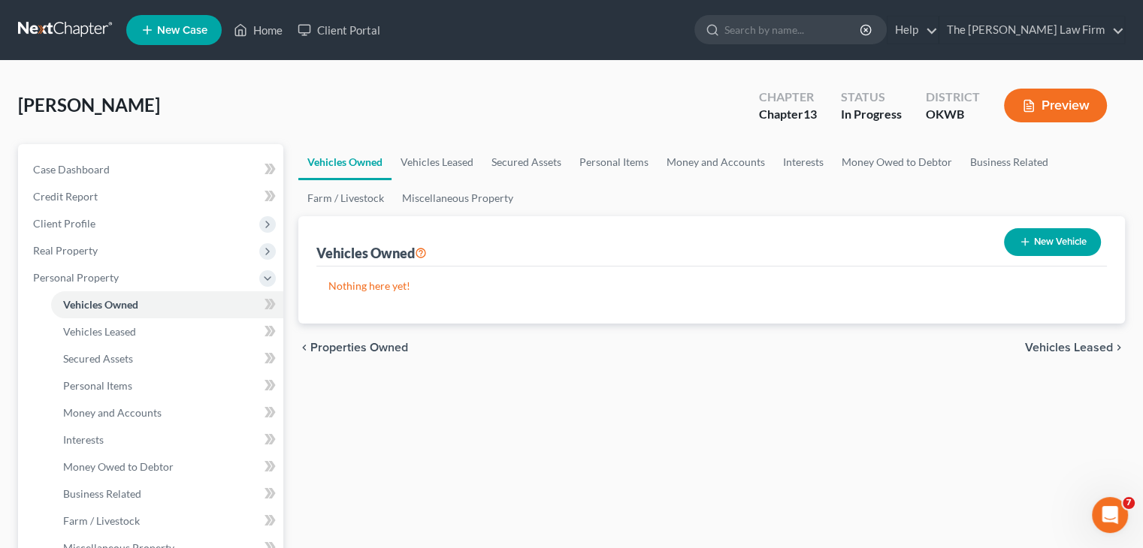
click at [1047, 249] on button "New Vehicle" at bounding box center [1052, 242] width 97 height 28
select select "0"
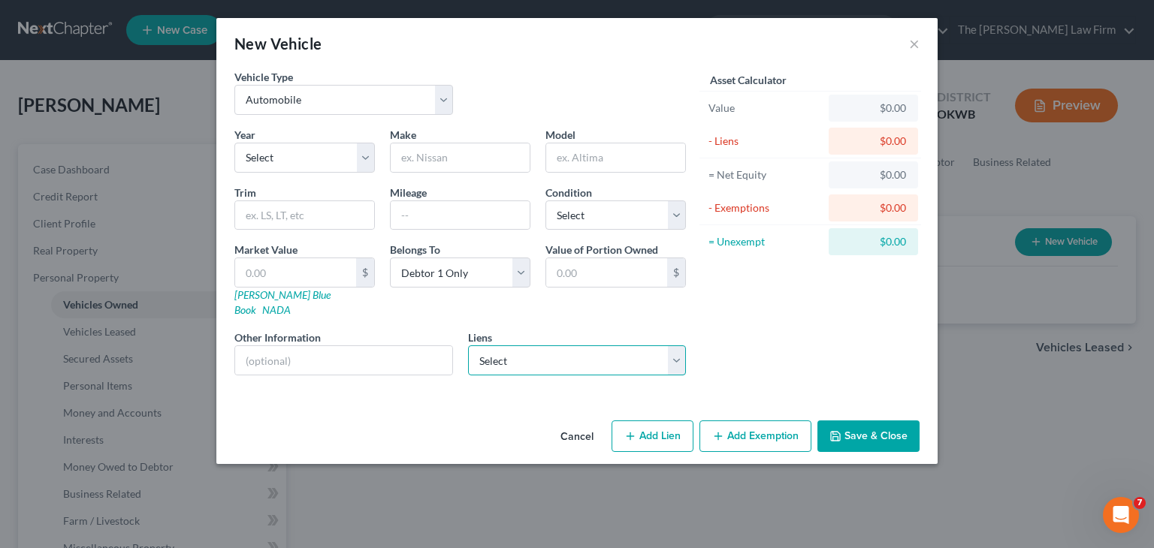
click at [675, 348] on select "Select Toyota Motor Credit - $26,624.00 Pentagon Federal Cr - $15,568.00" at bounding box center [577, 361] width 219 height 30
click at [566, 53] on div "New Vehicle ×" at bounding box center [576, 43] width 721 height 51
click at [914, 48] on button "×" at bounding box center [914, 44] width 11 height 18
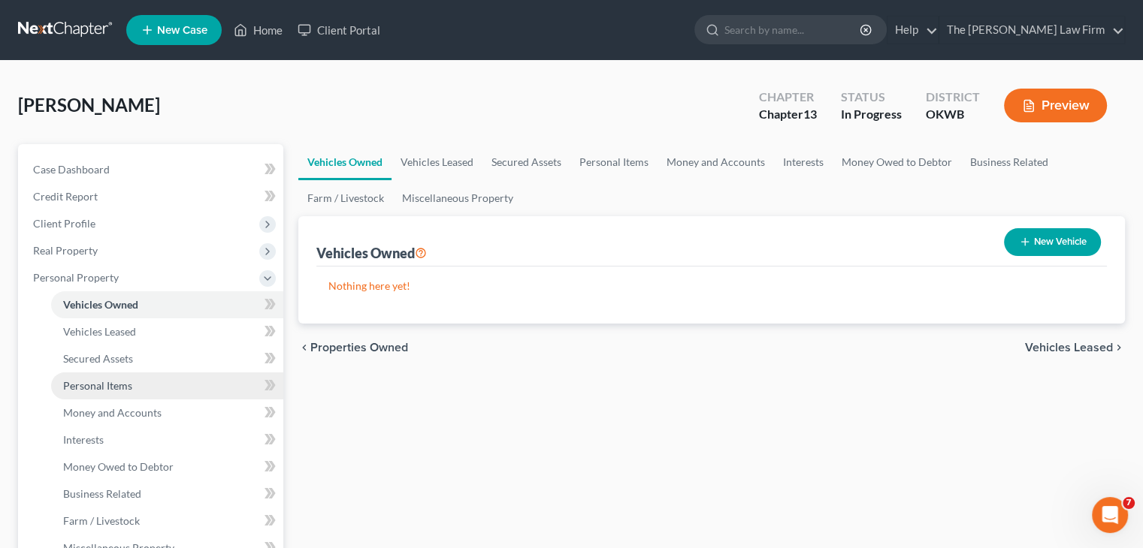
click at [147, 388] on link "Personal Items" at bounding box center [167, 386] width 232 height 27
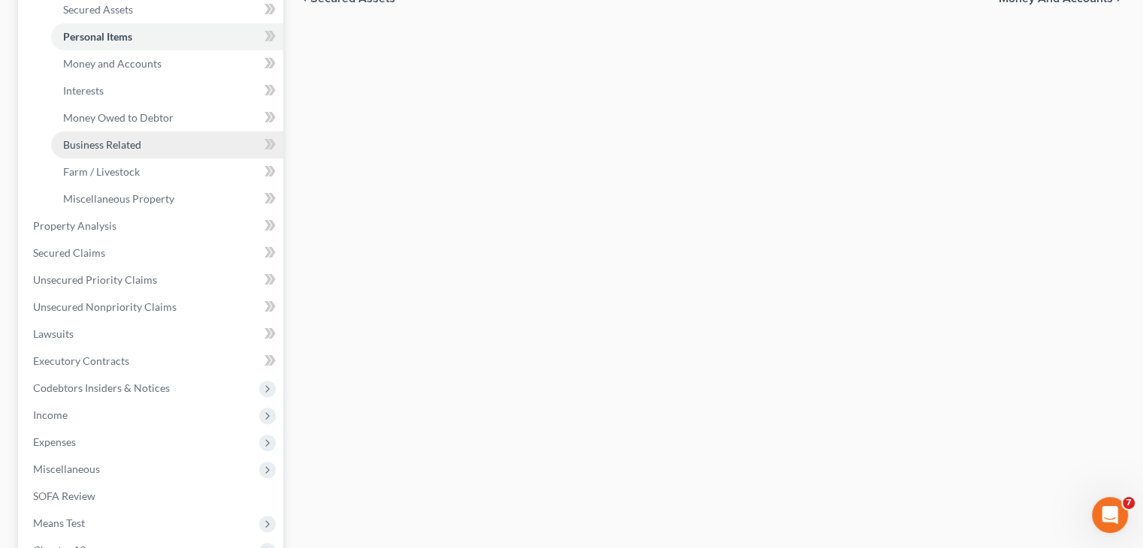
scroll to position [376, 0]
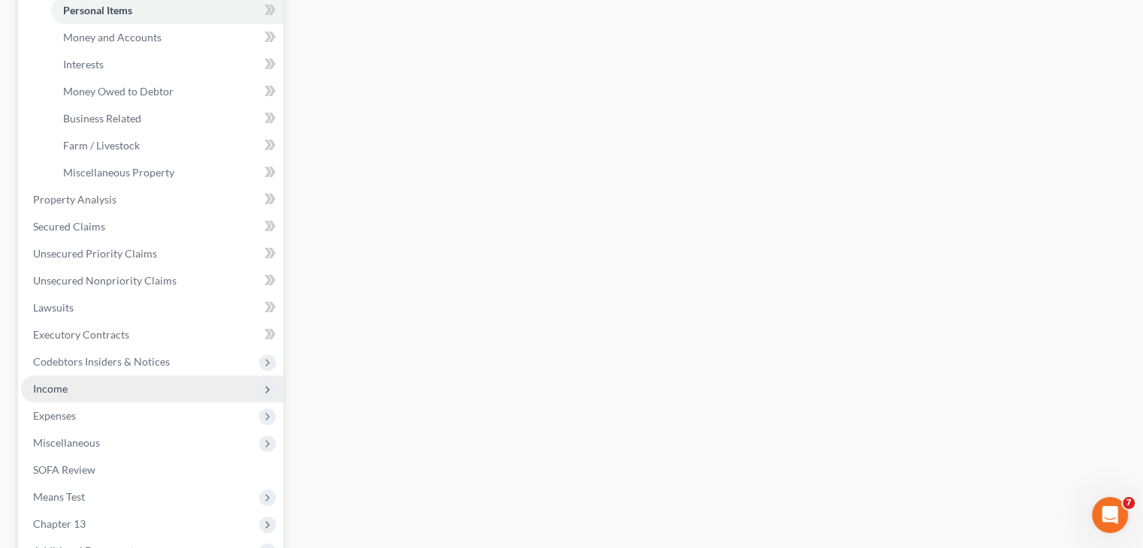
click at [122, 387] on span "Income" at bounding box center [152, 389] width 262 height 27
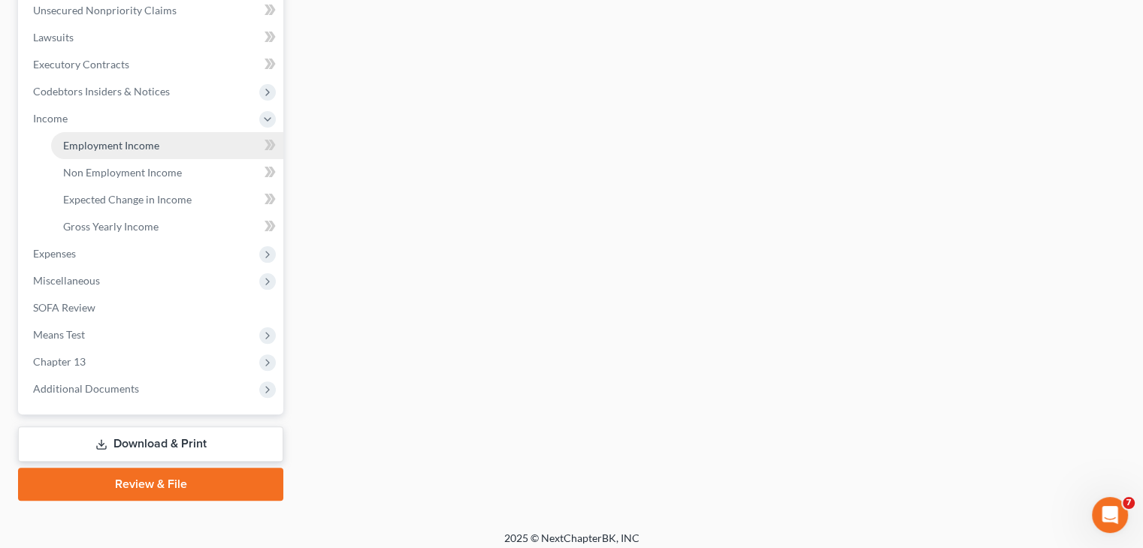
click at [184, 145] on link "Employment Income" at bounding box center [167, 145] width 232 height 27
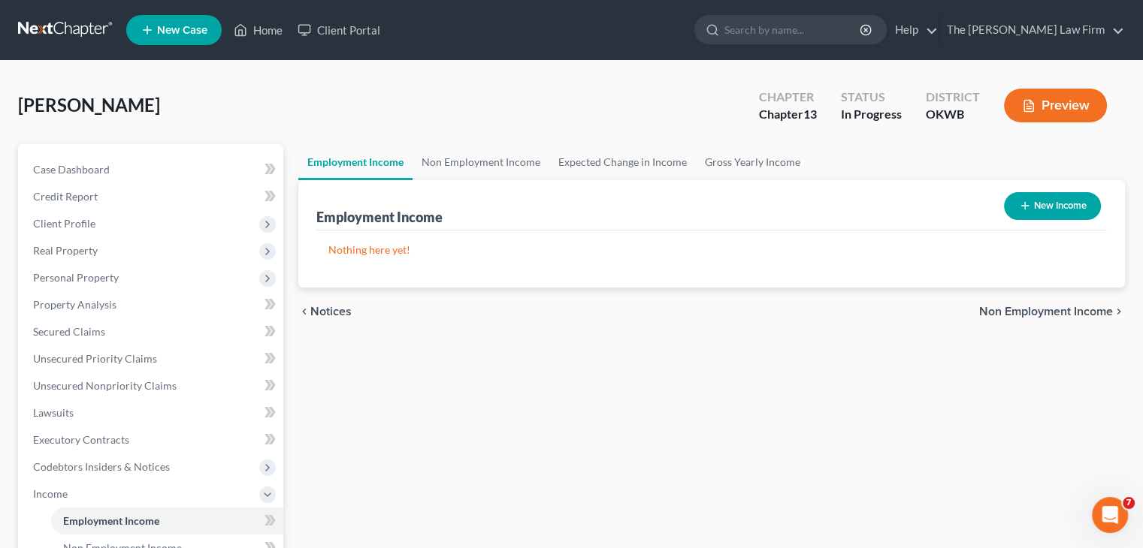
click at [1052, 209] on button "New Income" at bounding box center [1052, 206] width 97 height 28
select select "0"
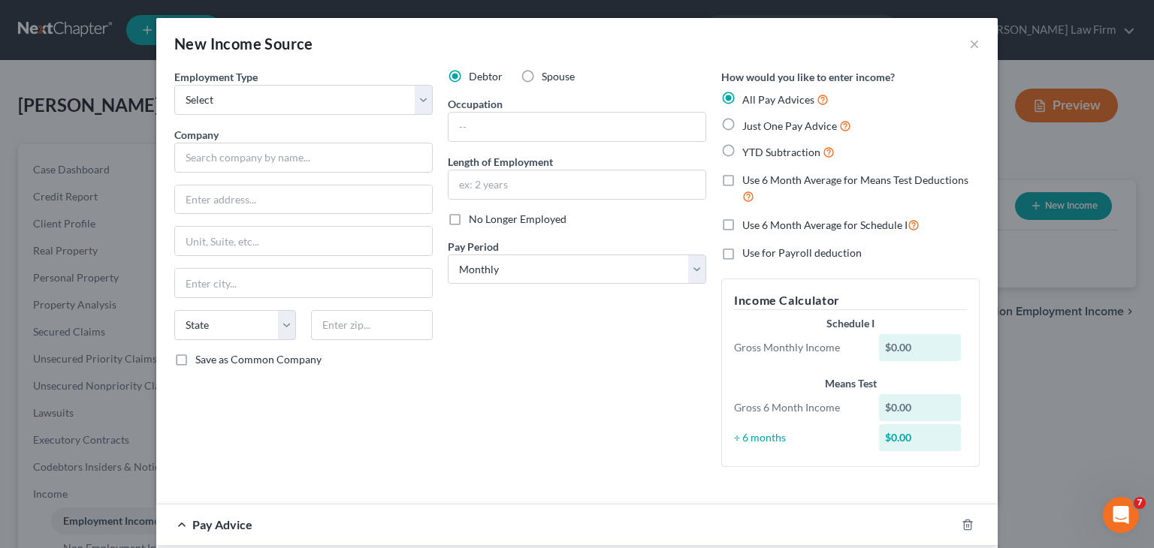
click at [742, 150] on label "YTD Subtraction" at bounding box center [788, 151] width 92 height 17
click at [748, 150] on input "YTD Subtraction" at bounding box center [753, 148] width 10 height 10
radio input "true"
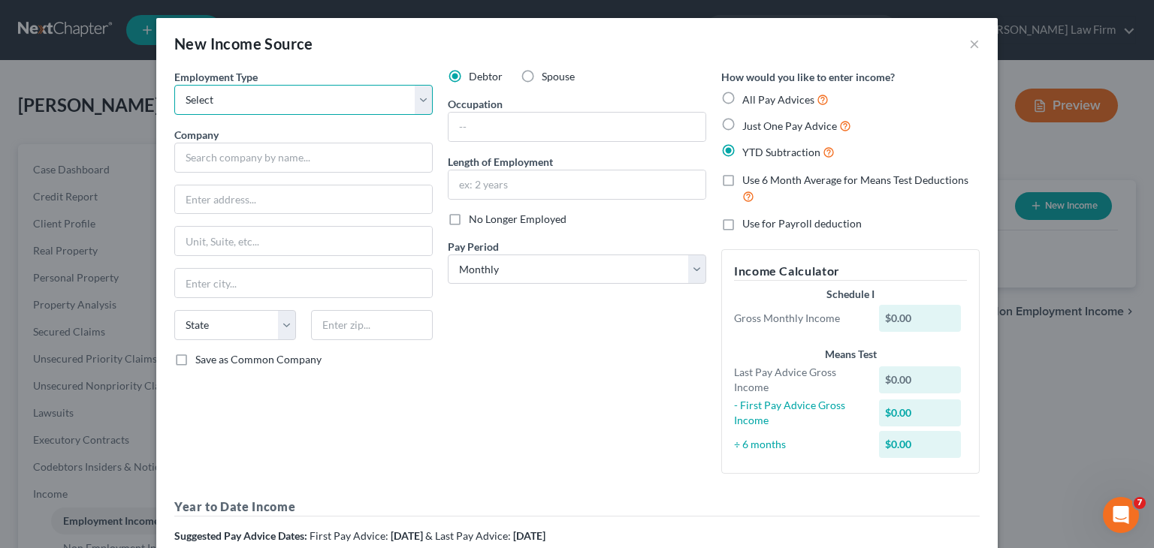
click at [415, 101] on select "Select Full or [DEMOGRAPHIC_DATA] Employment Self Employment" at bounding box center [303, 100] width 258 height 30
click at [962, 46] on div "New Income Source ×" at bounding box center [576, 43] width 841 height 51
click at [970, 40] on button "×" at bounding box center [974, 44] width 11 height 18
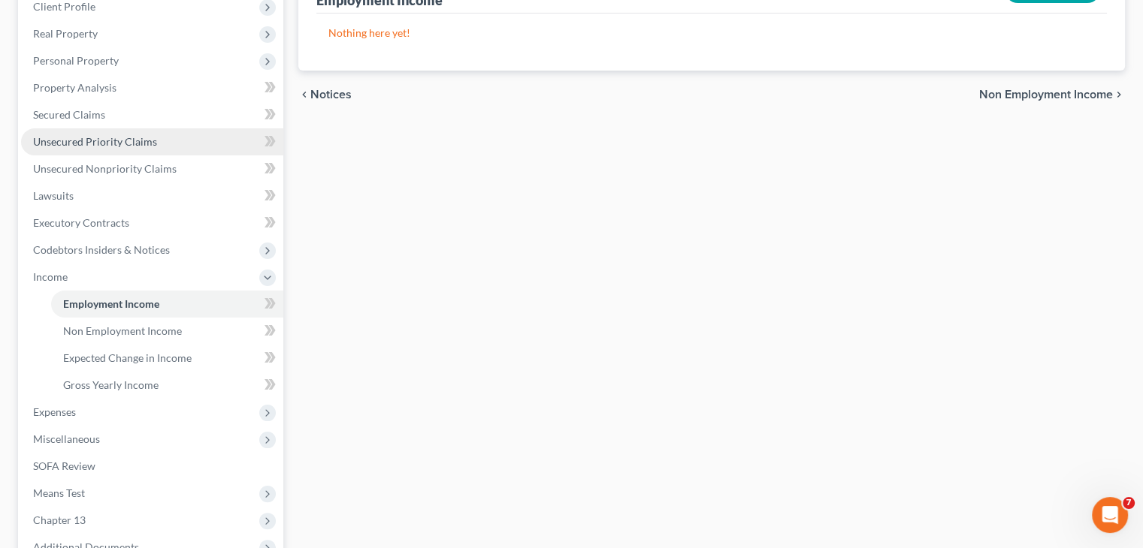
scroll to position [301, 0]
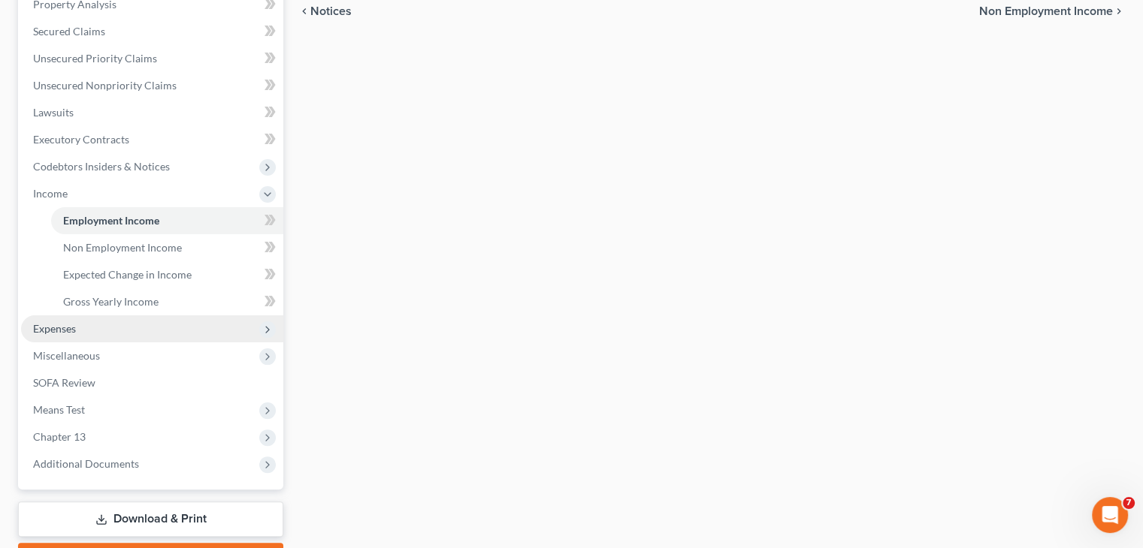
click at [104, 326] on span "Expenses" at bounding box center [152, 329] width 262 height 27
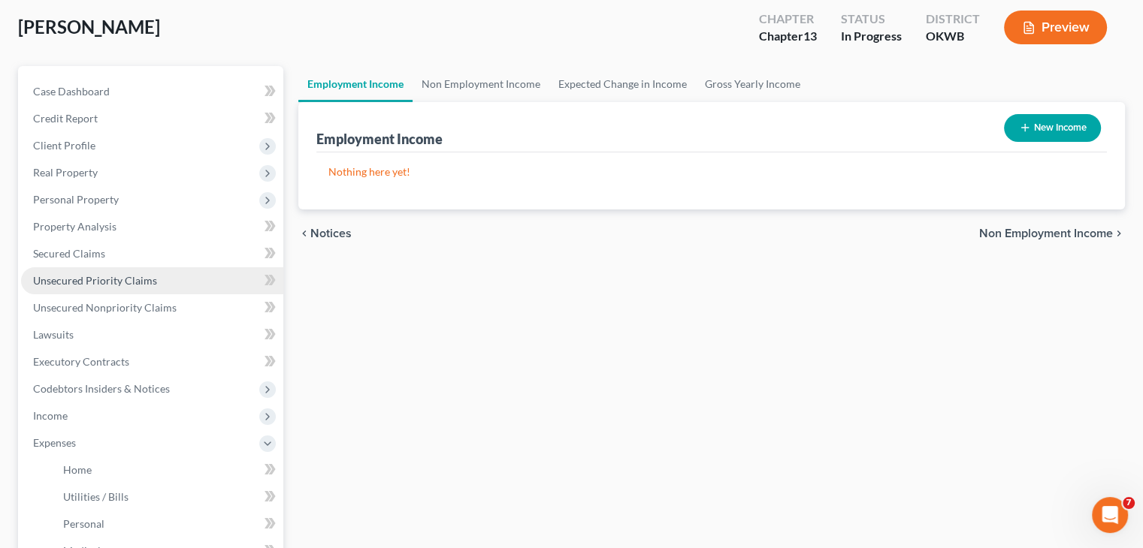
scroll to position [75, 0]
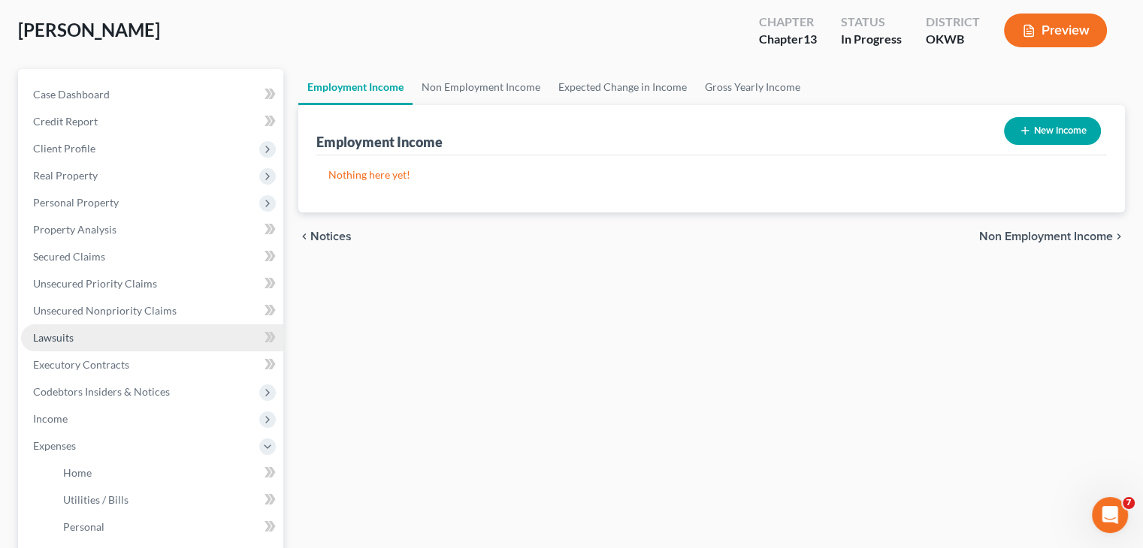
click at [95, 334] on link "Lawsuits" at bounding box center [152, 338] width 262 height 27
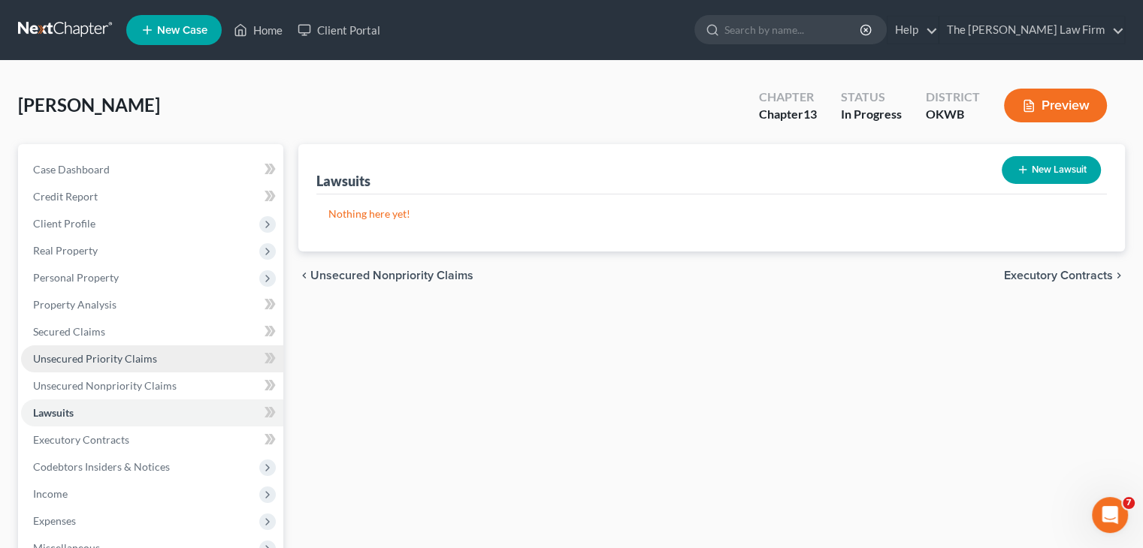
click at [186, 352] on link "Unsecured Priority Claims" at bounding box center [152, 359] width 262 height 27
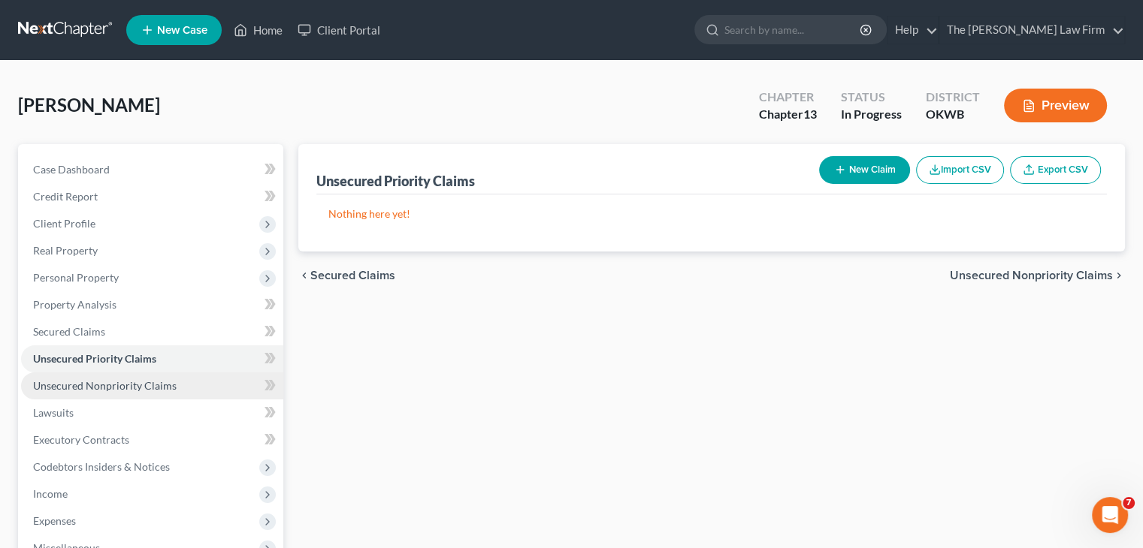
click at [183, 382] on link "Unsecured Nonpriority Claims" at bounding box center [152, 386] width 262 height 27
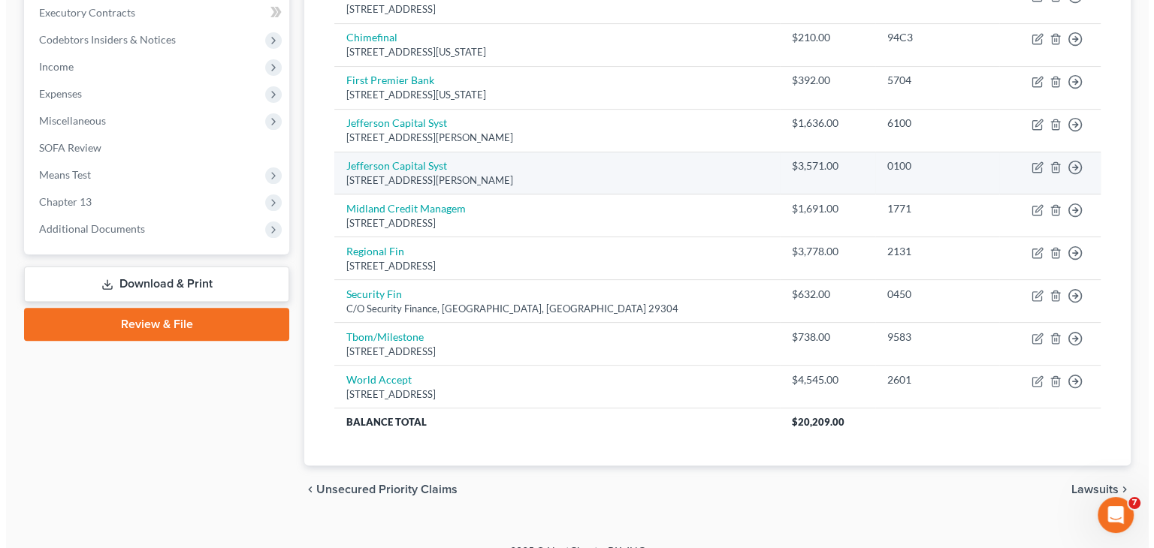
scroll to position [448, 0]
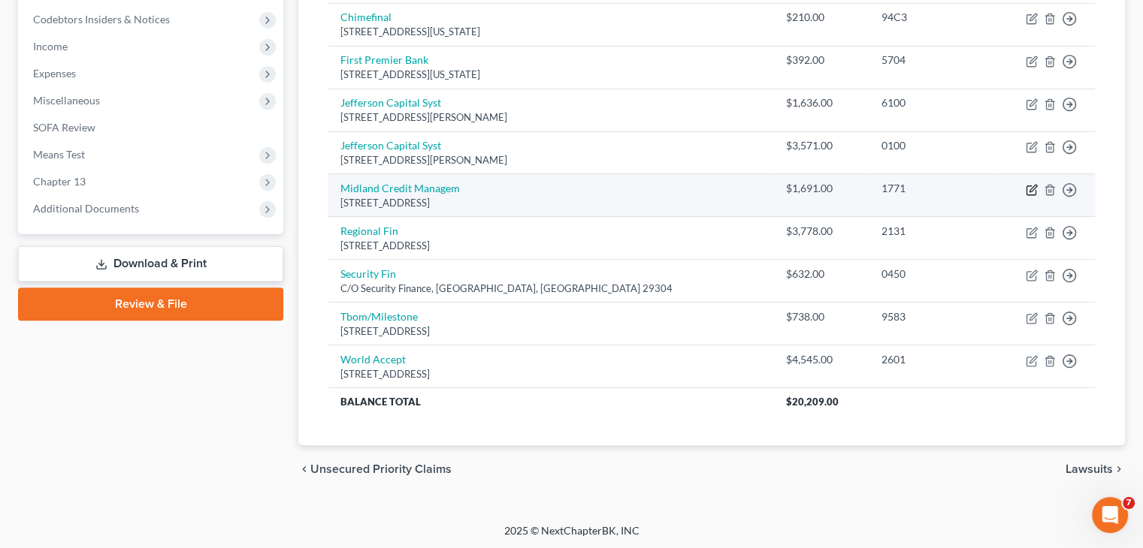
click at [1031, 186] on icon "button" at bounding box center [1032, 188] width 7 height 7
select select "23"
select select "0"
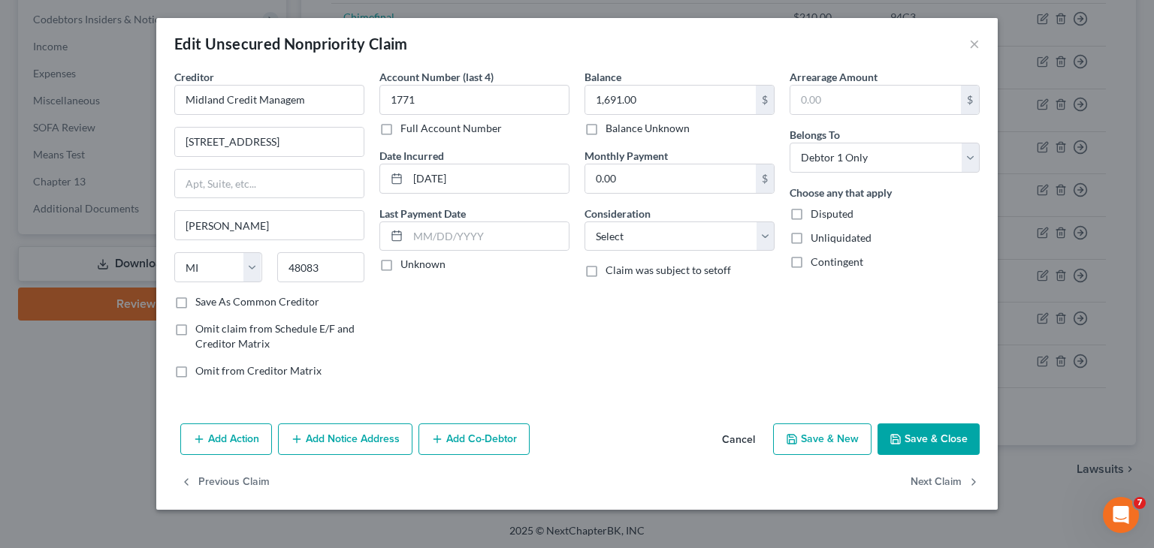
drag, startPoint x: 328, startPoint y: 440, endPoint x: 340, endPoint y: 488, distance: 49.6
click at [331, 441] on button "Add Notice Address" at bounding box center [345, 440] width 134 height 32
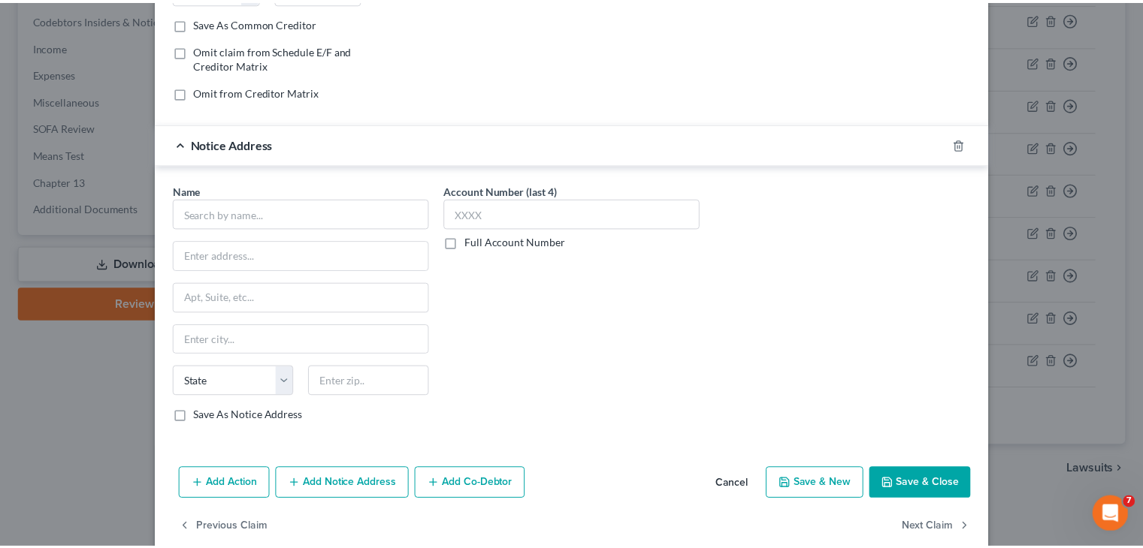
scroll to position [301, 0]
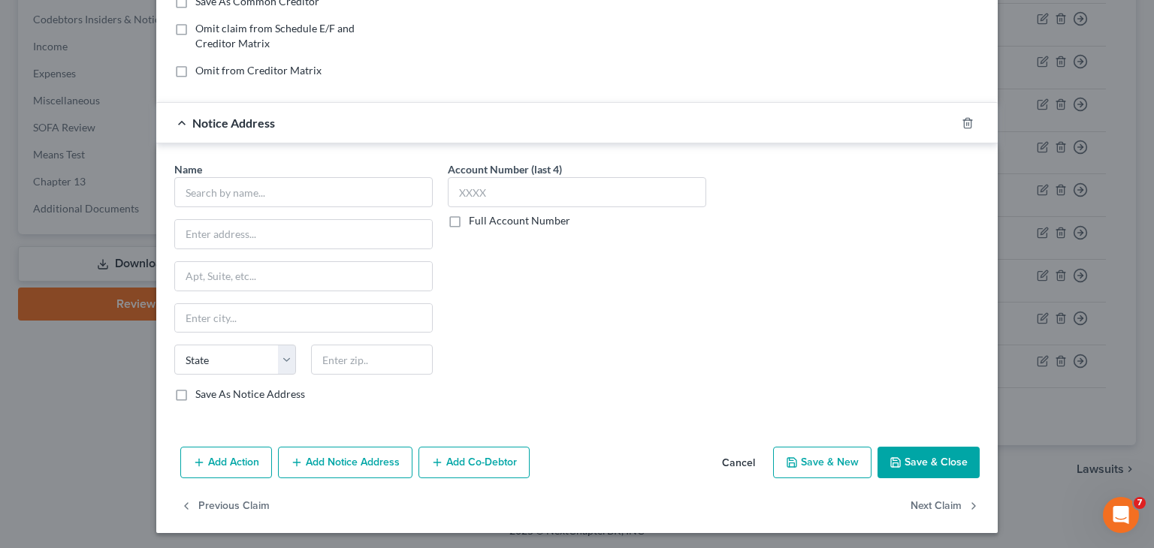
drag, startPoint x: 732, startPoint y: 461, endPoint x: 732, endPoint y: 470, distance: 9.0
click at [732, 462] on button "Cancel" at bounding box center [738, 464] width 57 height 30
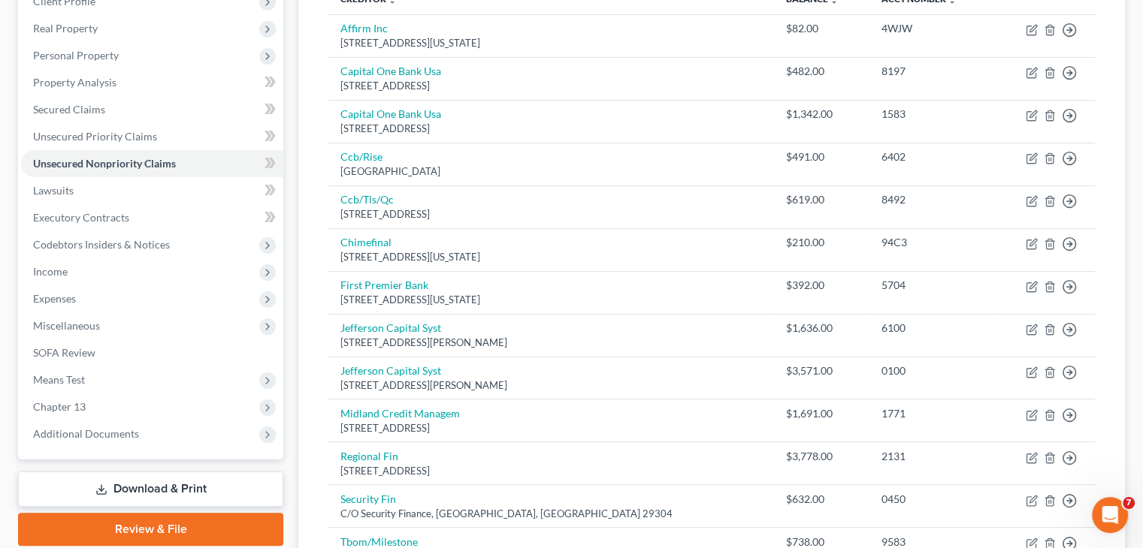
scroll to position [72, 0]
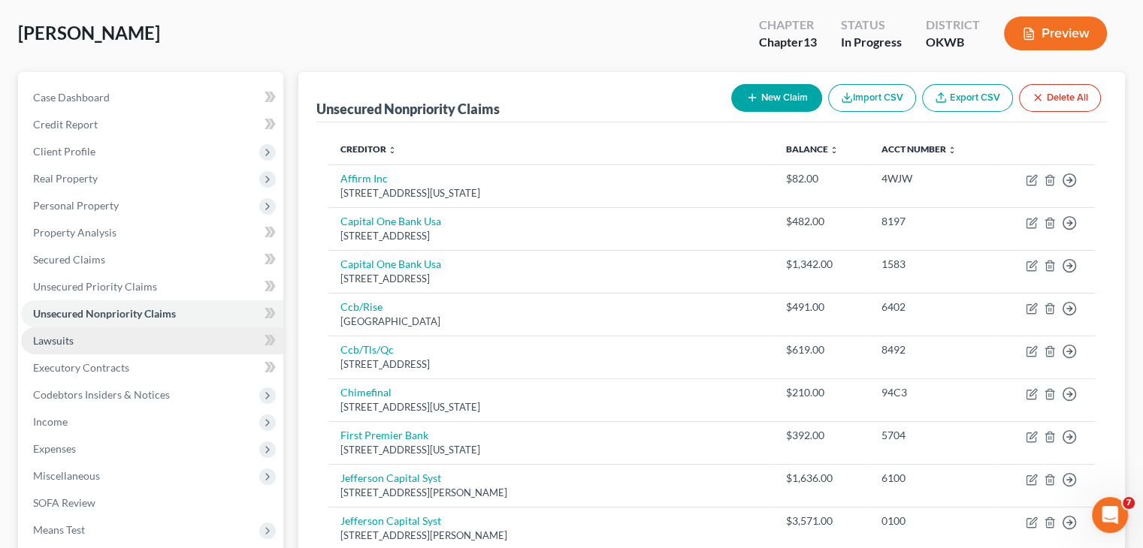
click at [132, 339] on link "Lawsuits" at bounding box center [152, 341] width 262 height 27
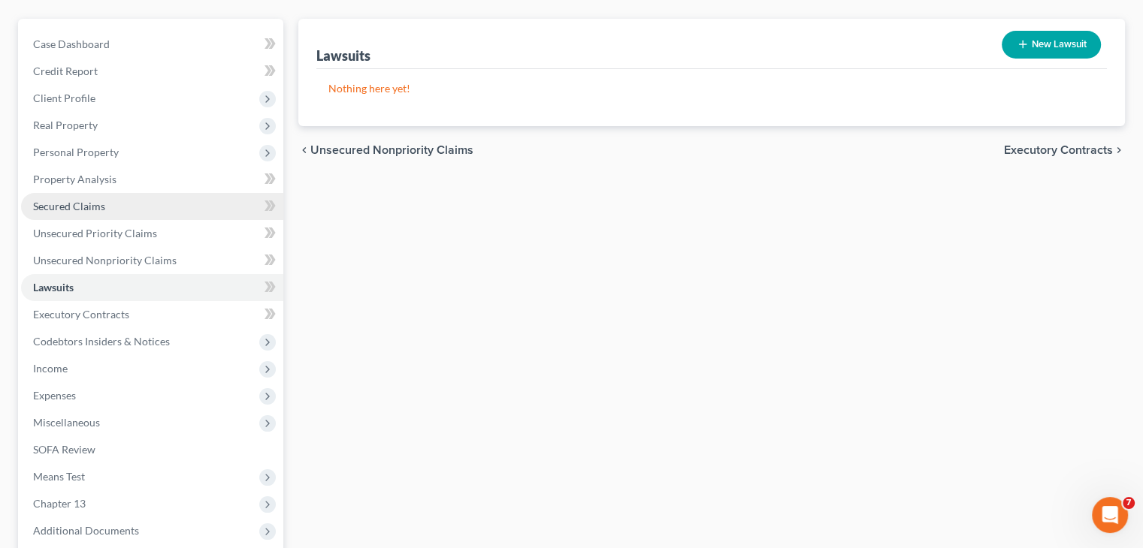
scroll to position [276, 0]
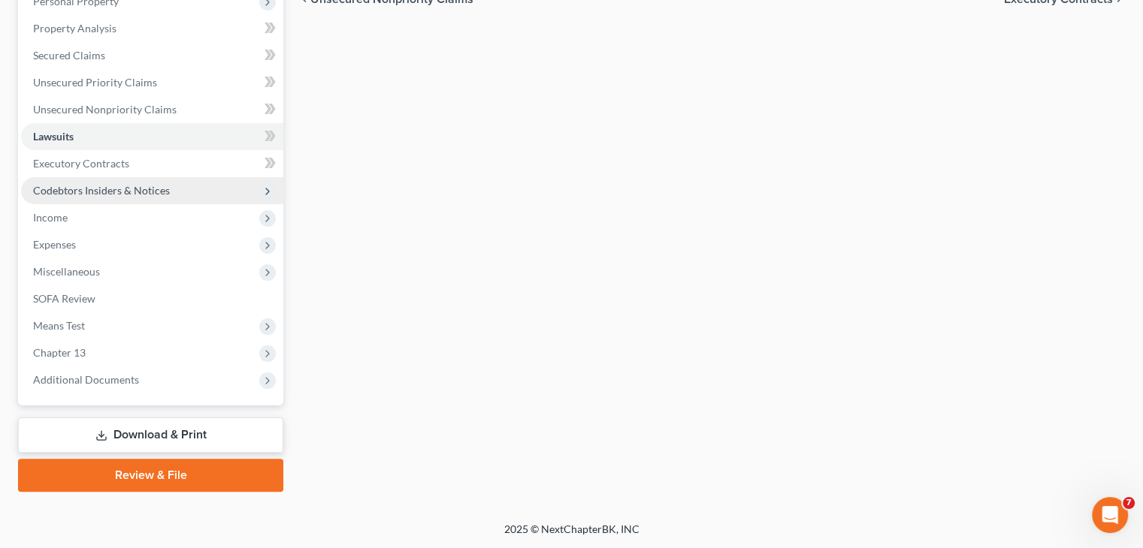
click at [54, 189] on span "Codebtors Insiders & Notices" at bounding box center [101, 190] width 137 height 13
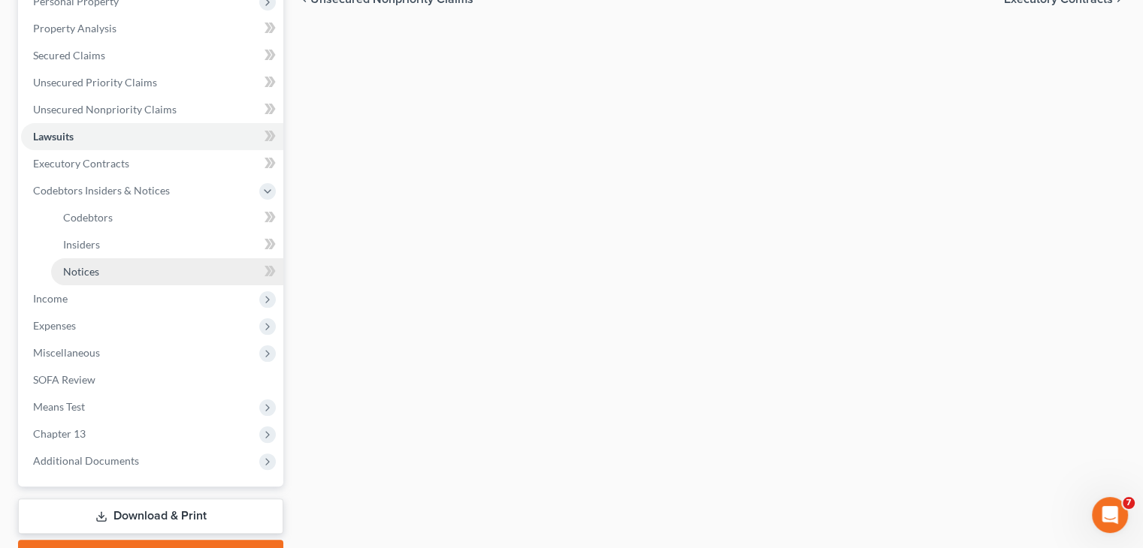
click at [73, 267] on span "Notices" at bounding box center [81, 271] width 36 height 13
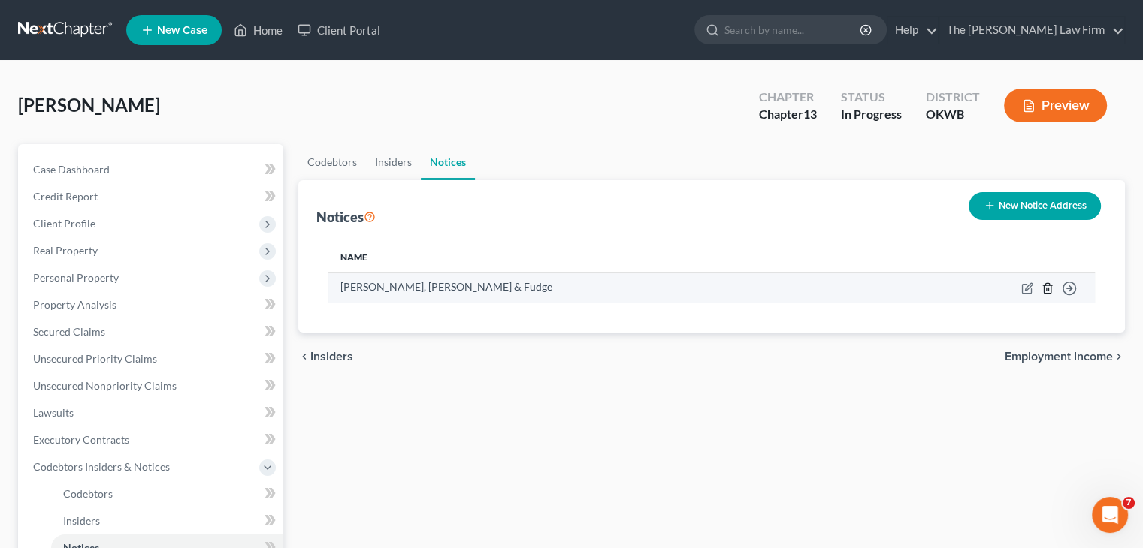
click at [1047, 292] on icon "button" at bounding box center [1047, 288] width 7 height 10
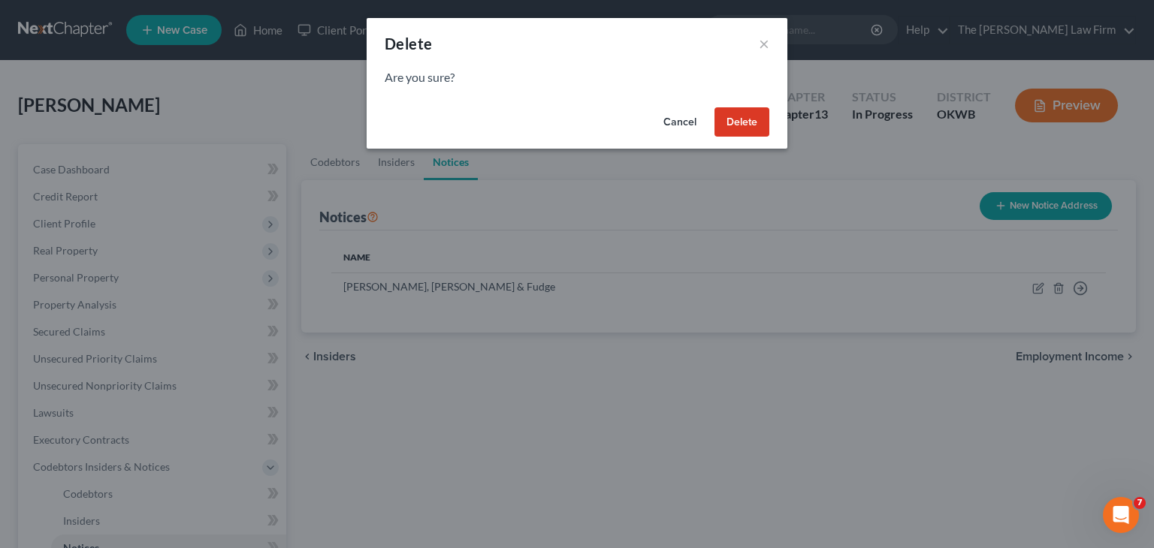
click at [738, 130] on button "Delete" at bounding box center [741, 122] width 55 height 30
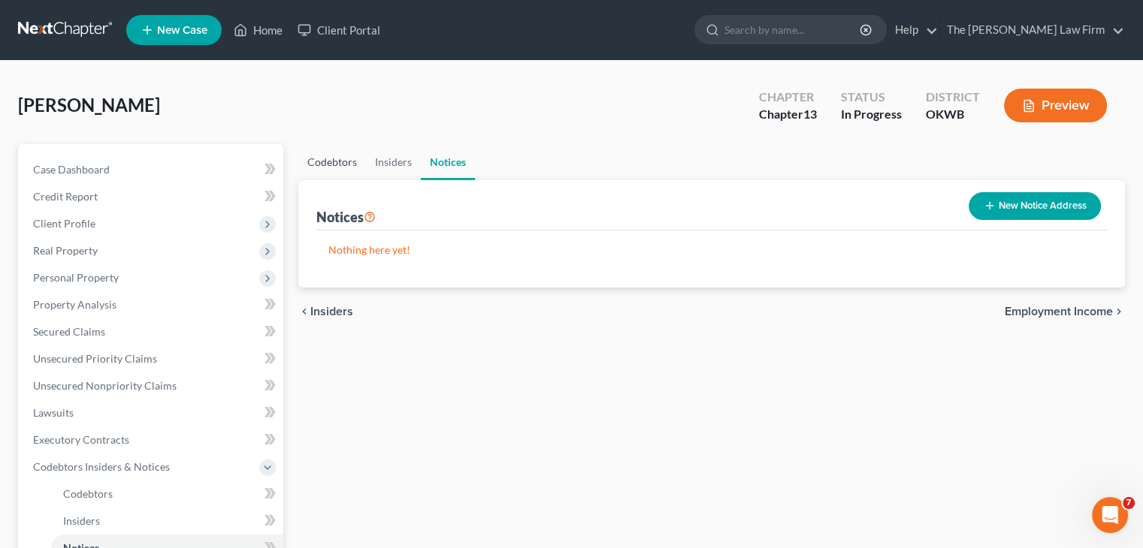
click at [318, 159] on link "Codebtors" at bounding box center [332, 162] width 68 height 36
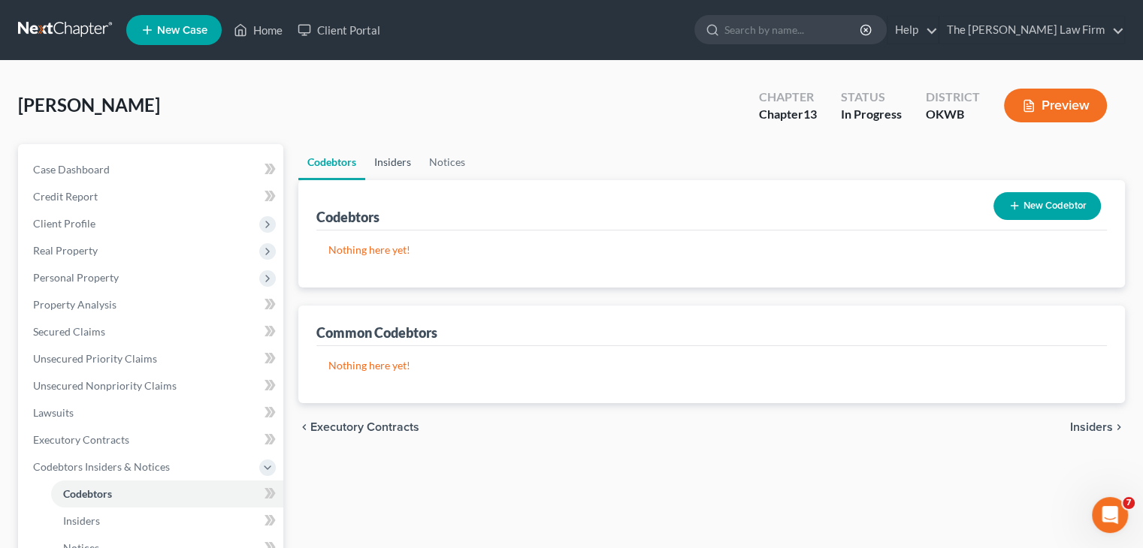
click at [397, 169] on link "Insiders" at bounding box center [392, 162] width 55 height 36
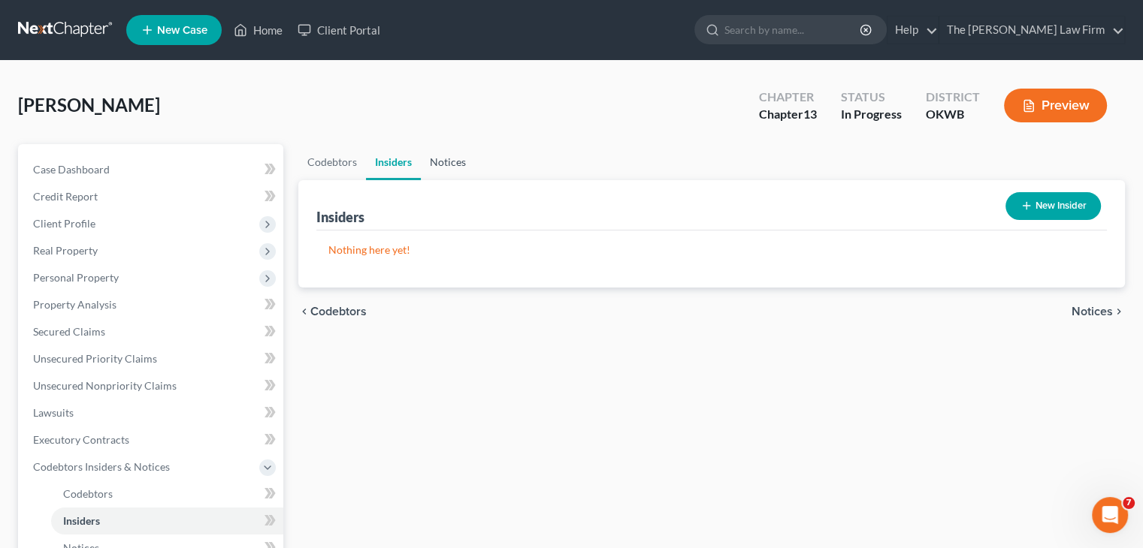
click at [445, 169] on link "Notices" at bounding box center [448, 162] width 54 height 36
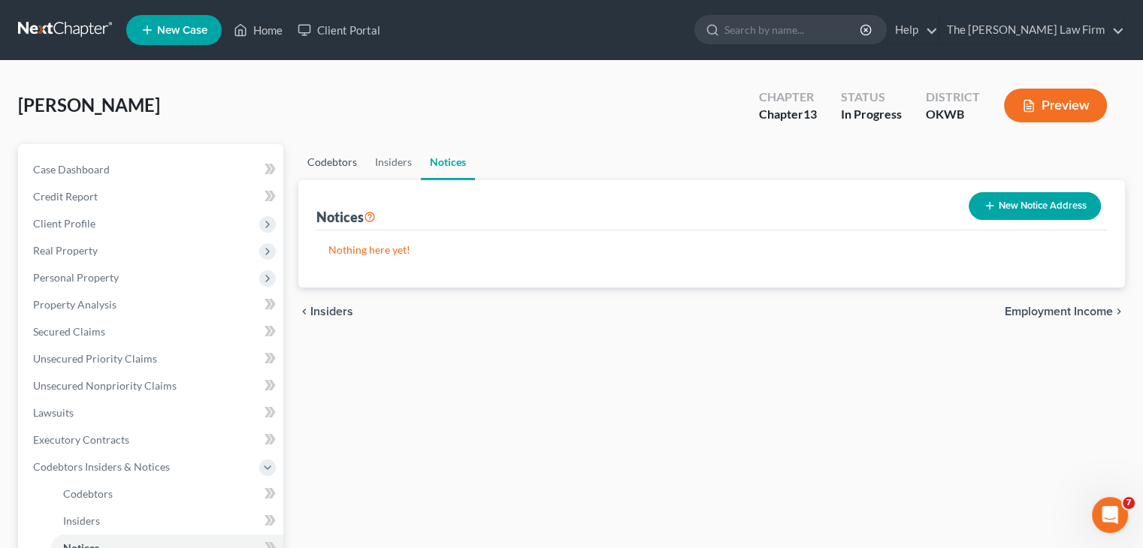
click at [337, 157] on link "Codebtors" at bounding box center [332, 162] width 68 height 36
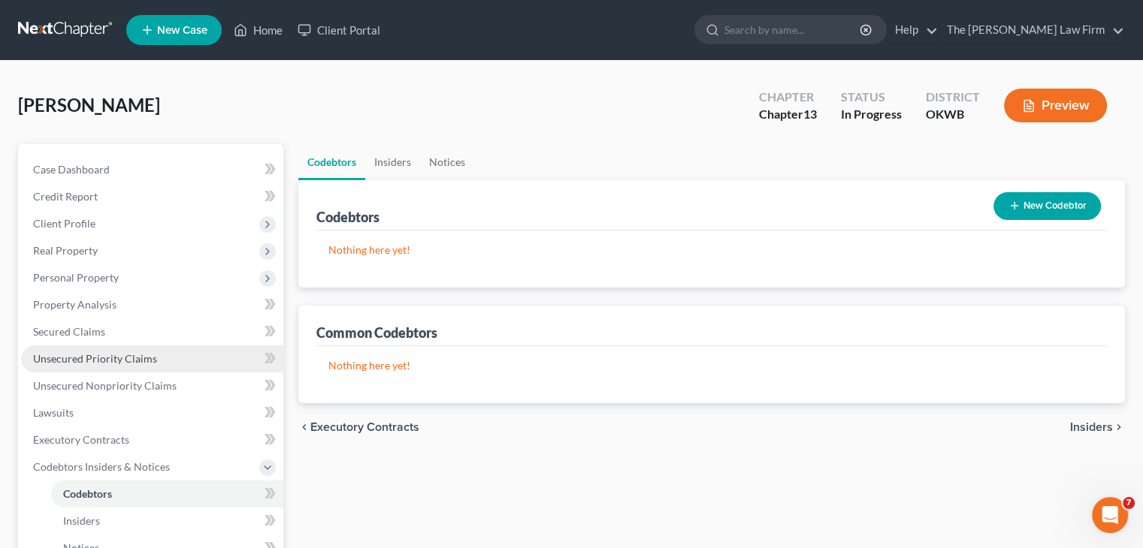
click at [145, 357] on span "Unsecured Priority Claims" at bounding box center [95, 358] width 124 height 13
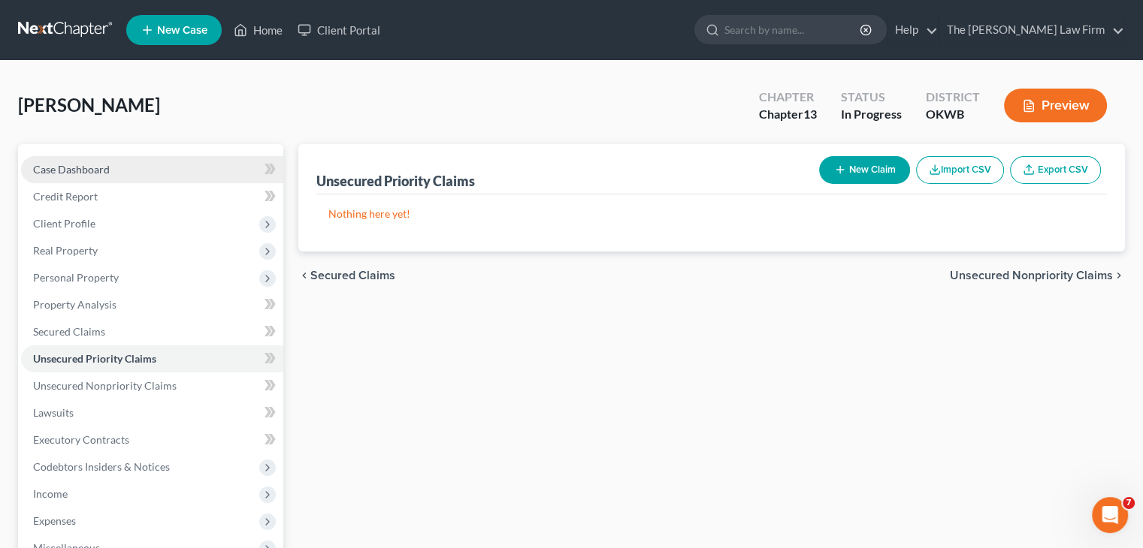
click at [150, 166] on link "Case Dashboard" at bounding box center [152, 169] width 262 height 27
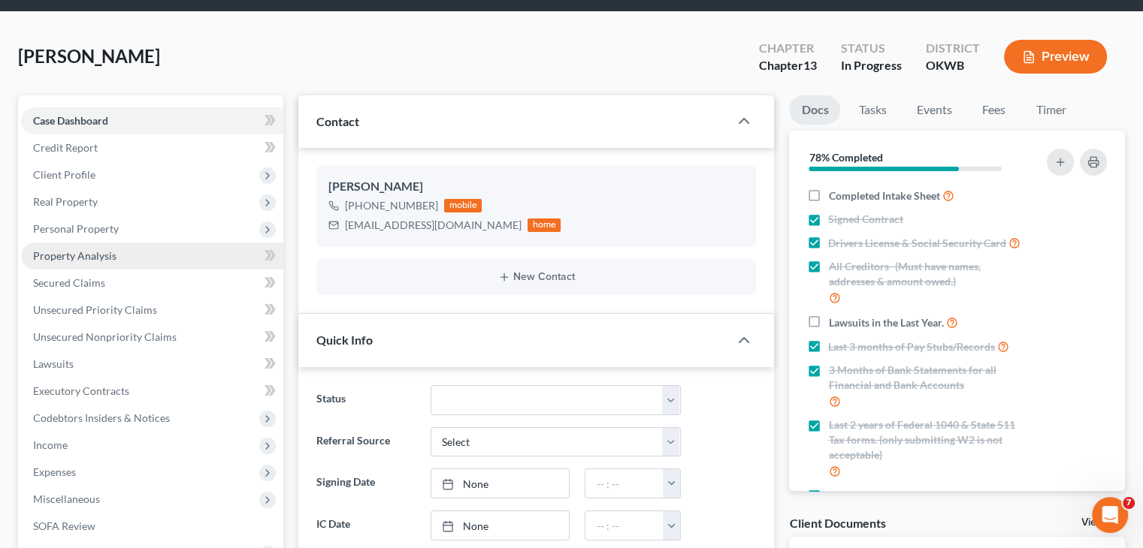
scroll to position [75, 0]
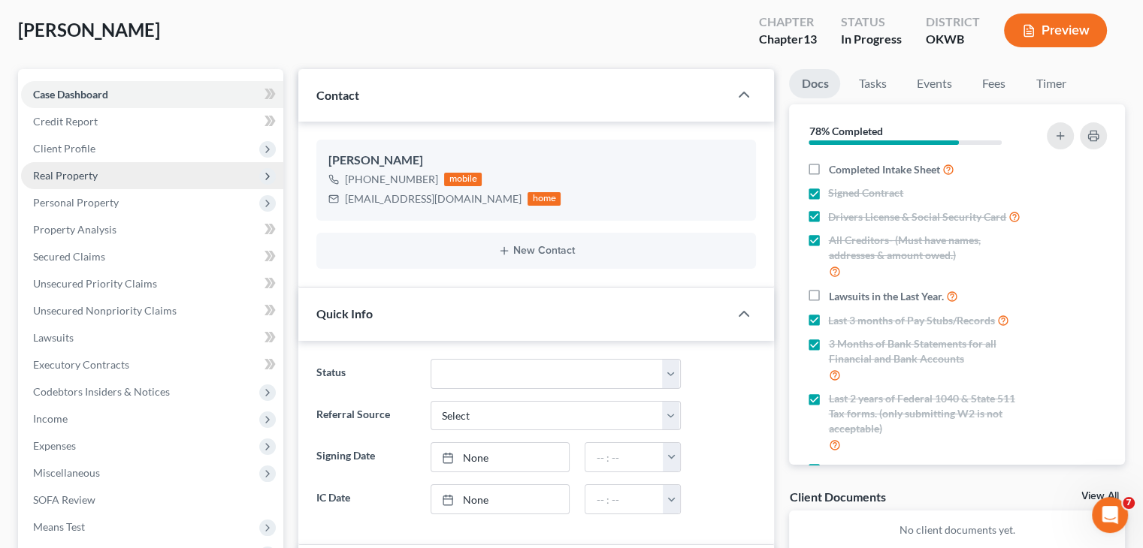
click at [71, 178] on span "Real Property" at bounding box center [65, 175] width 65 height 13
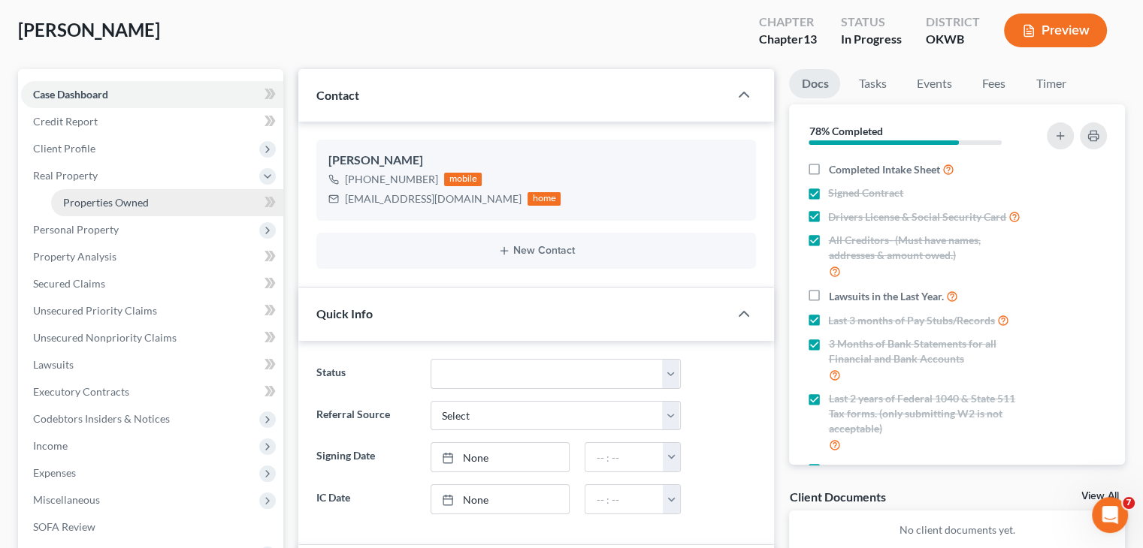
click at [101, 202] on span "Properties Owned" at bounding box center [106, 202] width 86 height 13
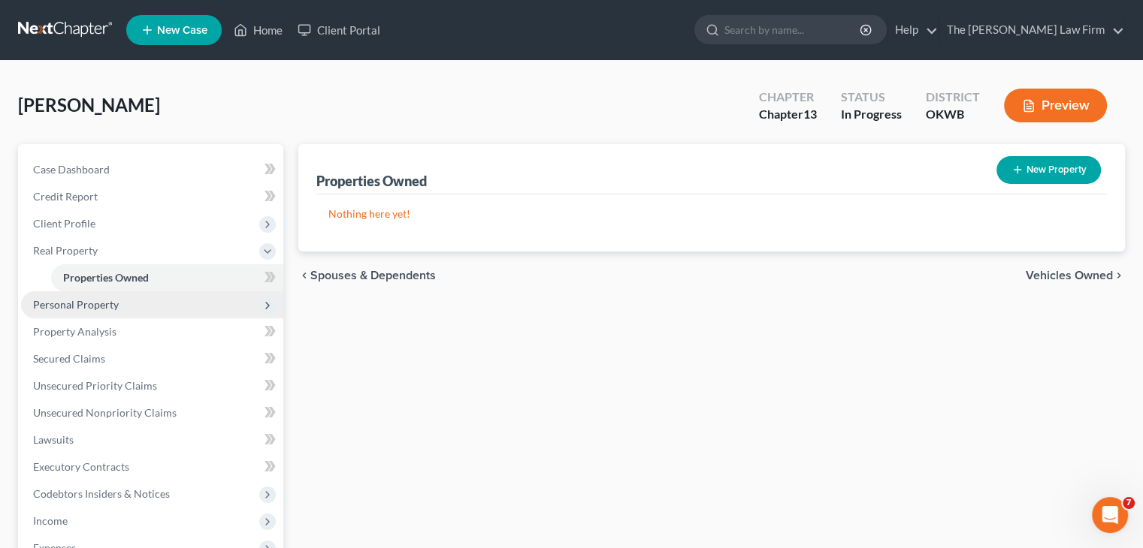
click at [104, 305] on span "Personal Property" at bounding box center [76, 304] width 86 height 13
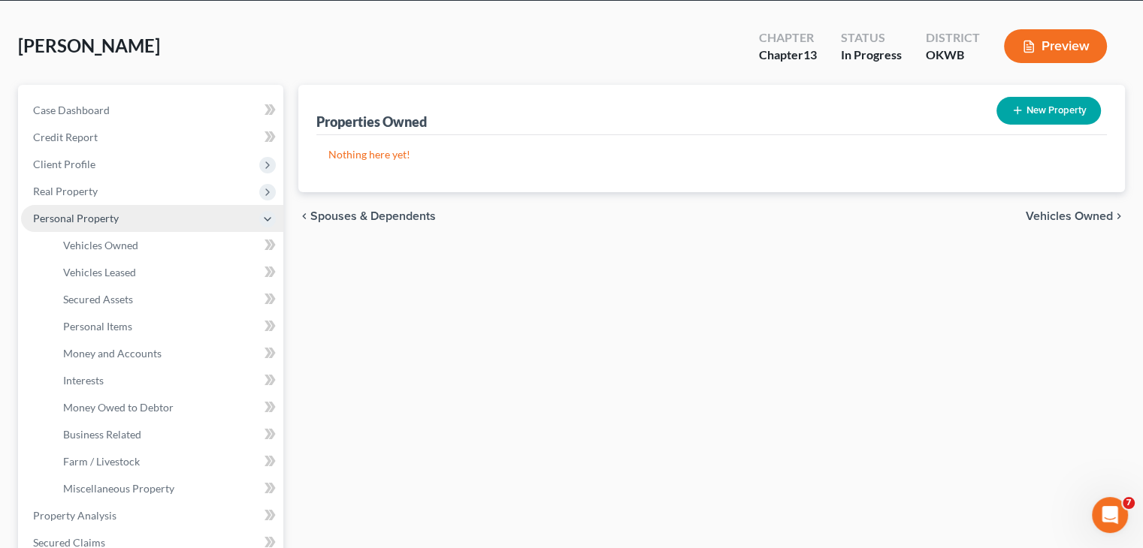
scroll to position [150, 0]
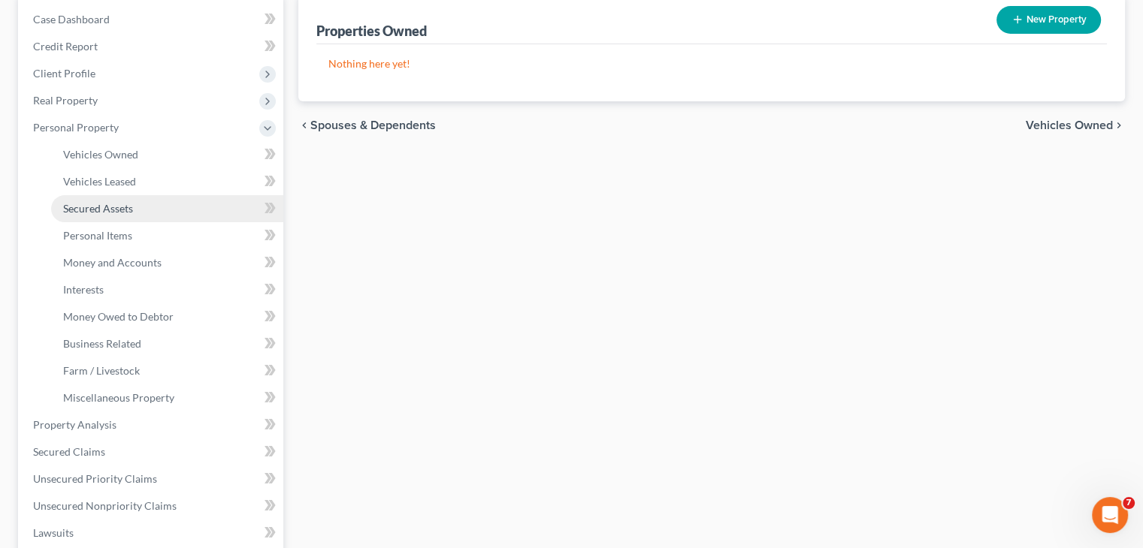
click at [175, 211] on link "Secured Assets" at bounding box center [167, 208] width 232 height 27
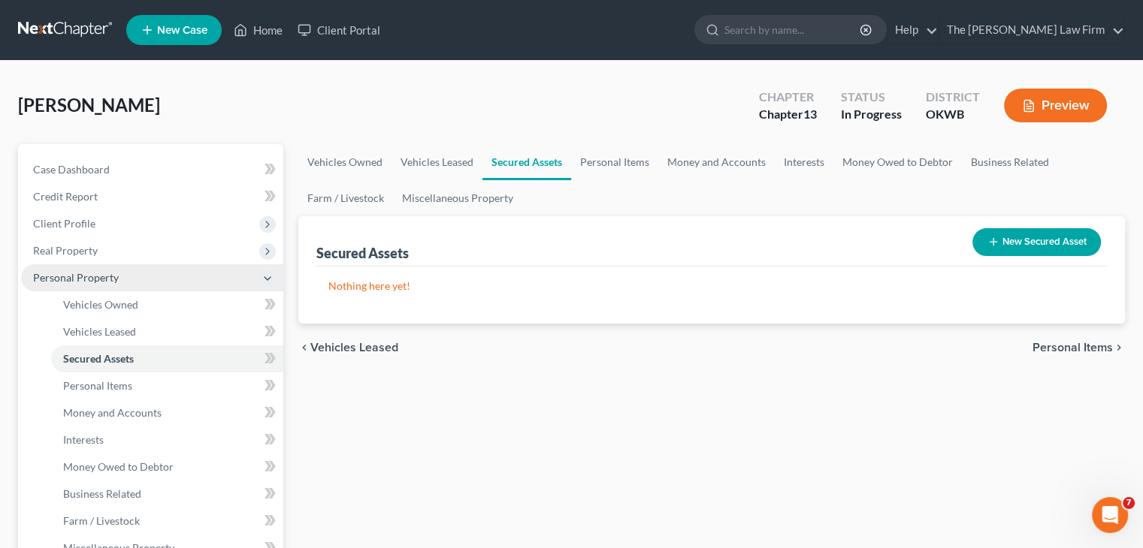
click at [132, 278] on span "Personal Property" at bounding box center [152, 277] width 262 height 27
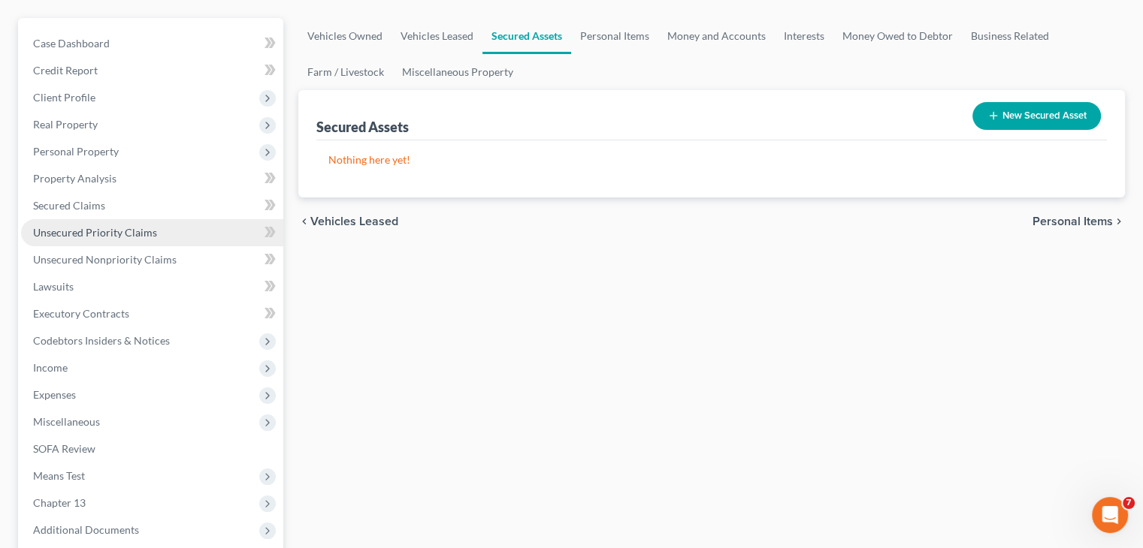
scroll to position [150, 0]
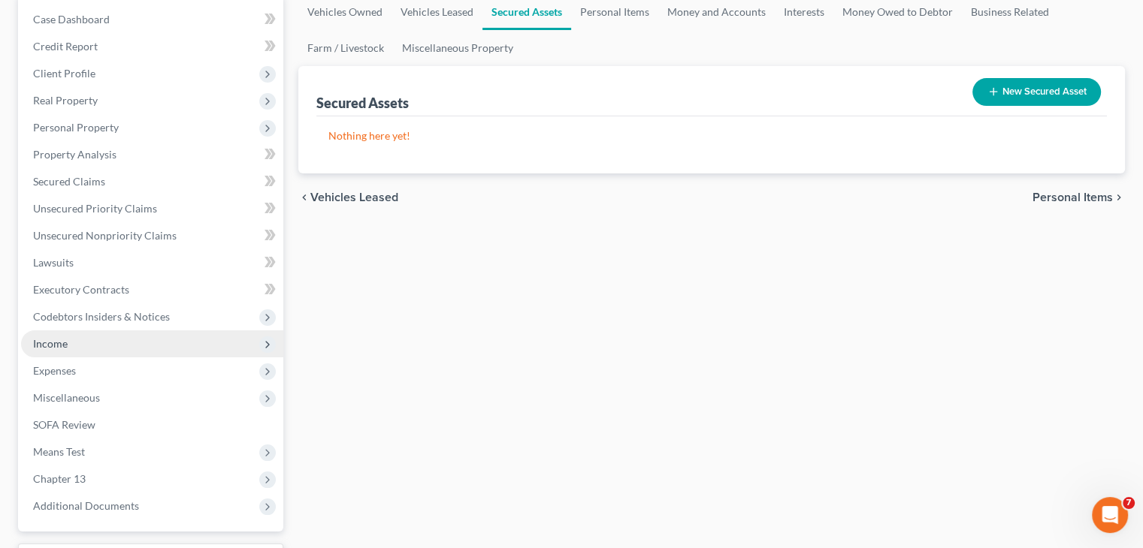
click at [89, 343] on span "Income" at bounding box center [152, 344] width 262 height 27
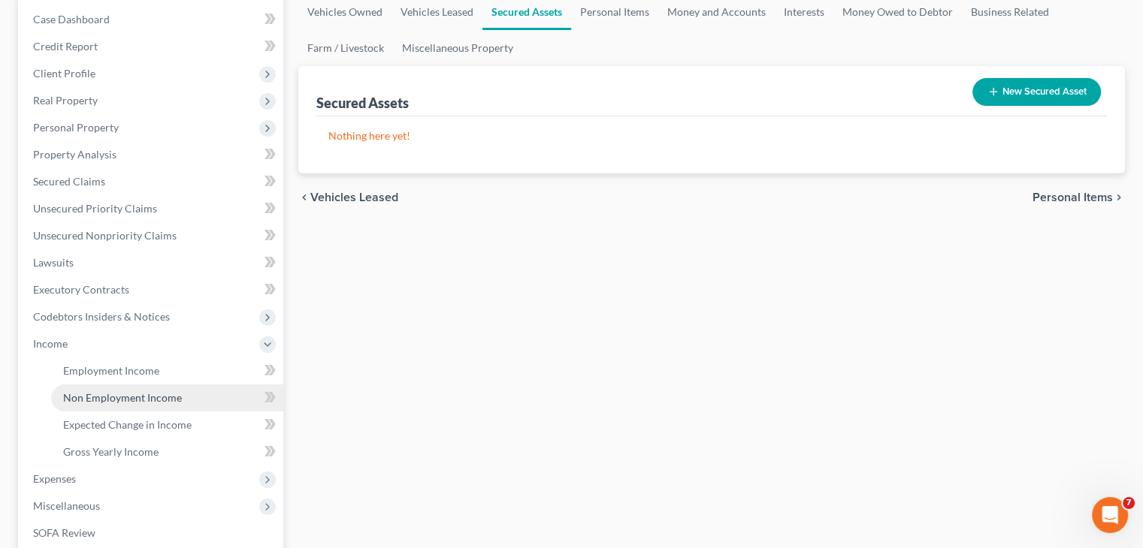
click at [110, 404] on link "Non Employment Income" at bounding box center [167, 398] width 232 height 27
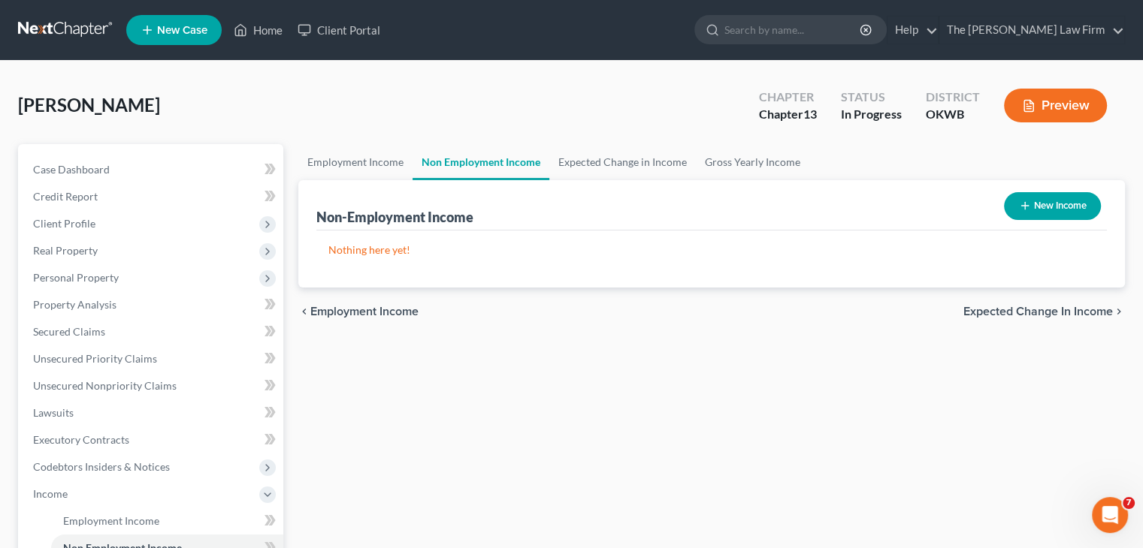
click at [1068, 211] on button "New Income" at bounding box center [1052, 206] width 97 height 28
select select "0"
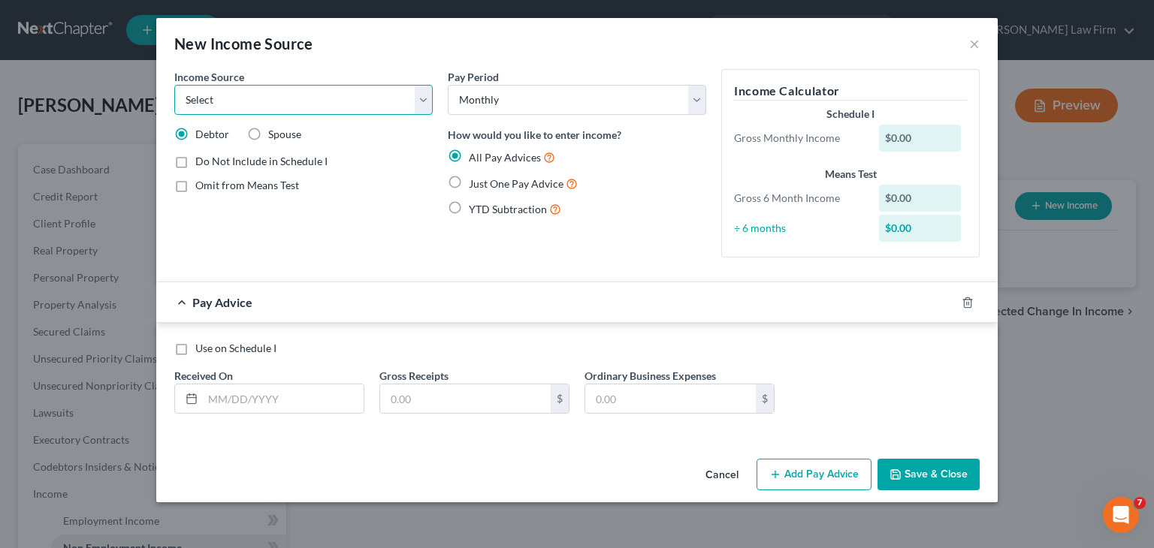
click at [419, 107] on select "Select Unemployment Disability (from employer) Pension Retirement Social Securi…" at bounding box center [303, 100] width 258 height 30
click at [726, 480] on button "Cancel" at bounding box center [721, 476] width 57 height 30
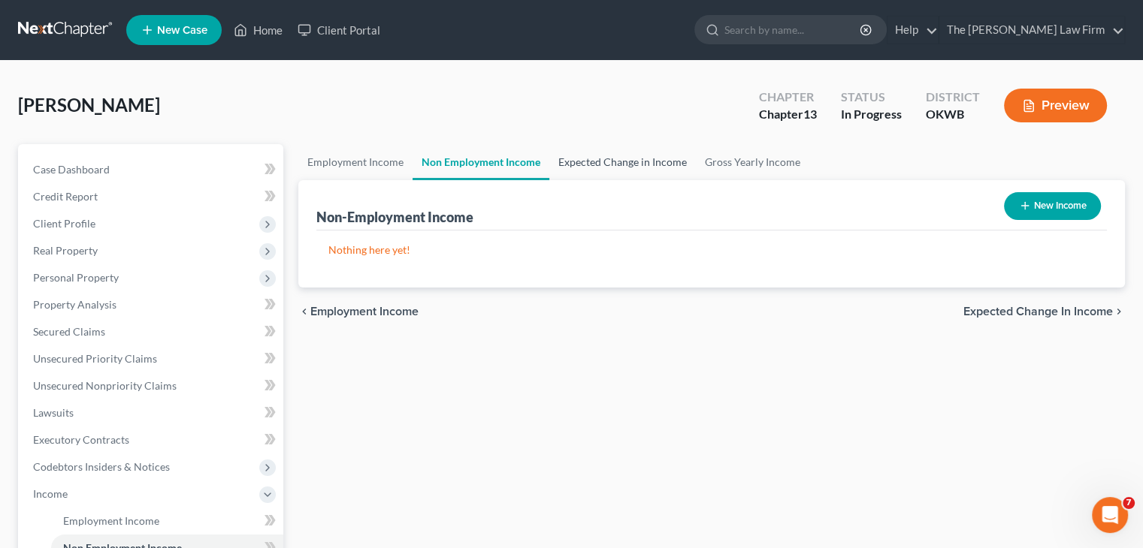
click at [627, 160] on link "Expected Change in Income" at bounding box center [622, 162] width 147 height 36
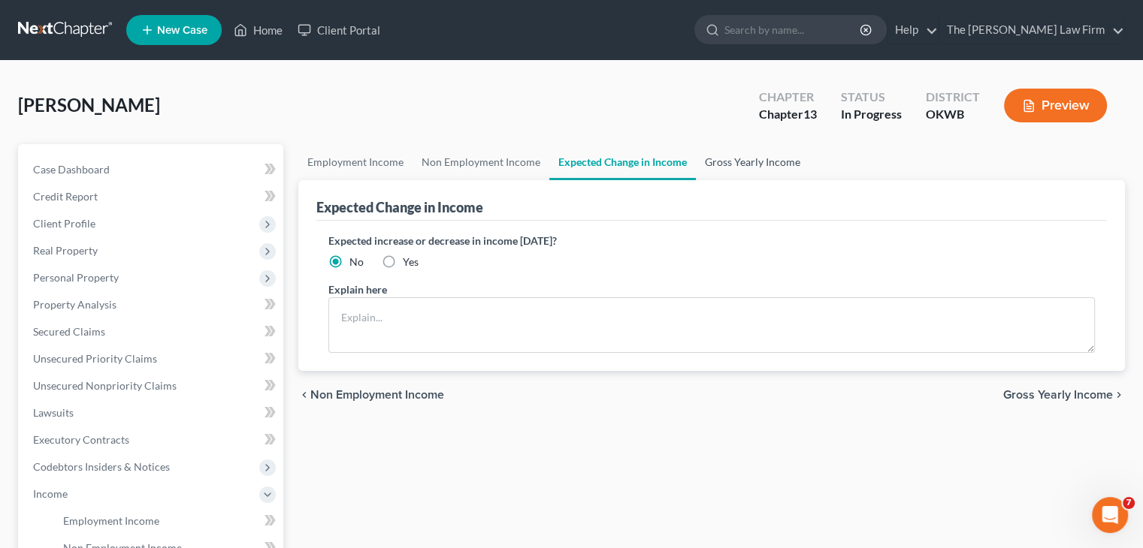
click at [742, 160] on link "Gross Yearly Income" at bounding box center [752, 162] width 113 height 36
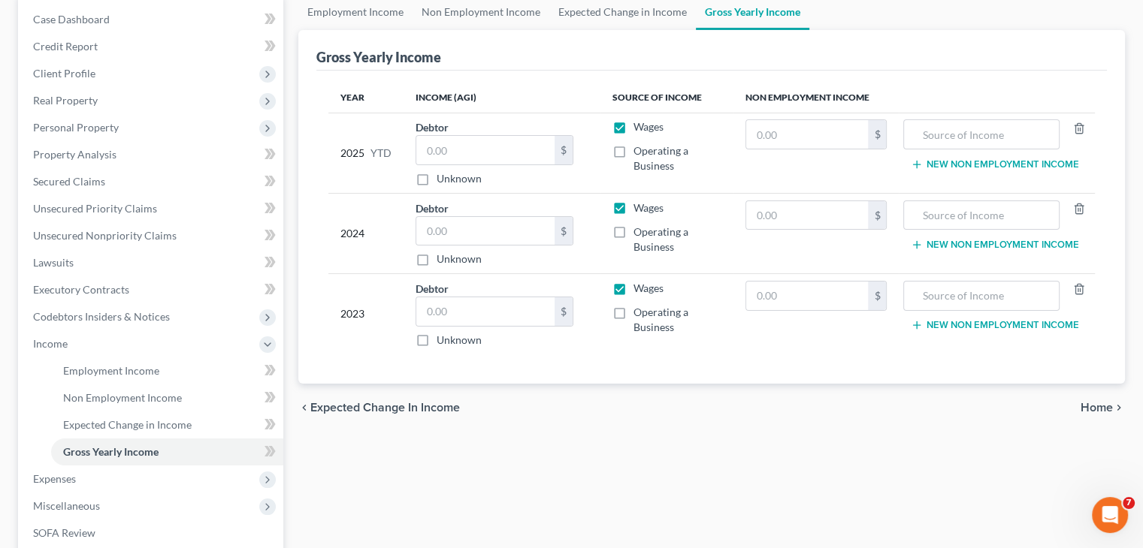
scroll to position [225, 0]
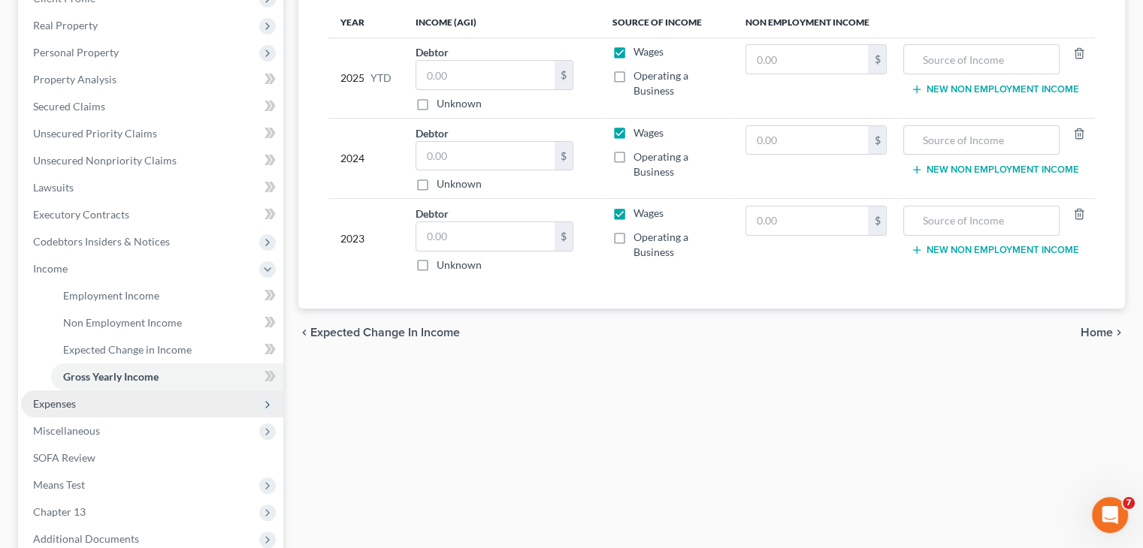
click at [56, 400] on span "Expenses" at bounding box center [54, 403] width 43 height 13
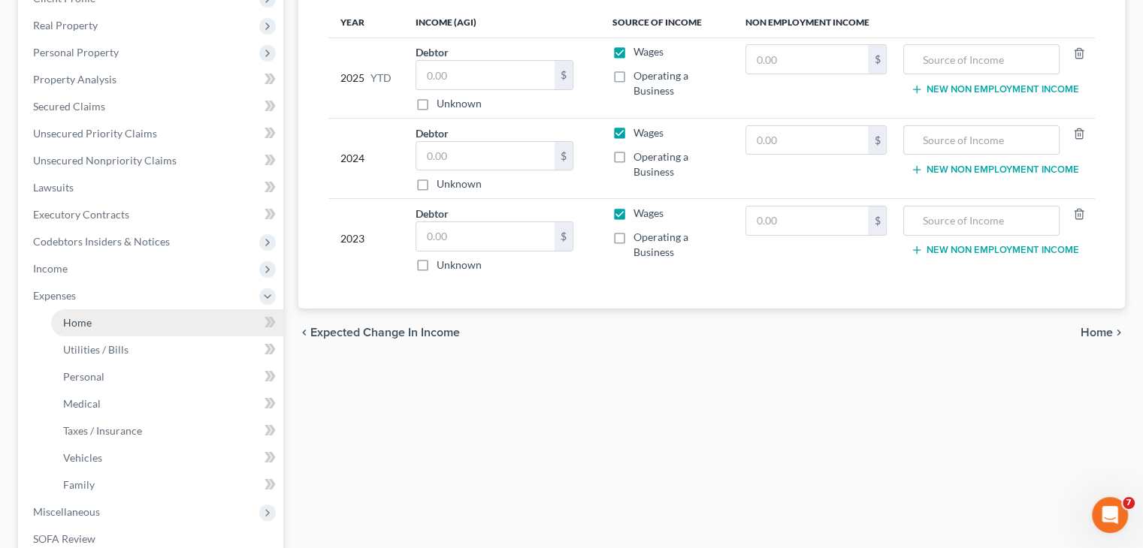
click at [88, 322] on span "Home" at bounding box center [77, 322] width 29 height 13
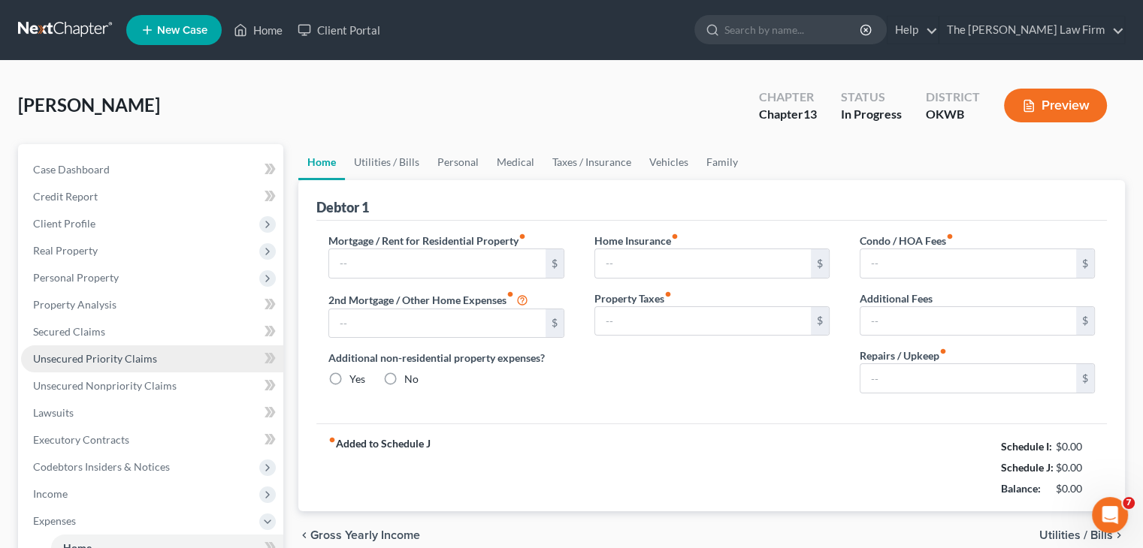
type input "0.00"
radio input "true"
type input "0.00"
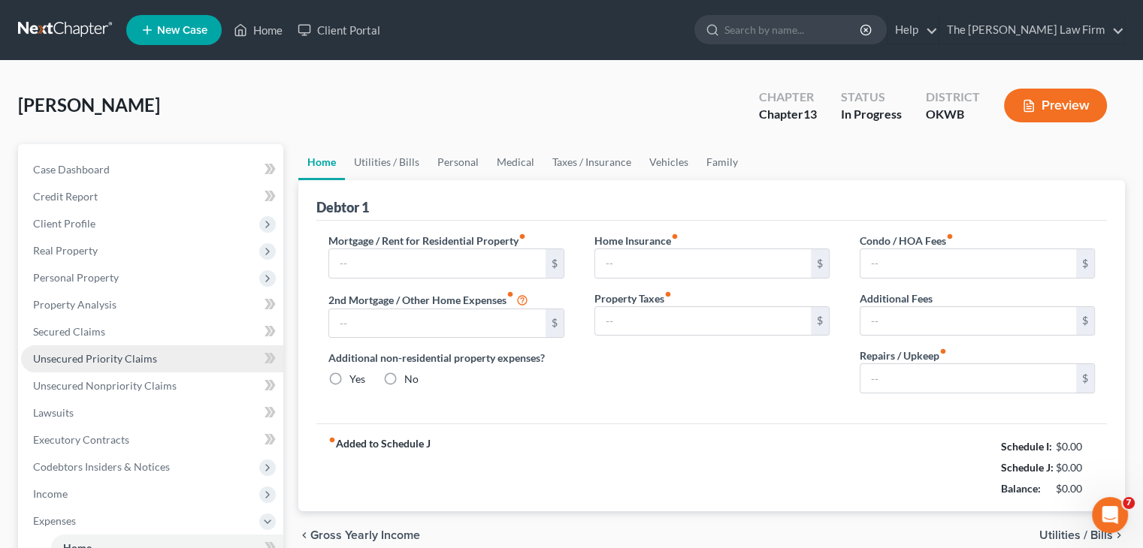
type input "0.00"
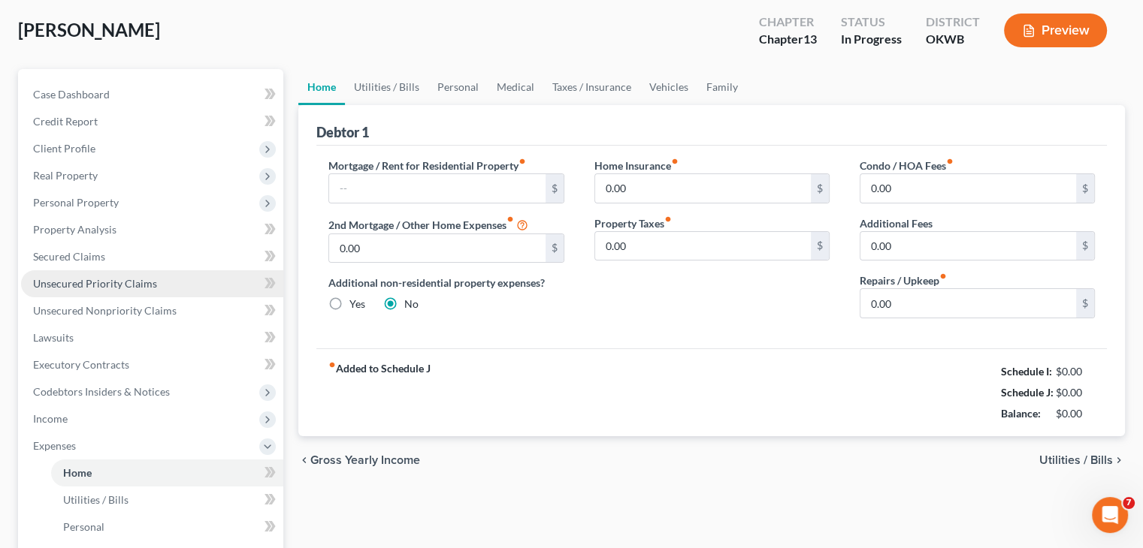
scroll to position [301, 0]
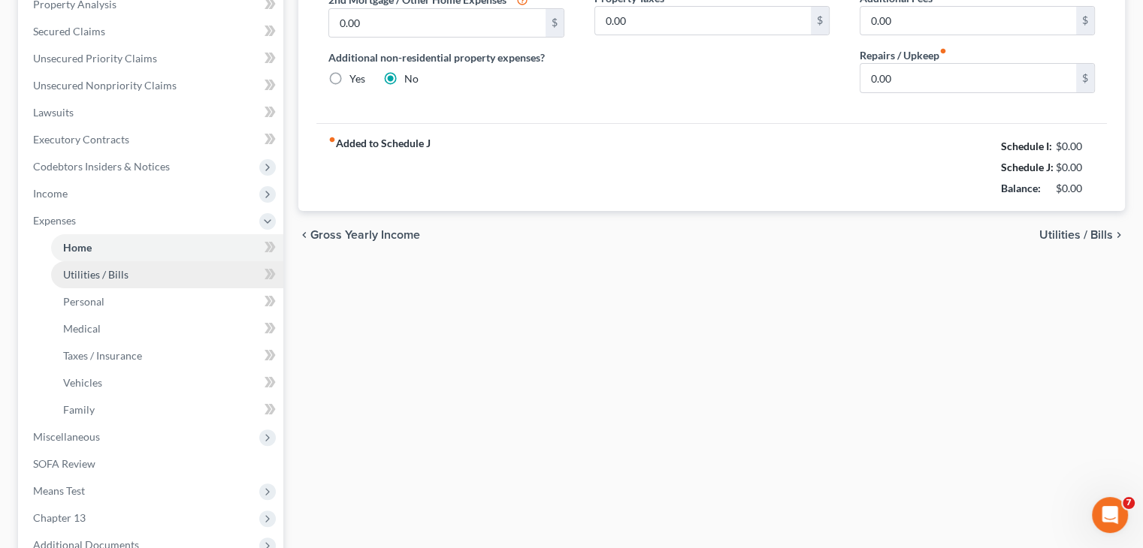
click at [162, 273] on link "Utilities / Bills" at bounding box center [167, 274] width 232 height 27
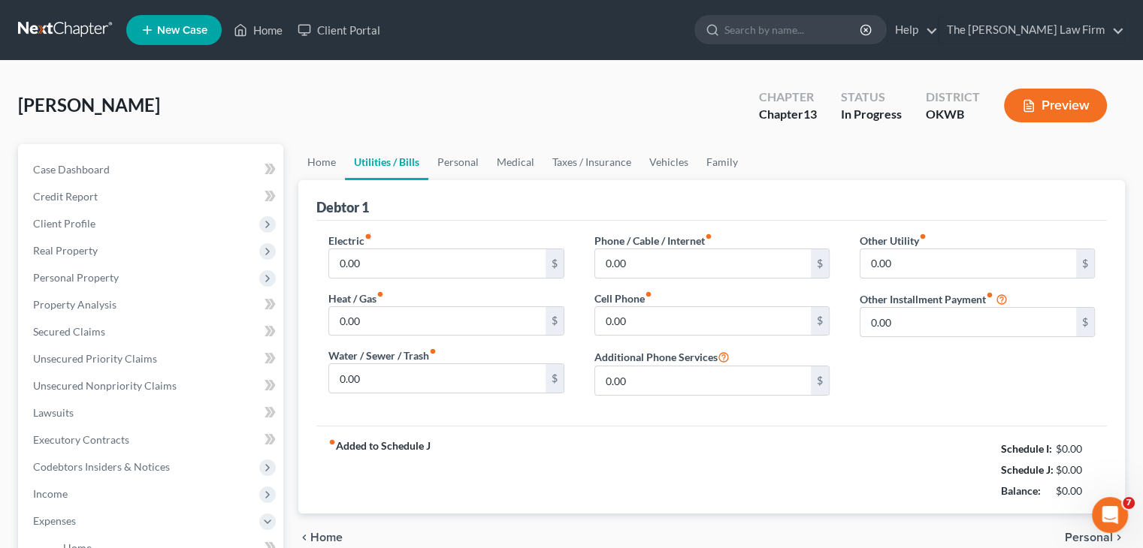
click at [370, 236] on icon "fiber_manual_record" at bounding box center [368, 237] width 8 height 8
click at [319, 160] on link "Home" at bounding box center [321, 162] width 47 height 36
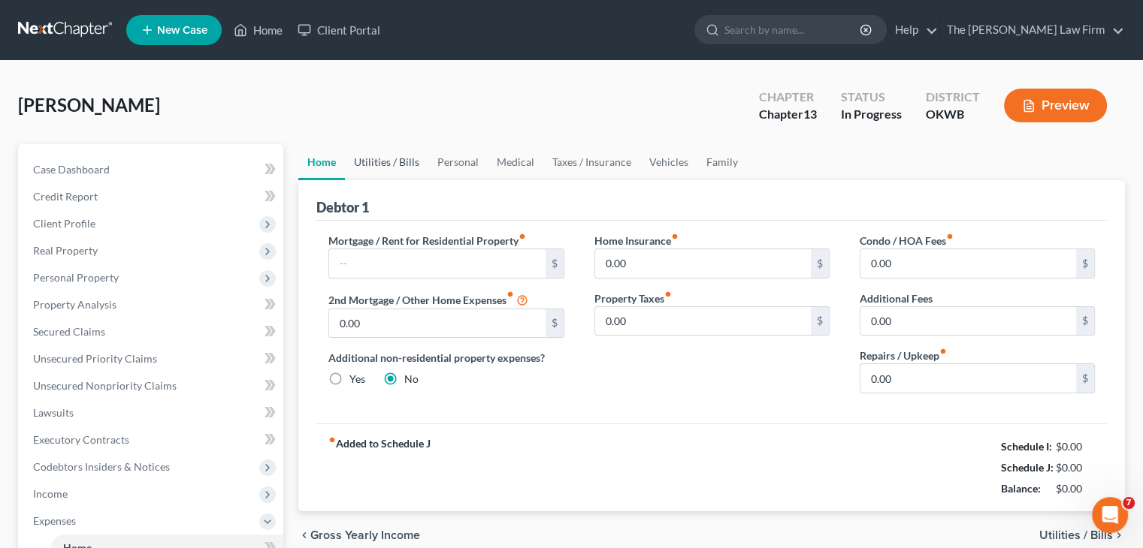
click at [369, 164] on link "Utilities / Bills" at bounding box center [386, 162] width 83 height 36
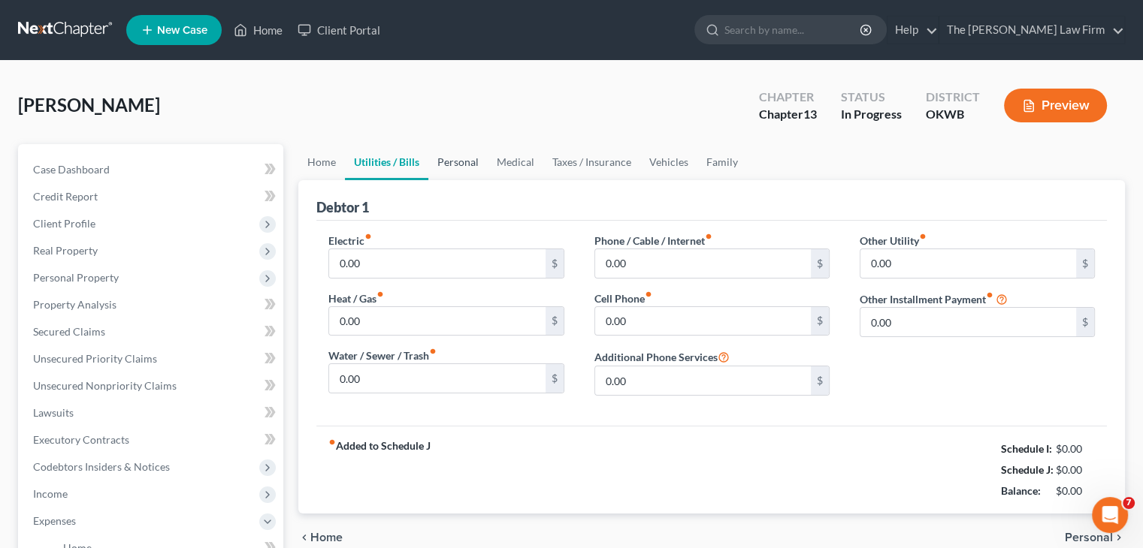
click at [451, 162] on link "Personal" at bounding box center [457, 162] width 59 height 36
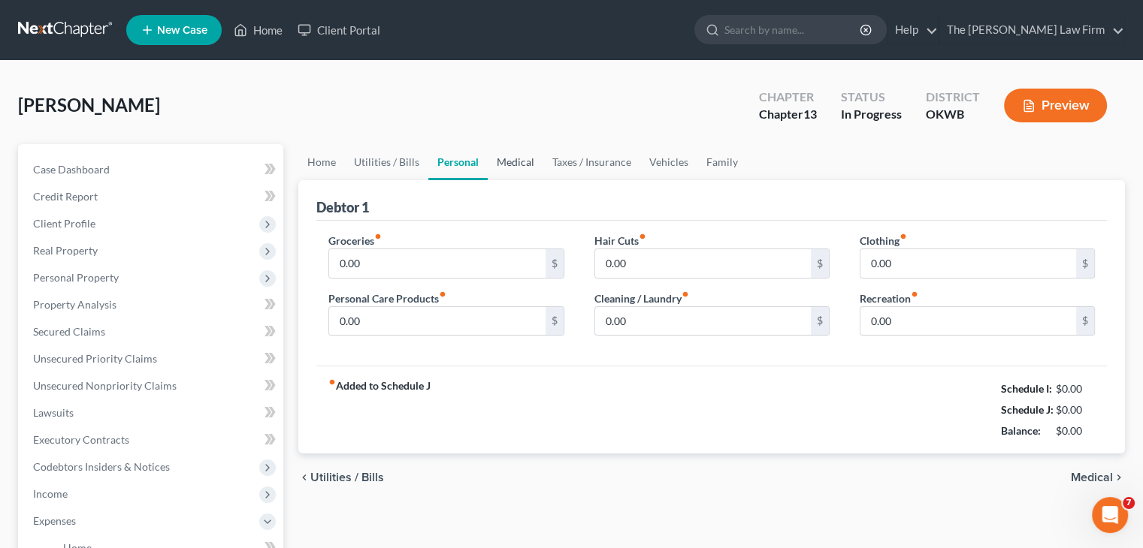
click at [518, 159] on link "Medical" at bounding box center [516, 162] width 56 height 36
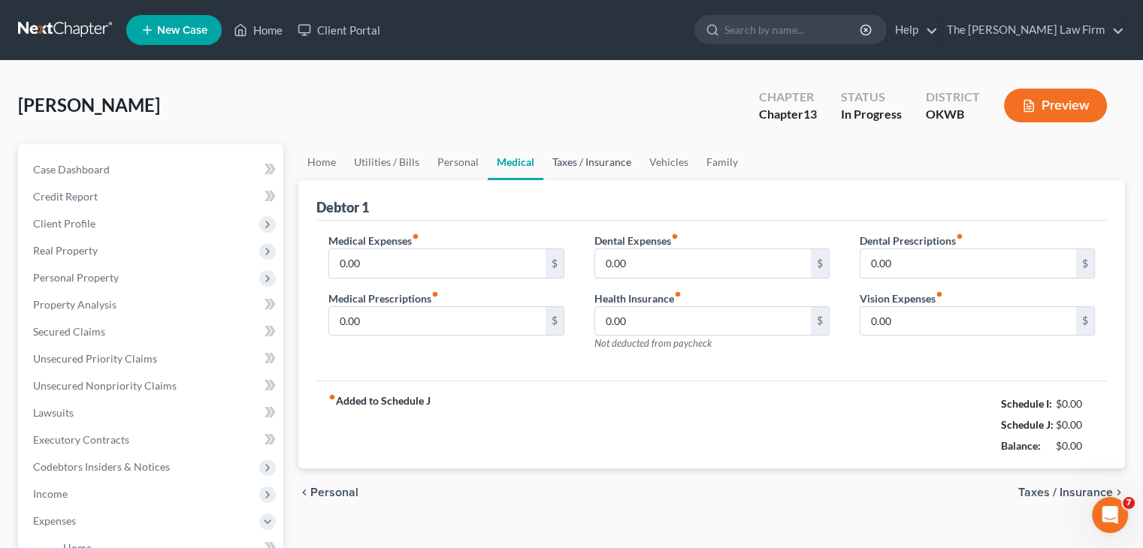
click at [588, 163] on link "Taxes / Insurance" at bounding box center [591, 162] width 97 height 36
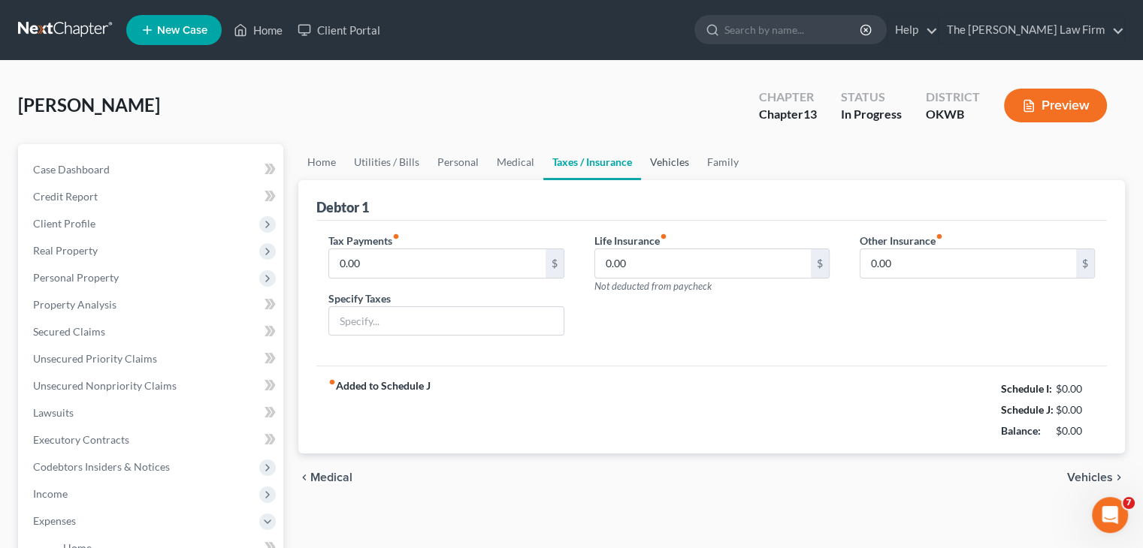
click at [658, 162] on link "Vehicles" at bounding box center [669, 162] width 57 height 36
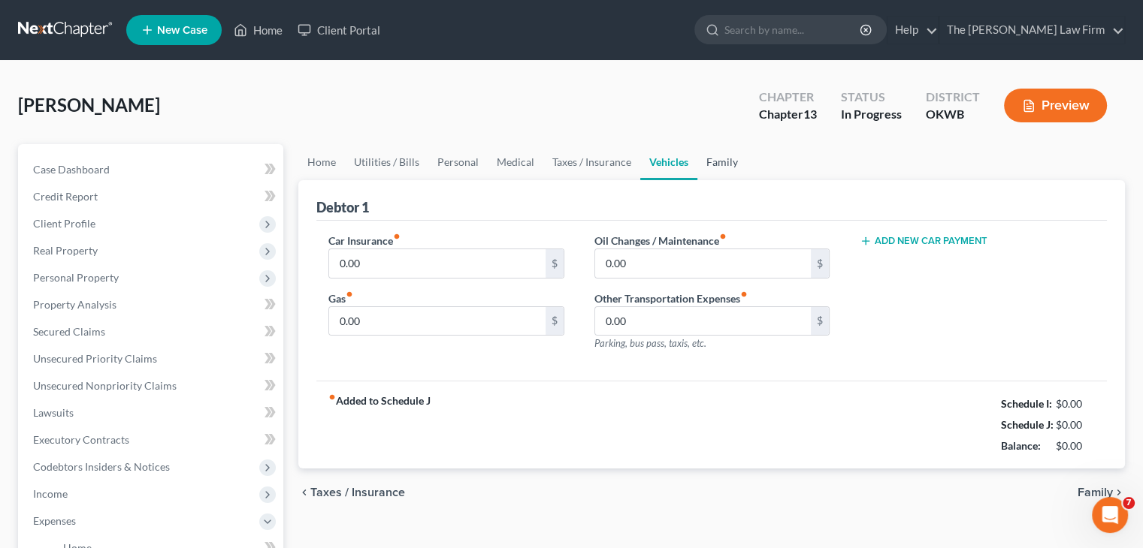
click at [722, 162] on link "Family" at bounding box center [722, 162] width 50 height 36
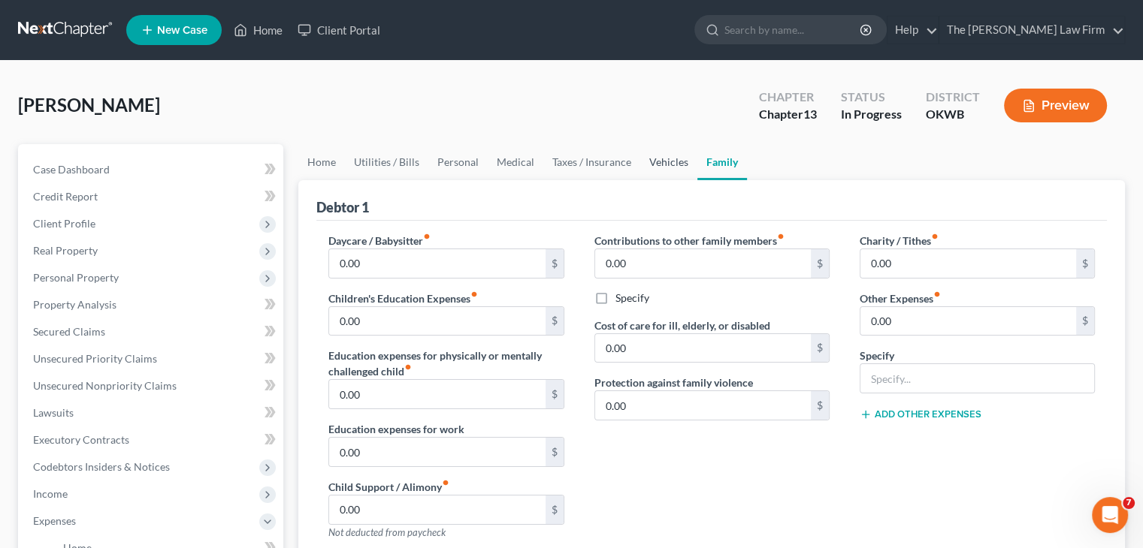
click at [663, 165] on link "Vehicles" at bounding box center [668, 162] width 57 height 36
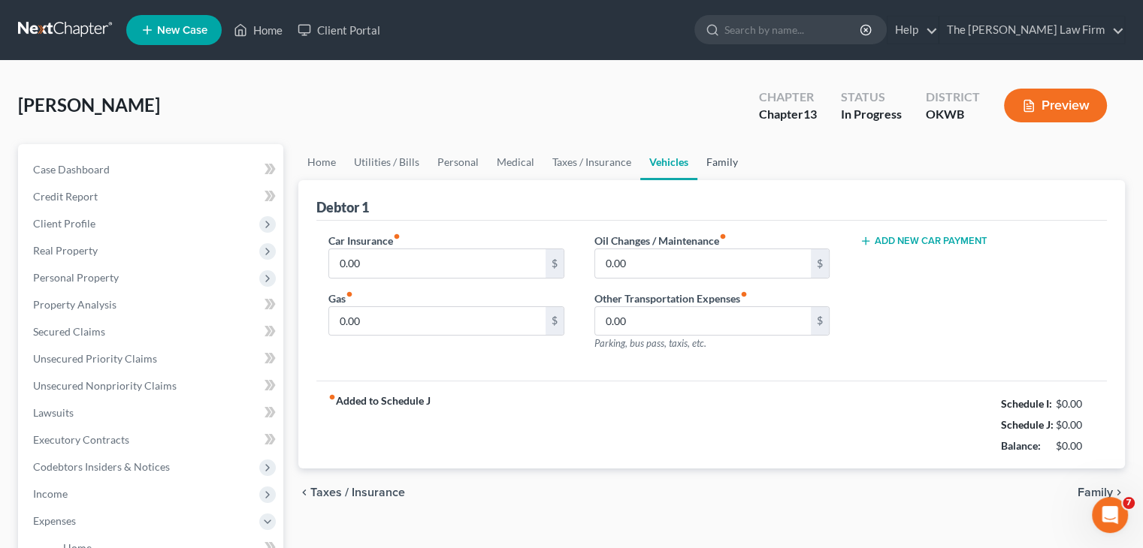
click at [726, 159] on link "Family" at bounding box center [722, 162] width 50 height 36
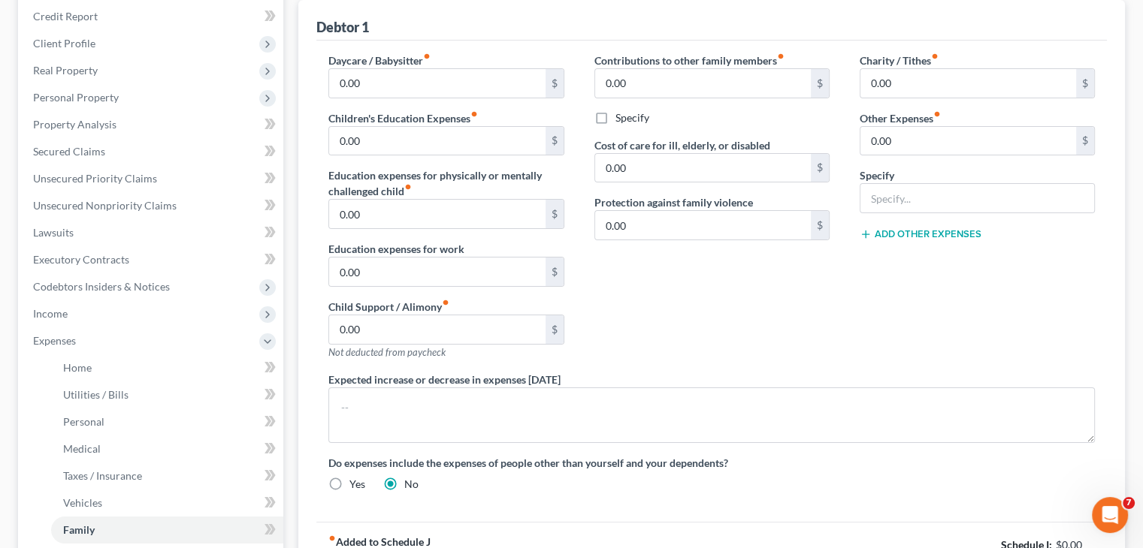
scroll to position [316, 0]
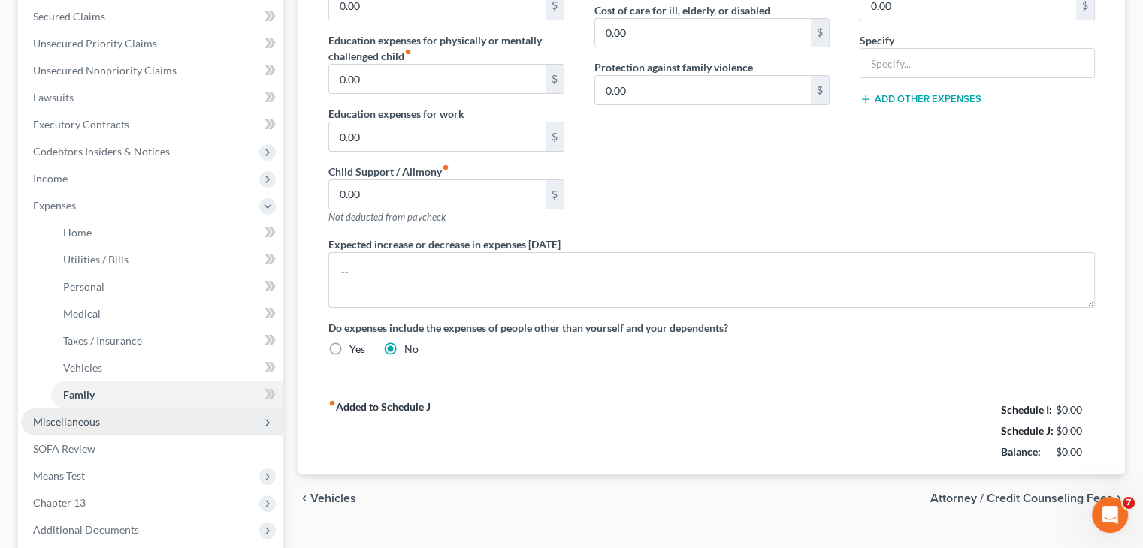
click at [113, 429] on span "Miscellaneous" at bounding box center [152, 422] width 262 height 27
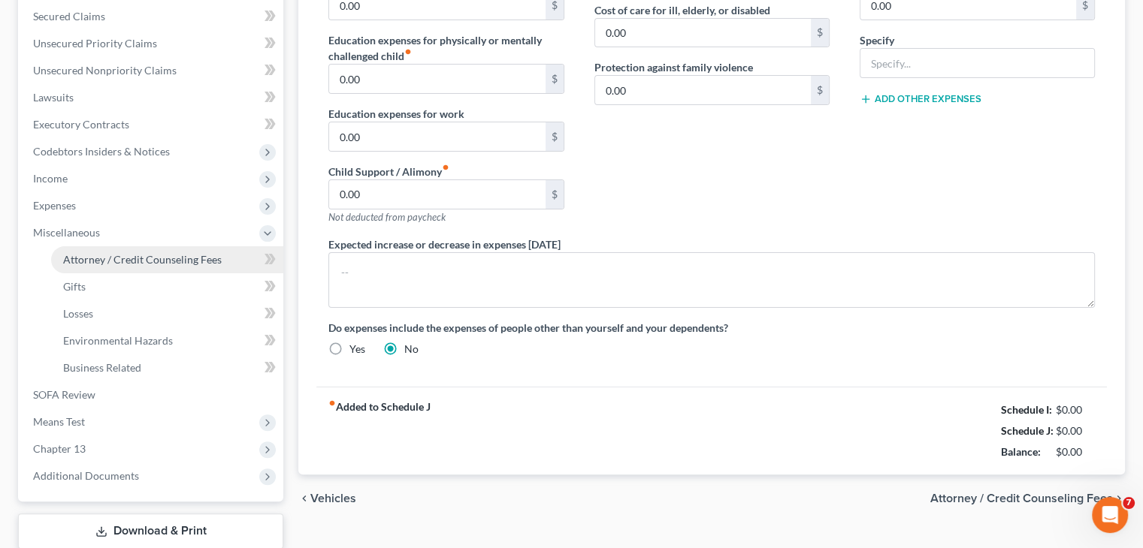
click at [150, 262] on span "Attorney / Credit Counseling Fees" at bounding box center [142, 259] width 159 height 13
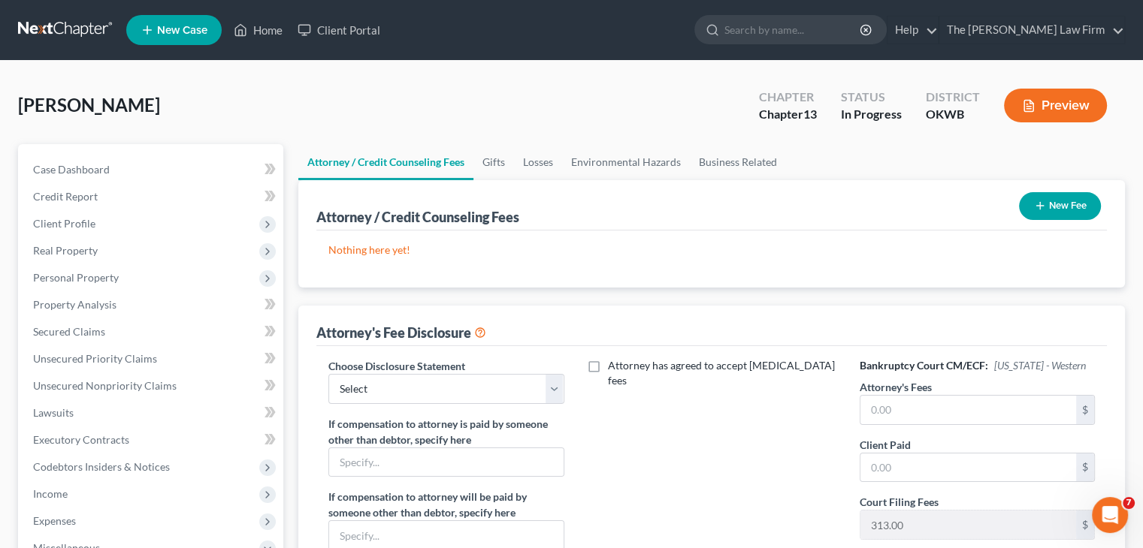
click at [1070, 207] on button "New Fee" at bounding box center [1060, 206] width 82 height 28
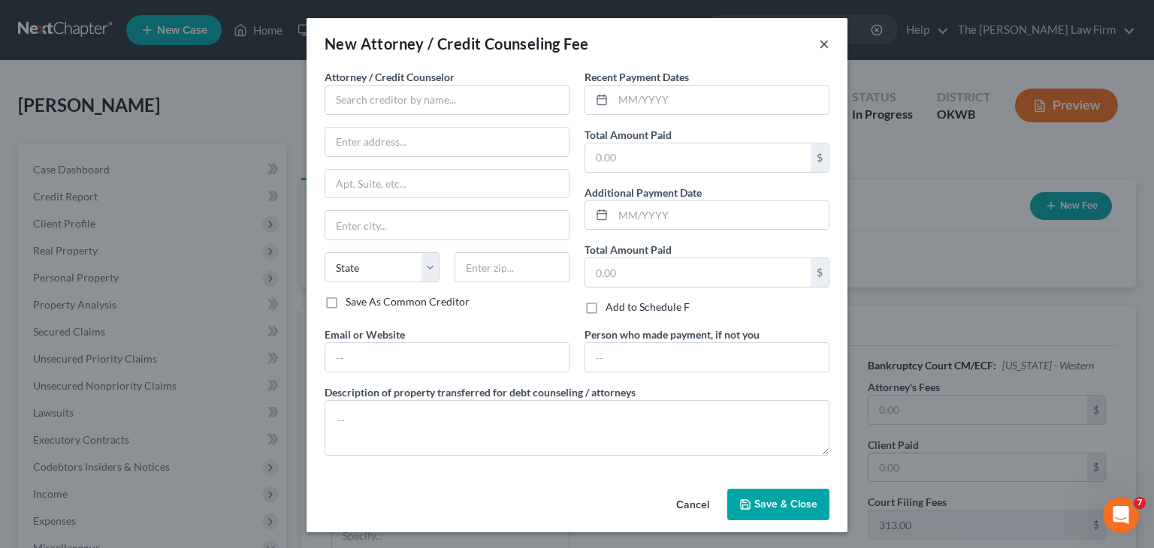
click at [819, 46] on button "×" at bounding box center [824, 44] width 11 height 18
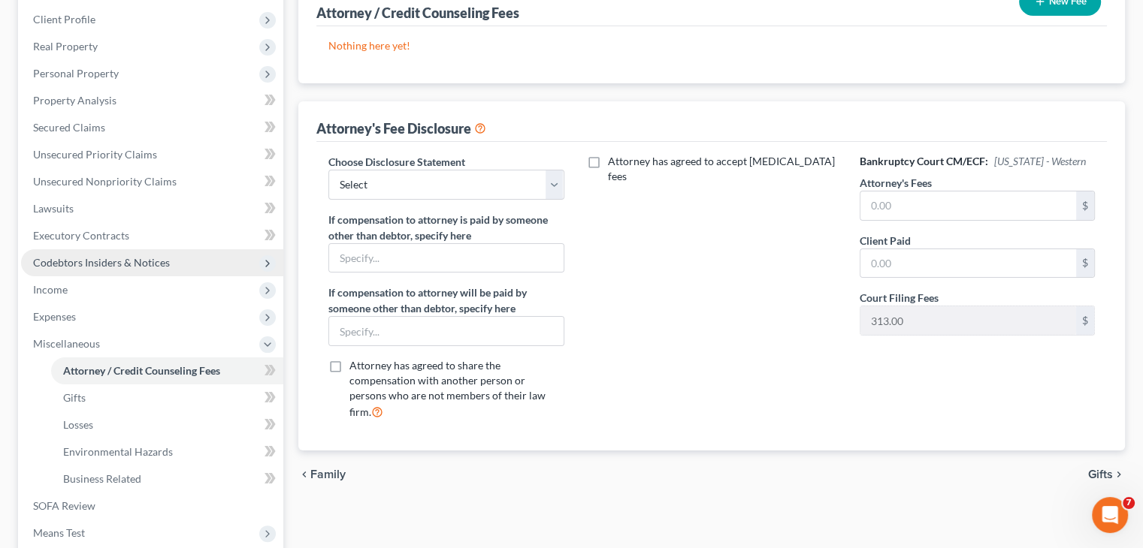
scroll to position [225, 0]
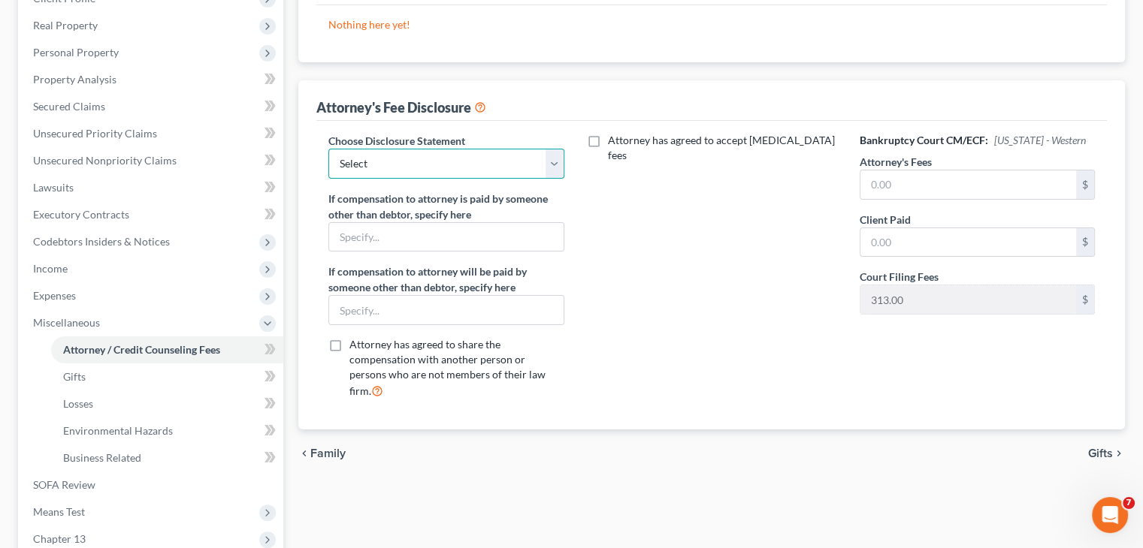
click at [560, 160] on select "Select Attorney" at bounding box center [445, 164] width 235 height 30
click at [555, 157] on select "Select Attorney" at bounding box center [445, 164] width 235 height 30
click at [554, 155] on select "Select Attorney" at bounding box center [445, 164] width 235 height 30
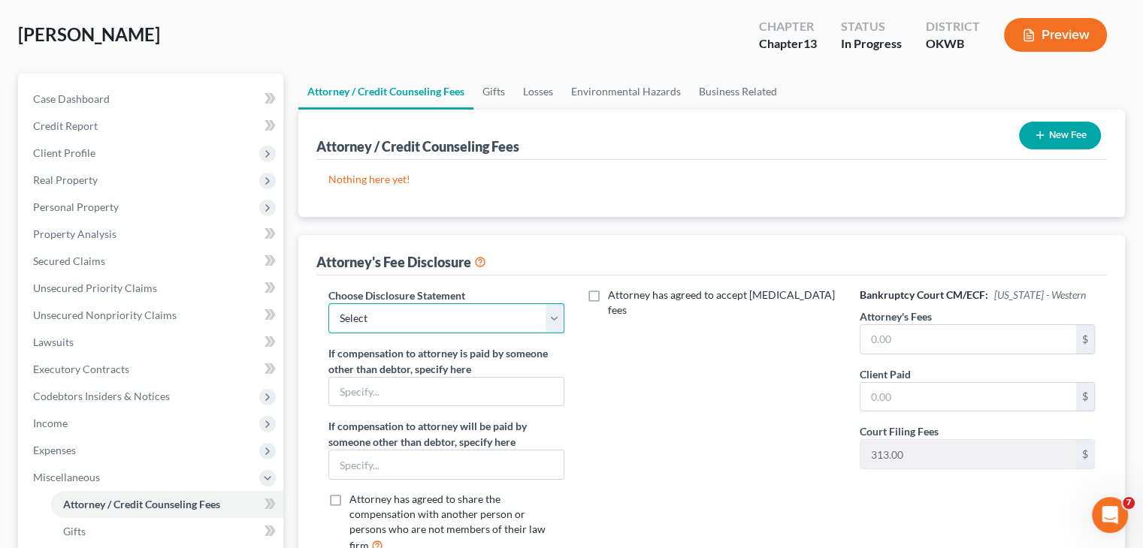
scroll to position [0, 0]
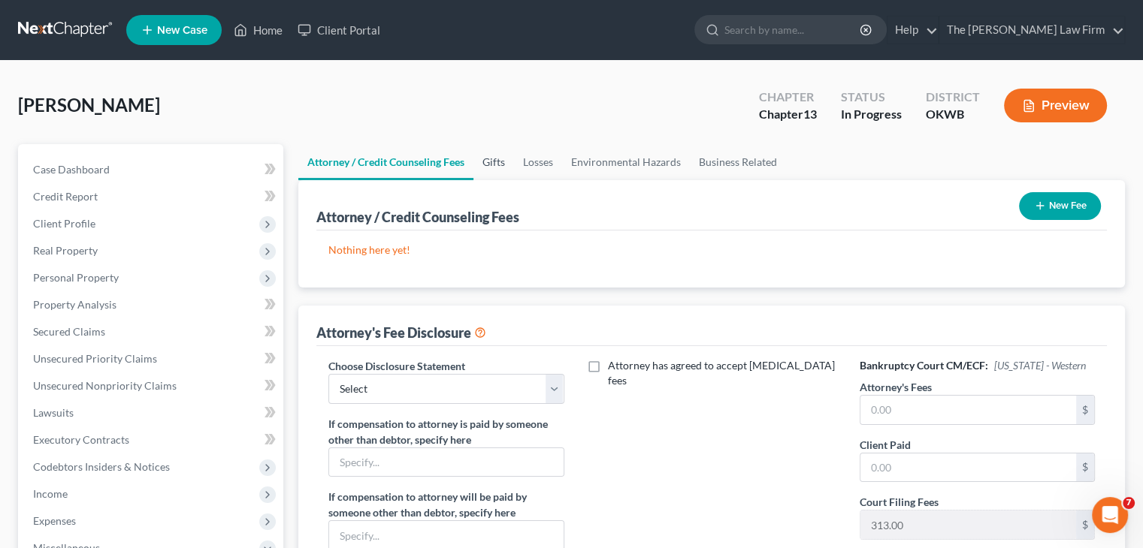
click at [497, 154] on link "Gifts" at bounding box center [493, 162] width 41 height 36
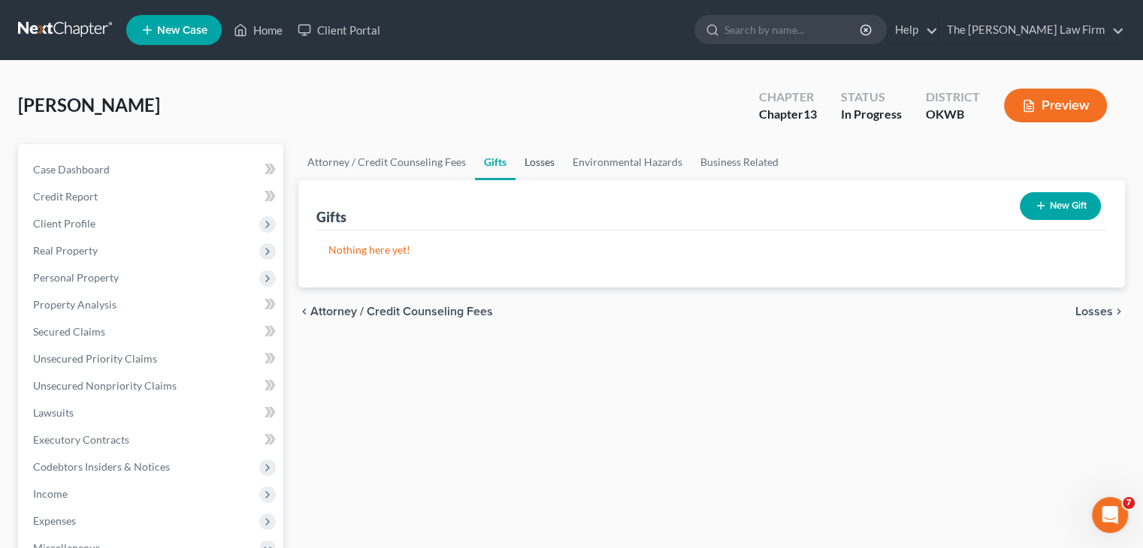
click at [547, 156] on link "Losses" at bounding box center [539, 162] width 48 height 36
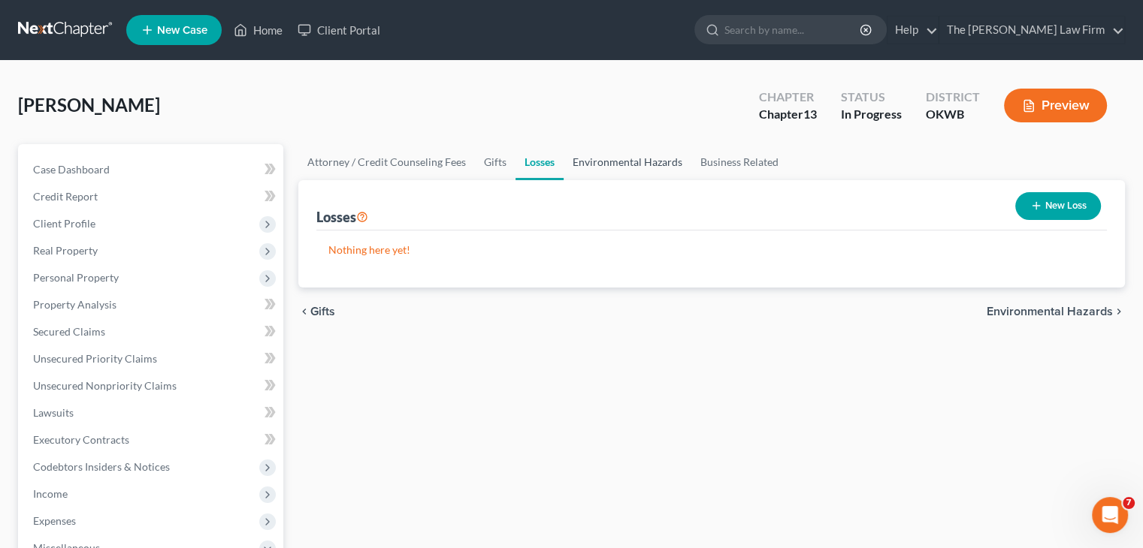
click at [621, 164] on link "Environmental Hazards" at bounding box center [627, 162] width 128 height 36
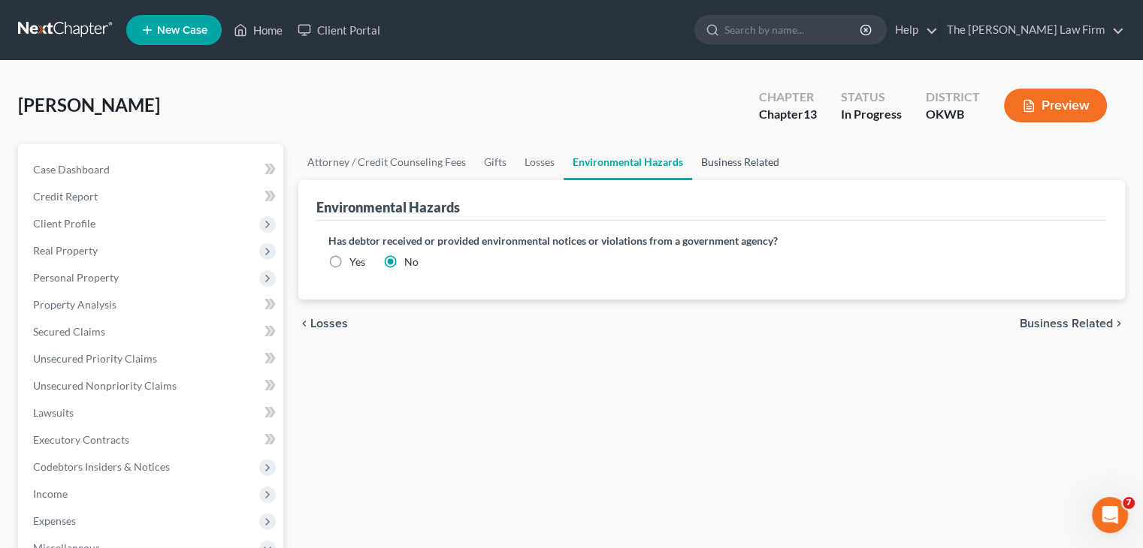
click at [735, 166] on link "Business Related" at bounding box center [740, 162] width 96 height 36
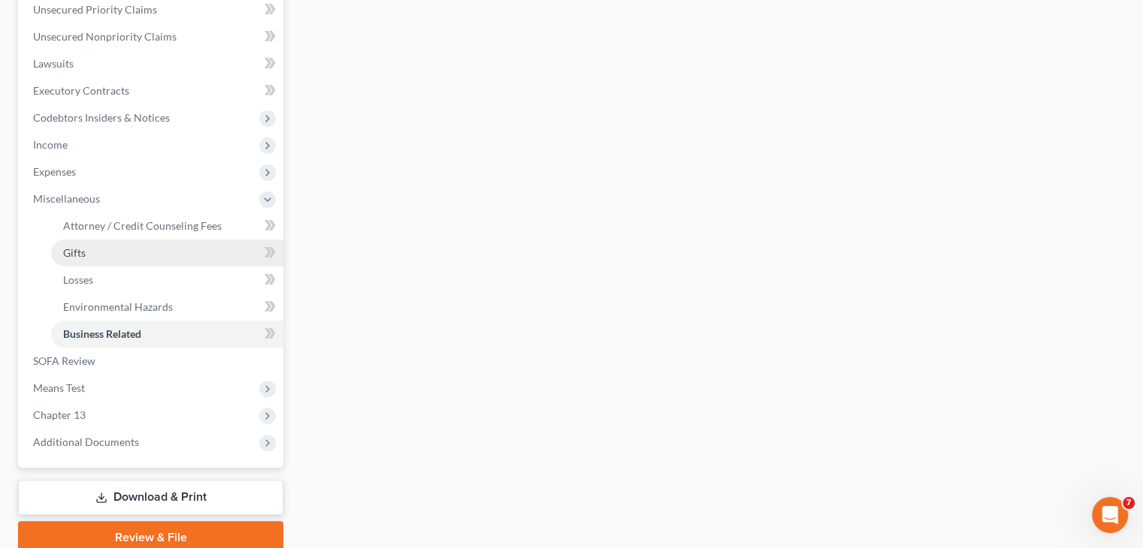
scroll to position [376, 0]
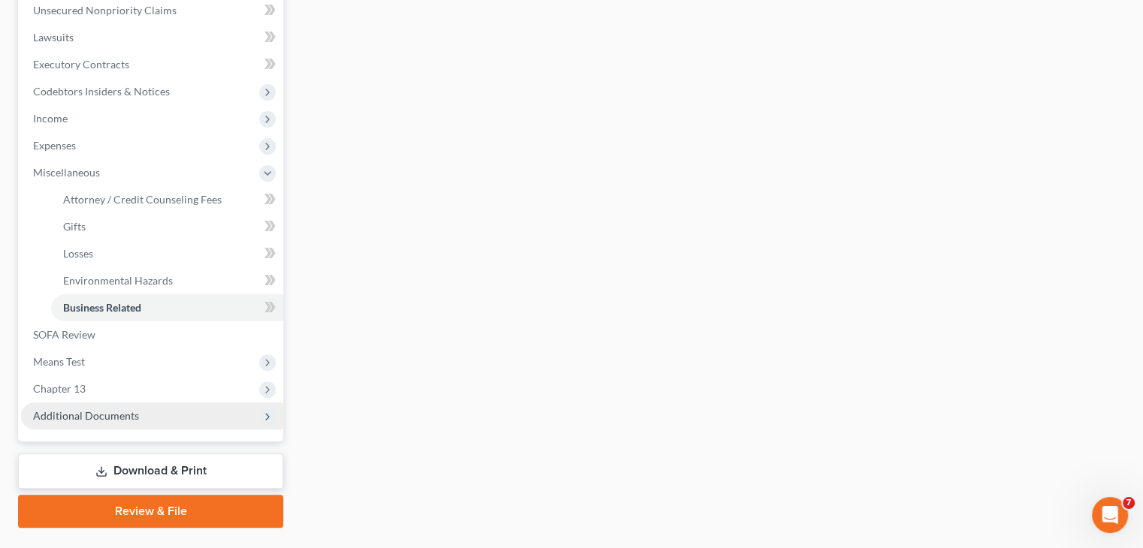
click at [256, 423] on span "Additional Documents" at bounding box center [152, 416] width 262 height 27
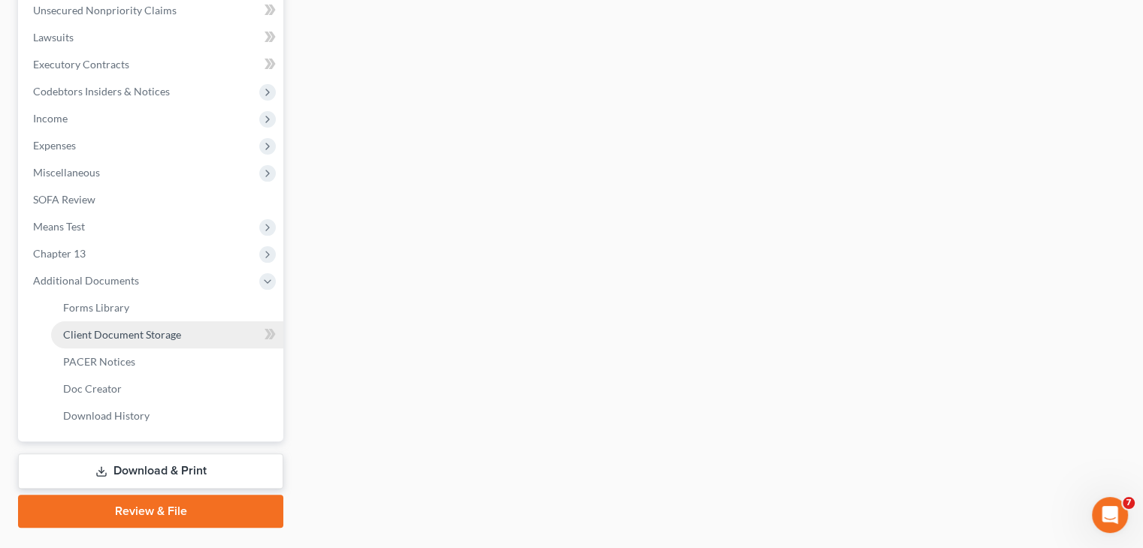
drag, startPoint x: 153, startPoint y: 337, endPoint x: 160, endPoint y: 337, distance: 7.6
click at [154, 337] on span "Client Document Storage" at bounding box center [122, 334] width 118 height 13
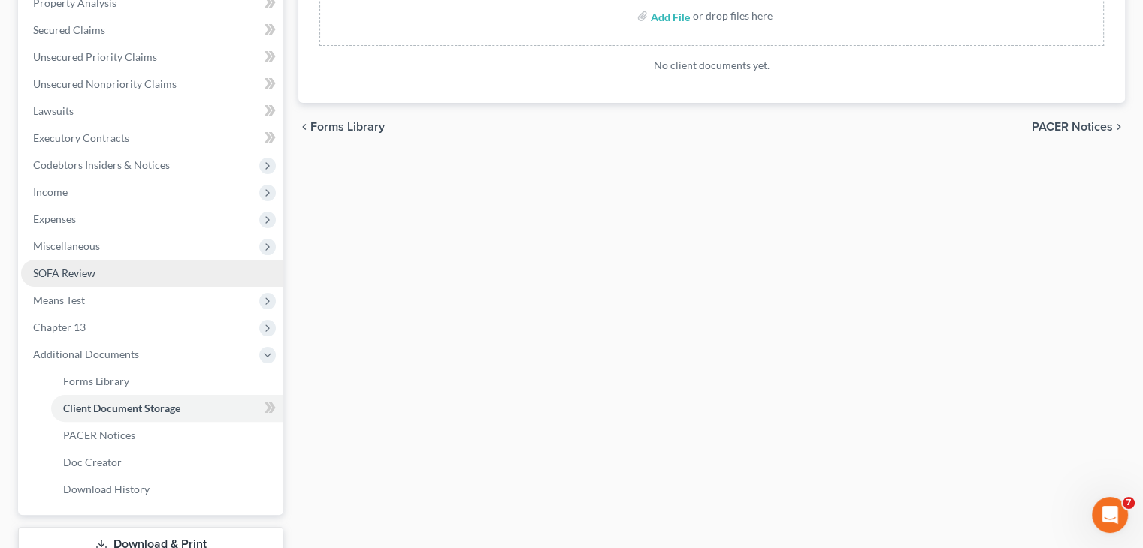
scroll to position [412, 0]
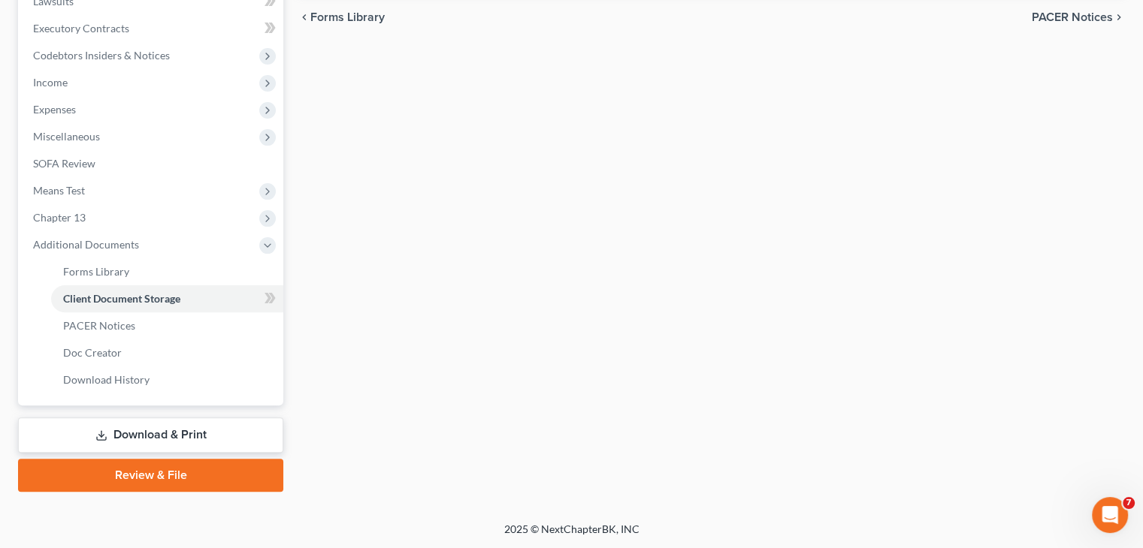
click at [125, 430] on link "Download & Print" at bounding box center [150, 435] width 265 height 35
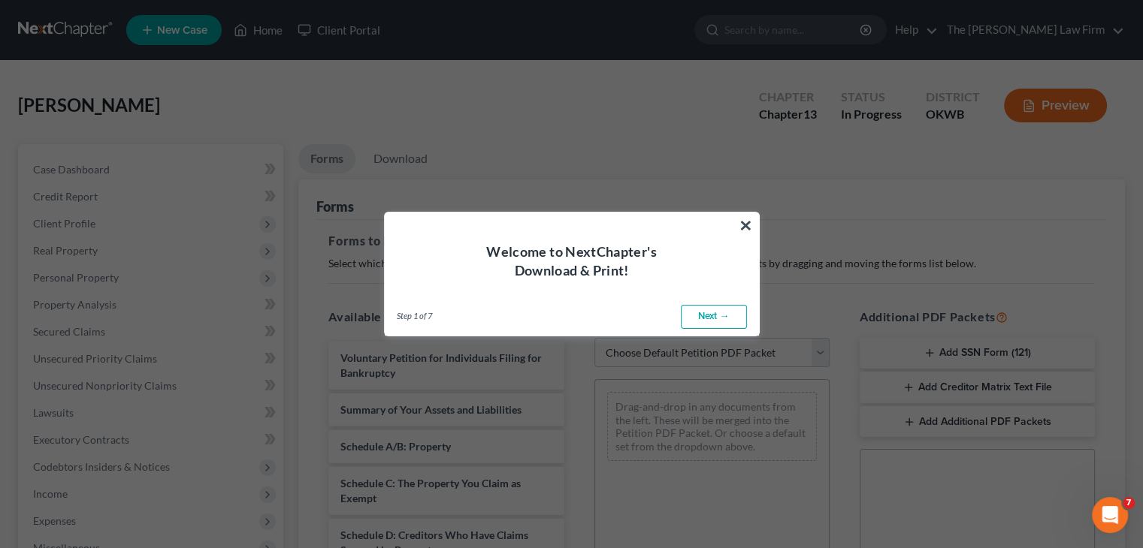
click at [692, 321] on link "Next →" at bounding box center [714, 317] width 66 height 24
select select "0"
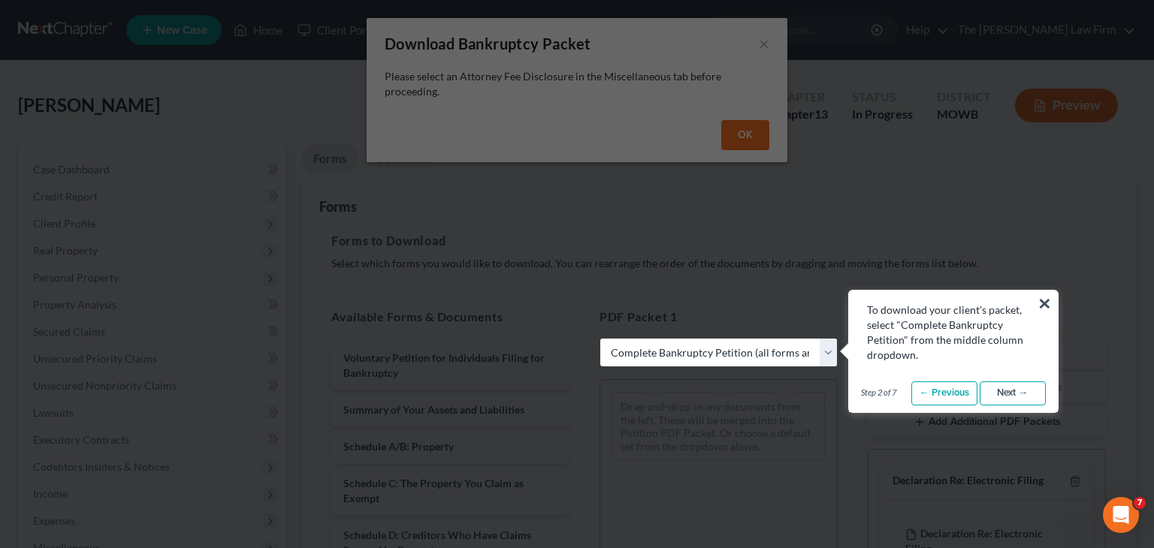
click at [1015, 401] on link "Next →" at bounding box center [1013, 394] width 66 height 24
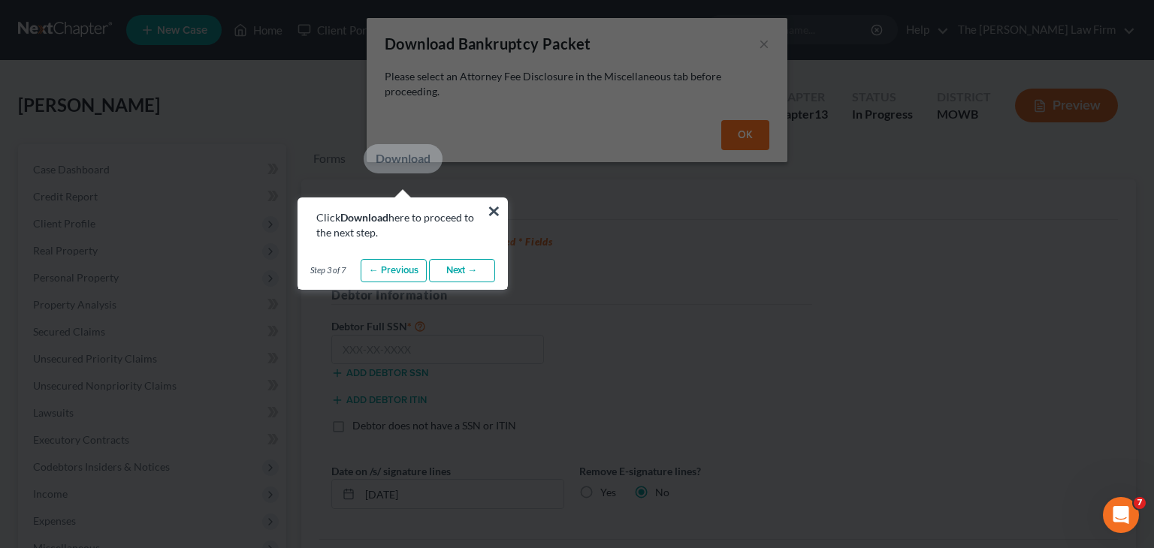
click at [465, 268] on link "Next →" at bounding box center [462, 271] width 66 height 24
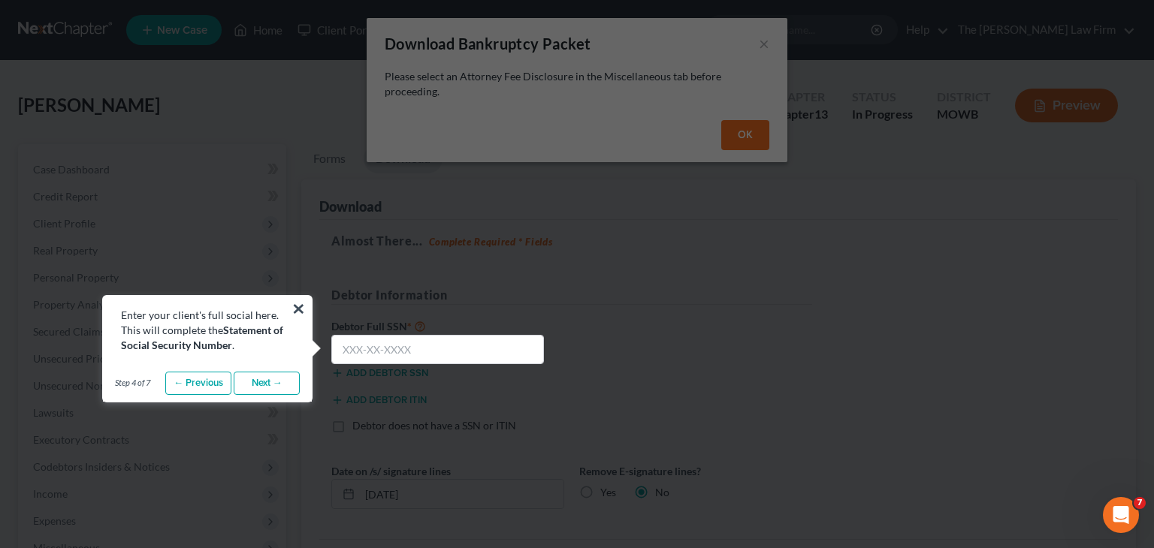
click at [264, 379] on link "Next →" at bounding box center [267, 384] width 66 height 24
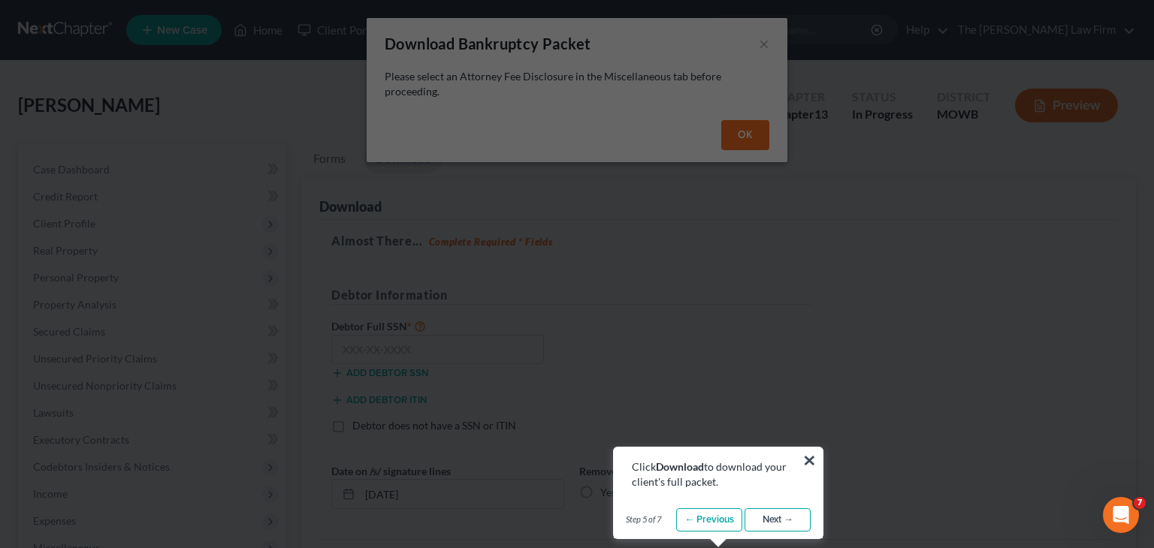
click at [766, 524] on link "Next →" at bounding box center [778, 521] width 66 height 24
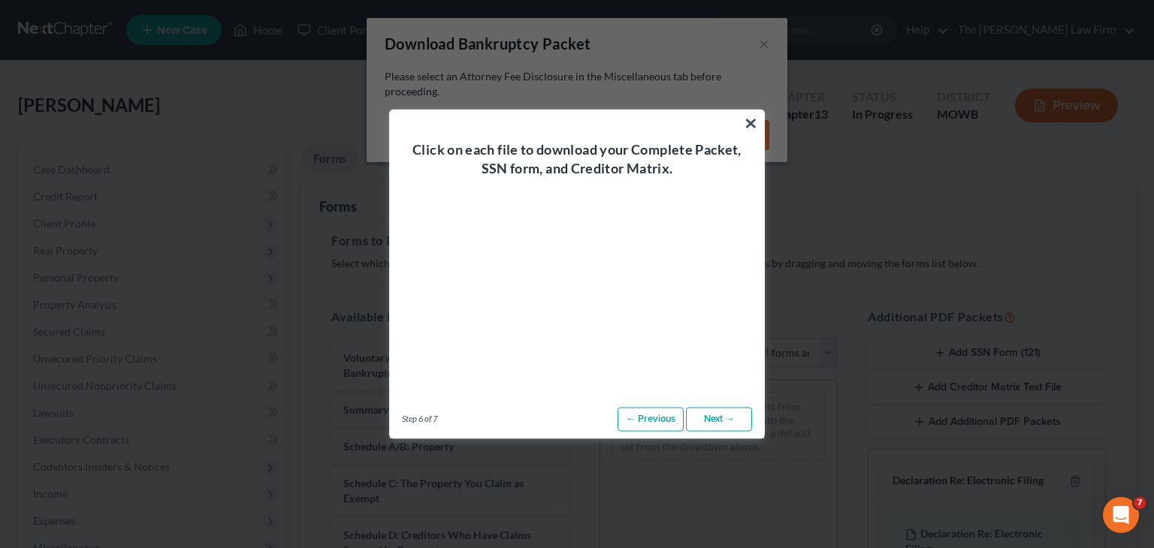
click at [717, 418] on link "Next →" at bounding box center [719, 420] width 66 height 24
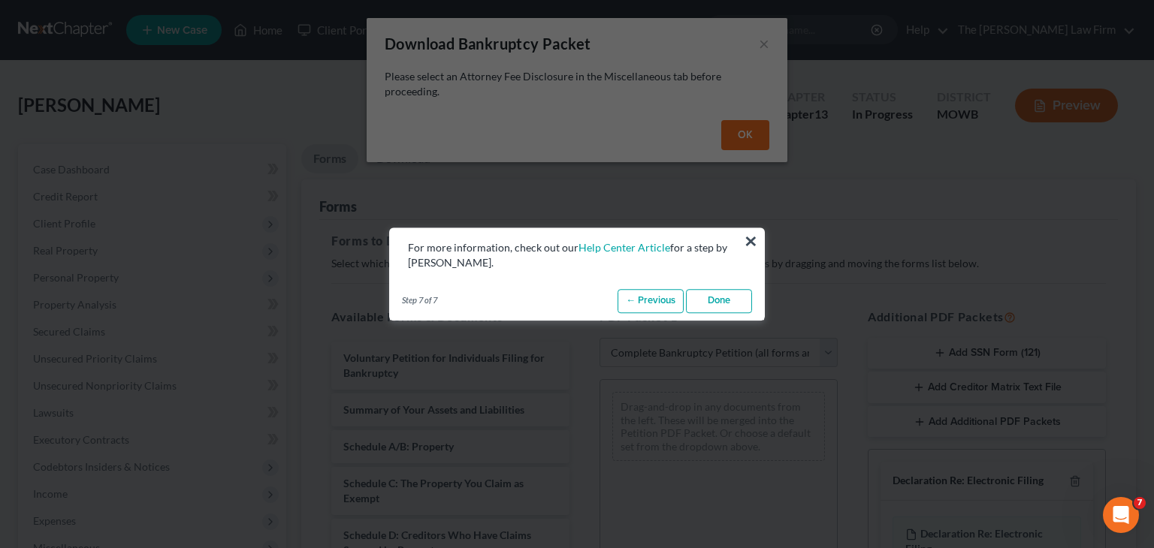
click at [730, 306] on link "Done" at bounding box center [719, 301] width 66 height 24
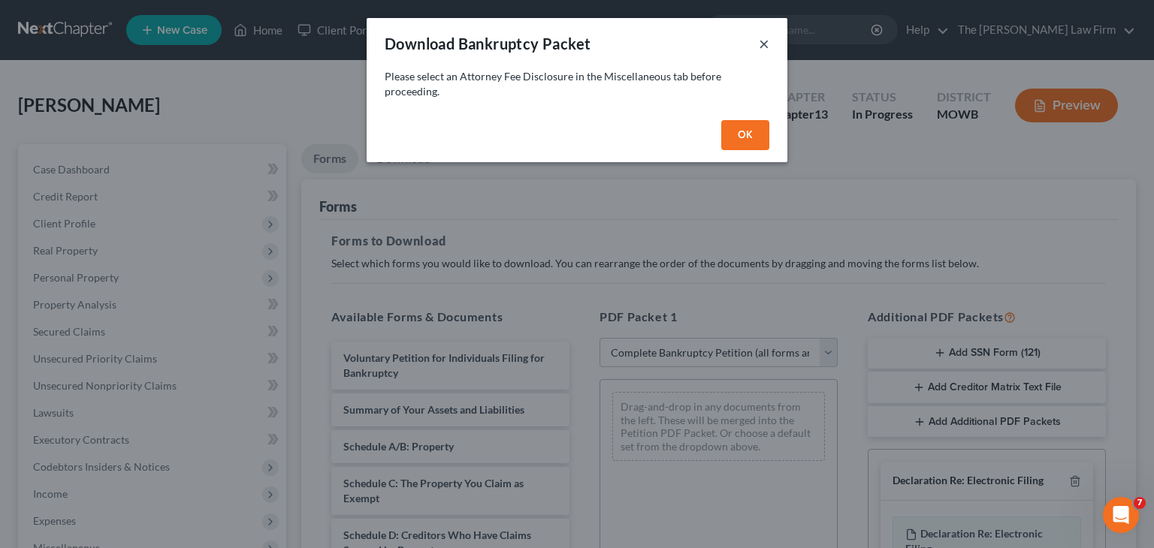
click at [763, 47] on button "×" at bounding box center [764, 44] width 11 height 18
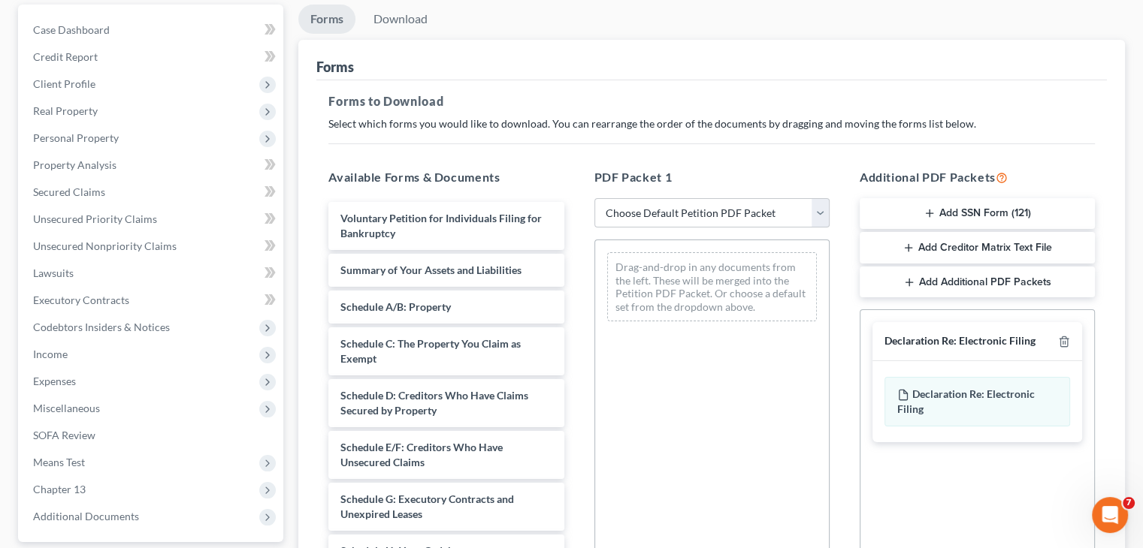
scroll to position [150, 0]
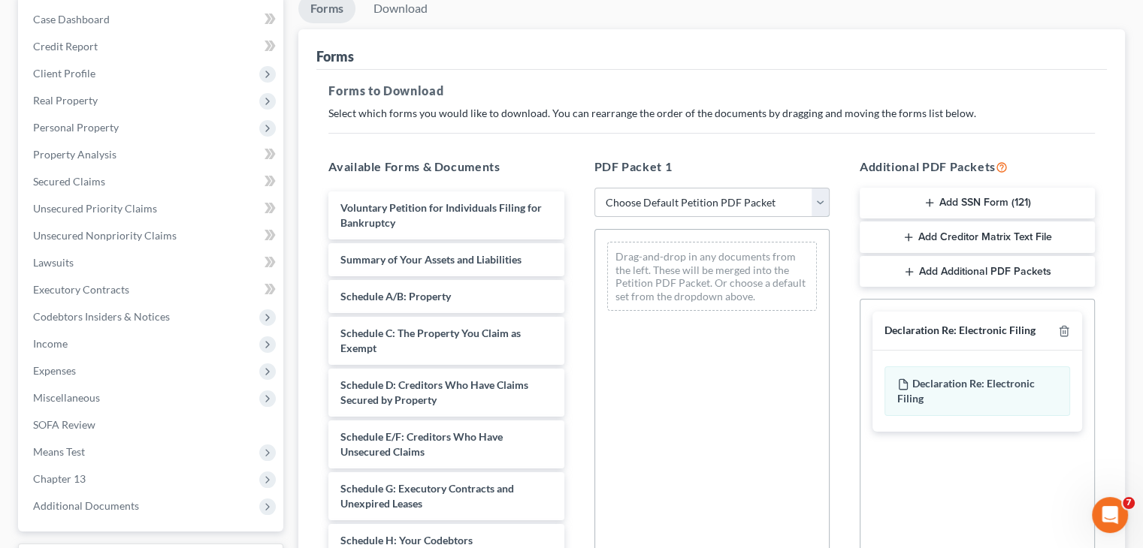
click at [823, 201] on select "Choose Default Petition PDF Packet Complete Bankruptcy Petition (all forms and …" at bounding box center [711, 203] width 235 height 30
select select "0"
click at [600, 188] on select "Choose Default Petition PDF Packet Complete Bankruptcy Petition (all forms and …" at bounding box center [711, 203] width 235 height 30
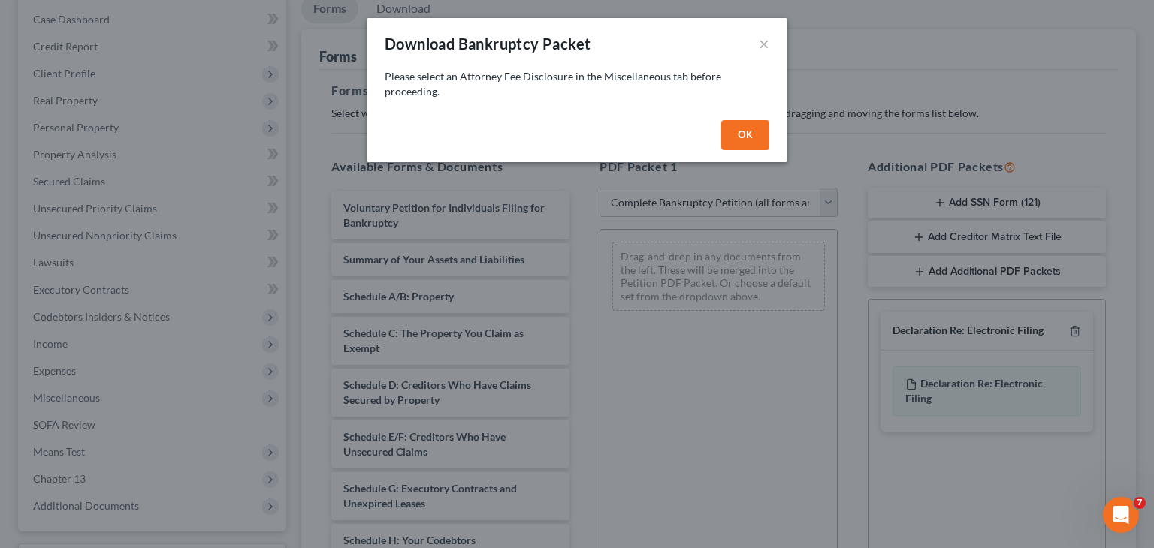
click at [740, 137] on button "OK" at bounding box center [745, 135] width 48 height 30
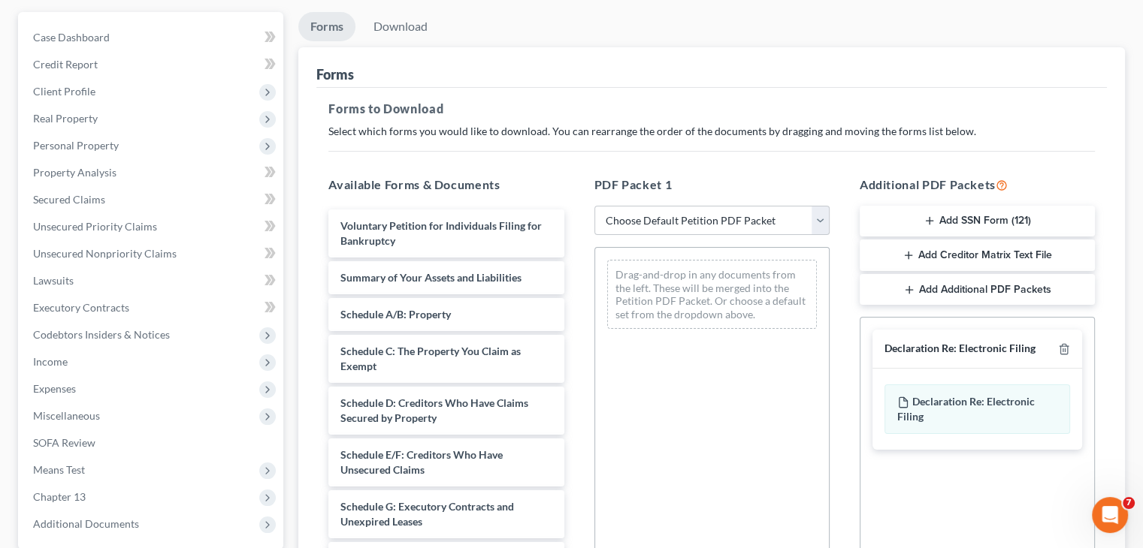
scroll to position [75, 0]
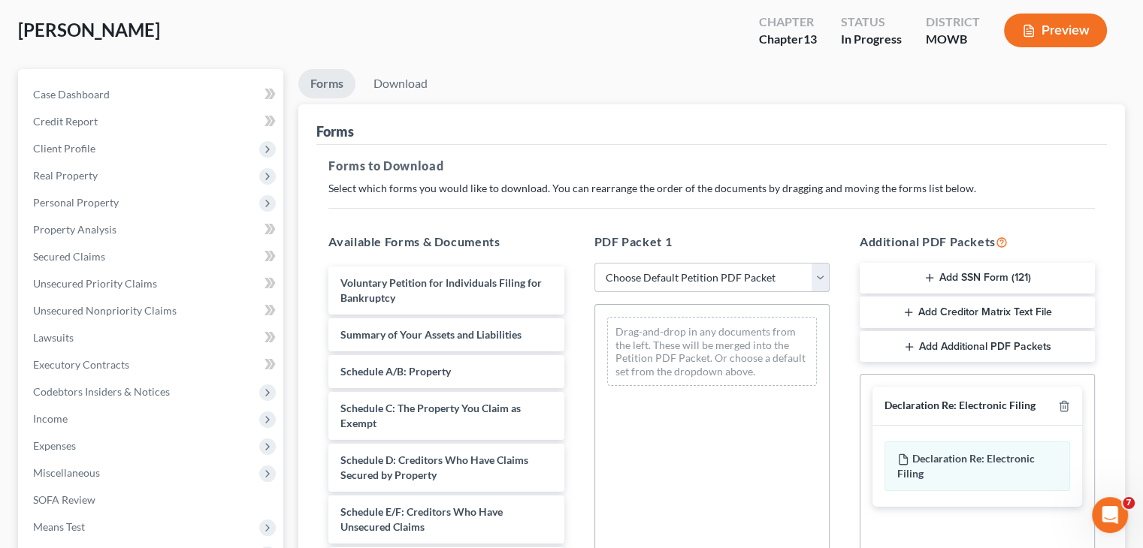
click at [824, 276] on select "Choose Default Petition PDF Packet Complete Bankruptcy Petition (all forms and …" at bounding box center [711, 278] width 235 height 30
select select "0"
click at [600, 263] on select "Choose Default Petition PDF Packet Complete Bankruptcy Petition (all forms and …" at bounding box center [711, 278] width 235 height 30
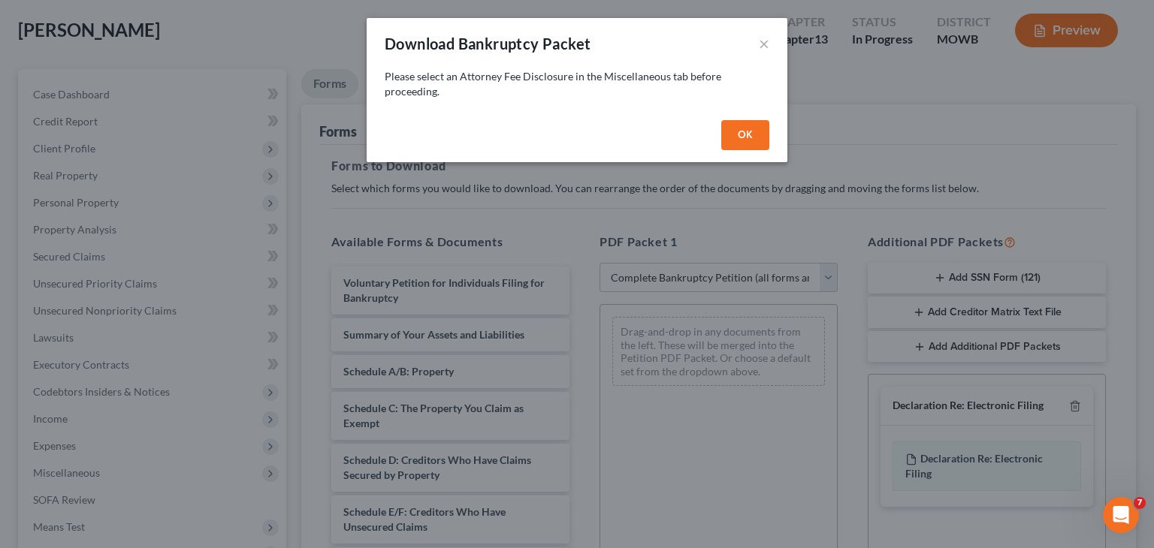
click at [754, 131] on button "OK" at bounding box center [745, 135] width 48 height 30
select select
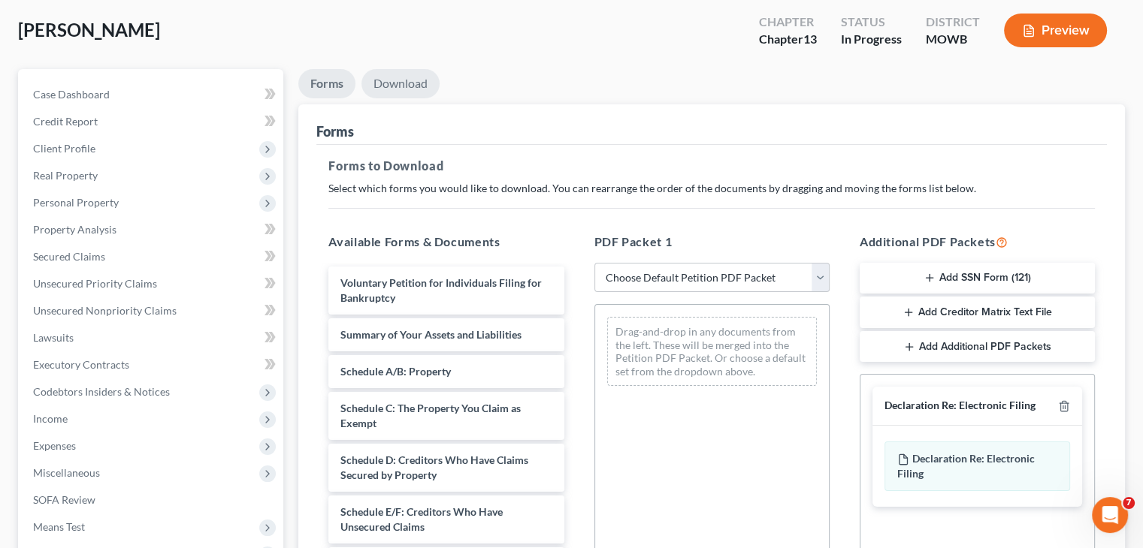
click at [403, 81] on link "Download" at bounding box center [400, 83] width 78 height 29
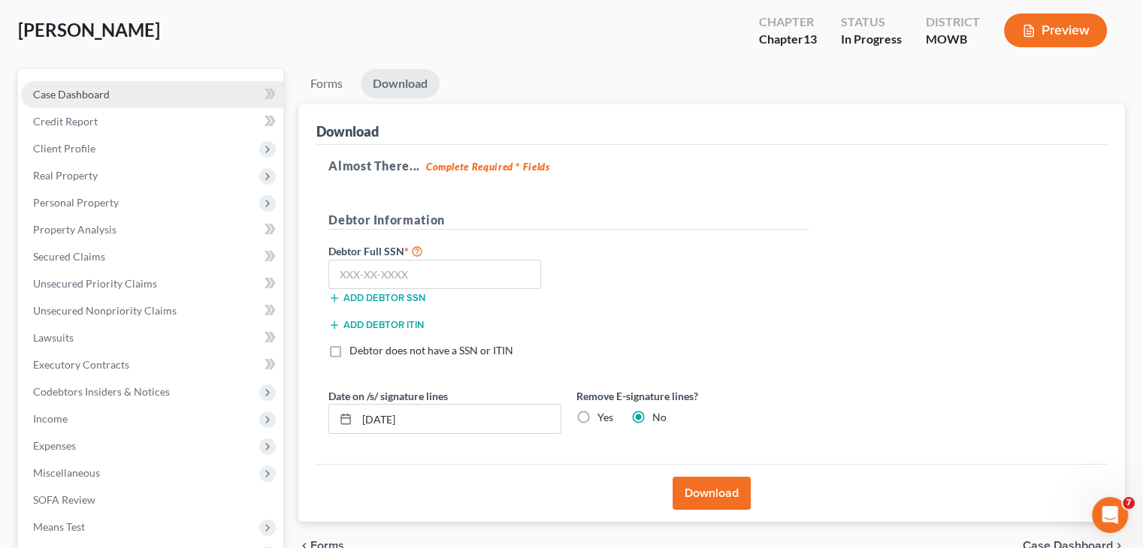
click at [98, 95] on span "Case Dashboard" at bounding box center [71, 94] width 77 height 13
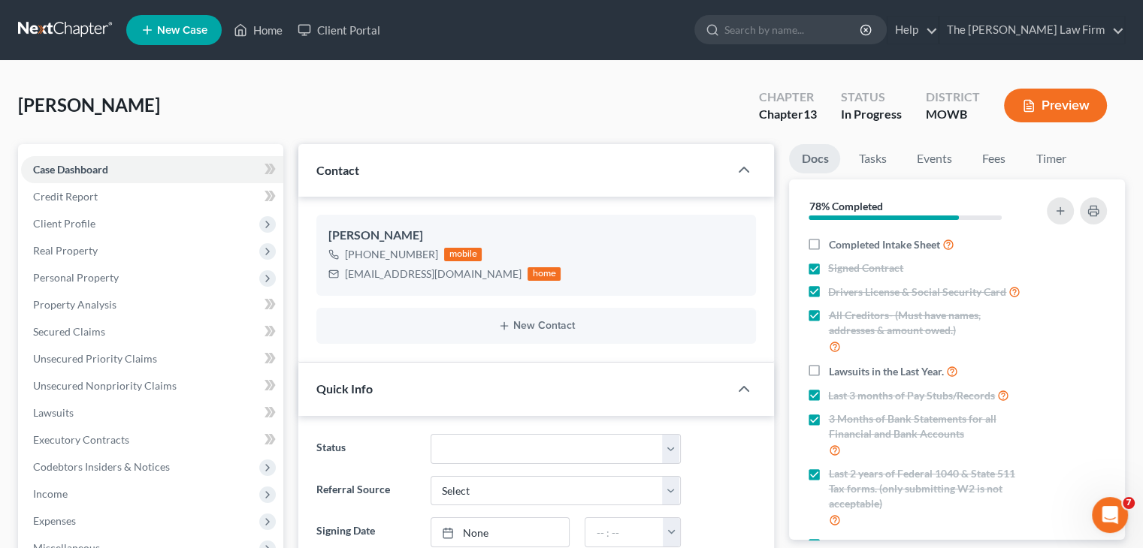
scroll to position [409, 0]
click at [1120, 31] on link "The [PERSON_NAME] Law Firm" at bounding box center [1031, 30] width 185 height 27
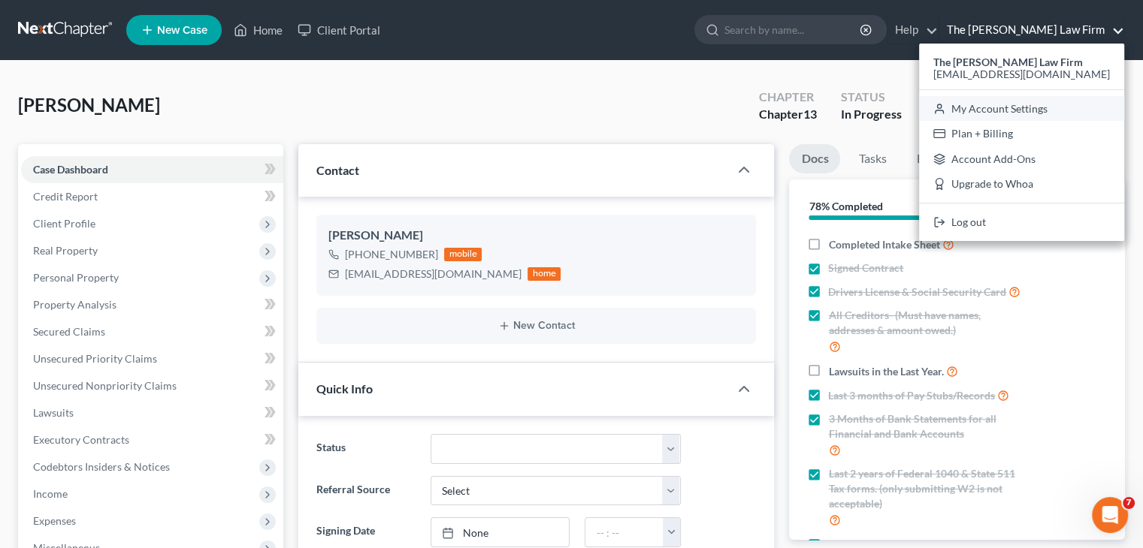
click at [1083, 112] on link "My Account Settings" at bounding box center [1021, 109] width 205 height 26
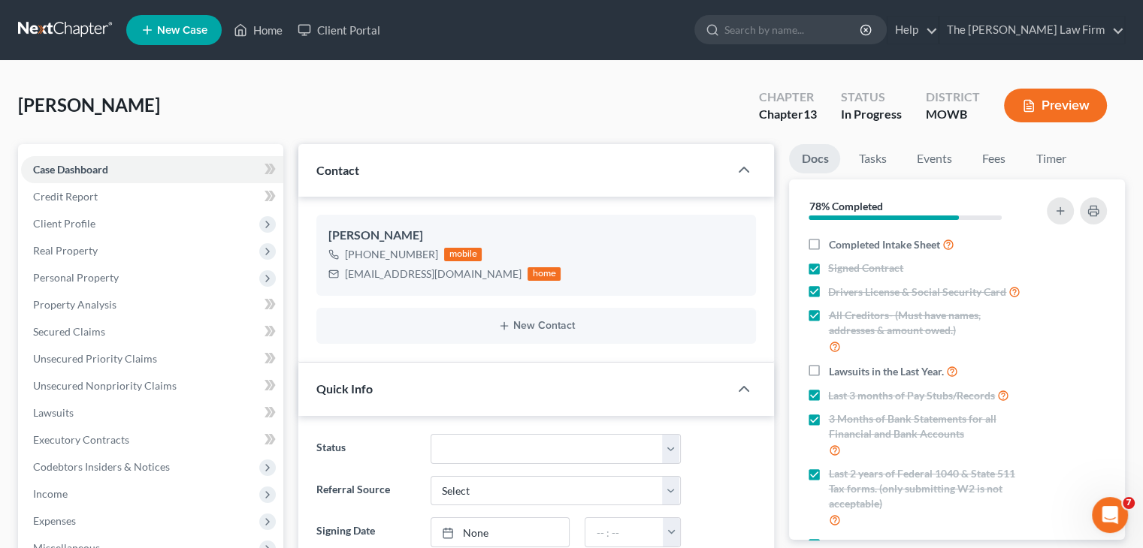
select select "65"
select select "23"
select select "37"
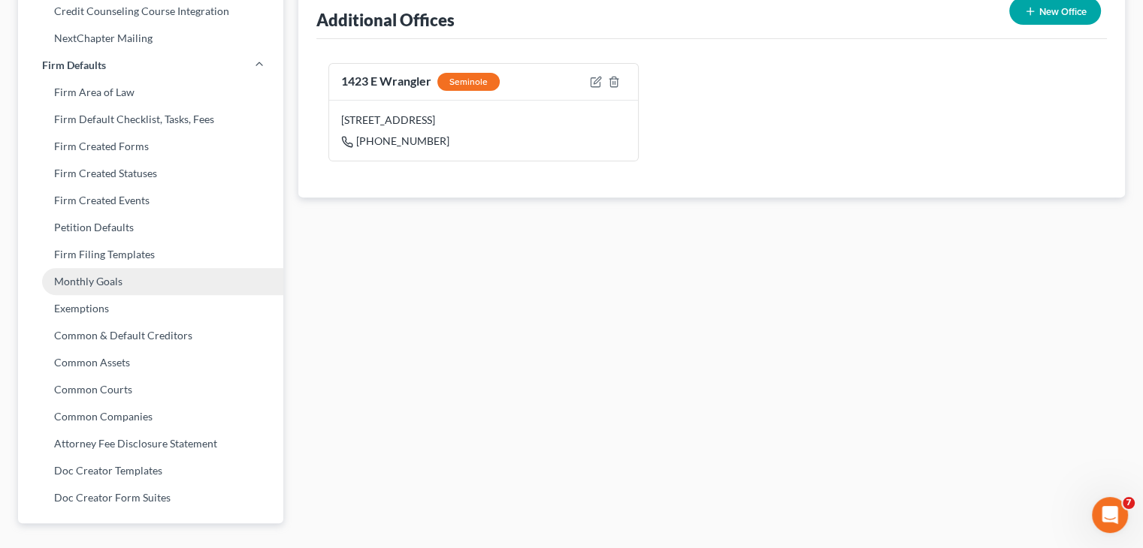
scroll to position [564, 0]
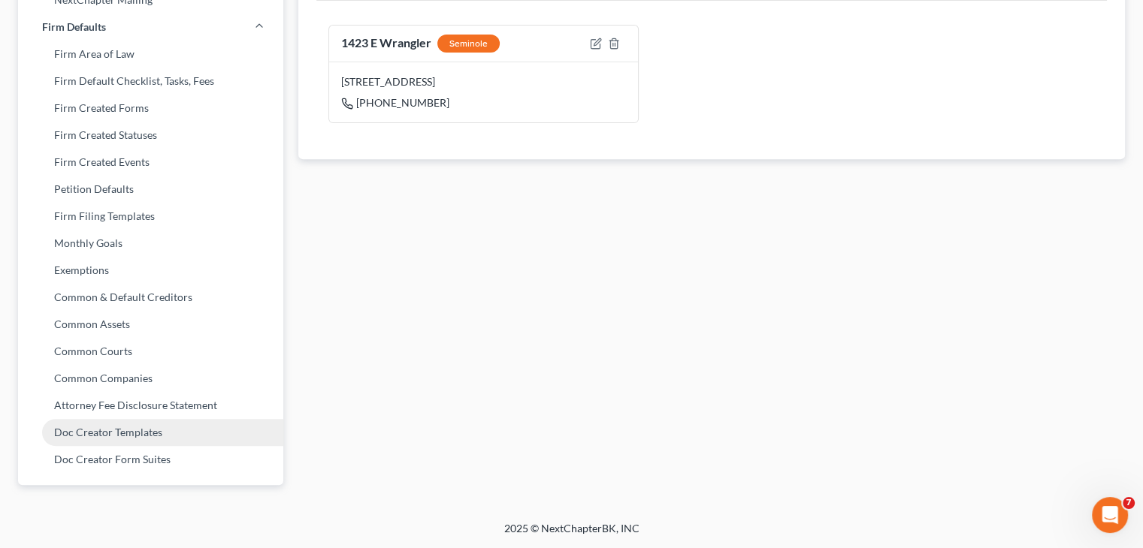
click at [101, 434] on link "Doc Creator Templates" at bounding box center [150, 432] width 265 height 27
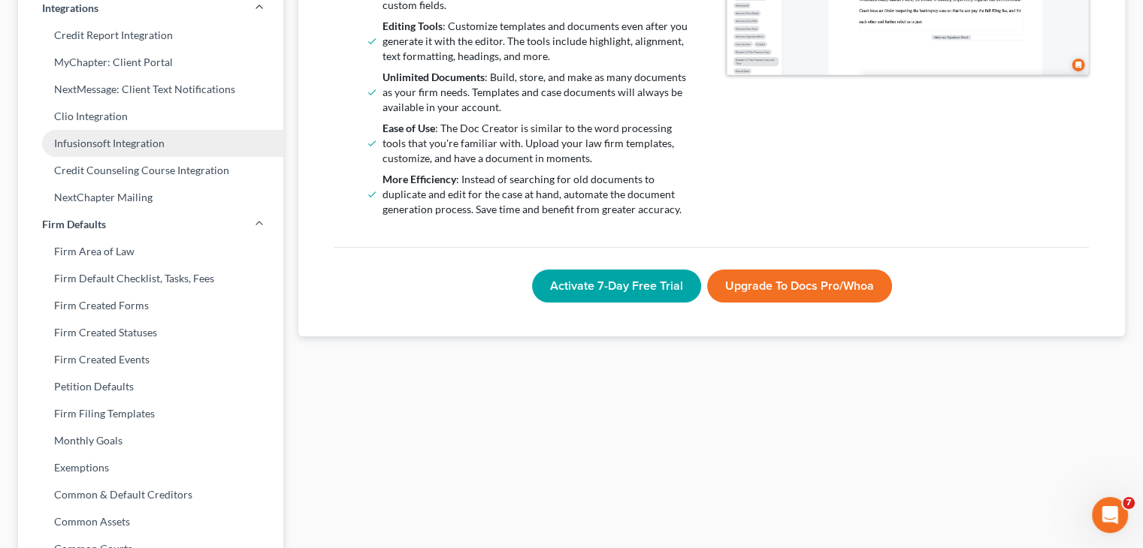
scroll to position [451, 0]
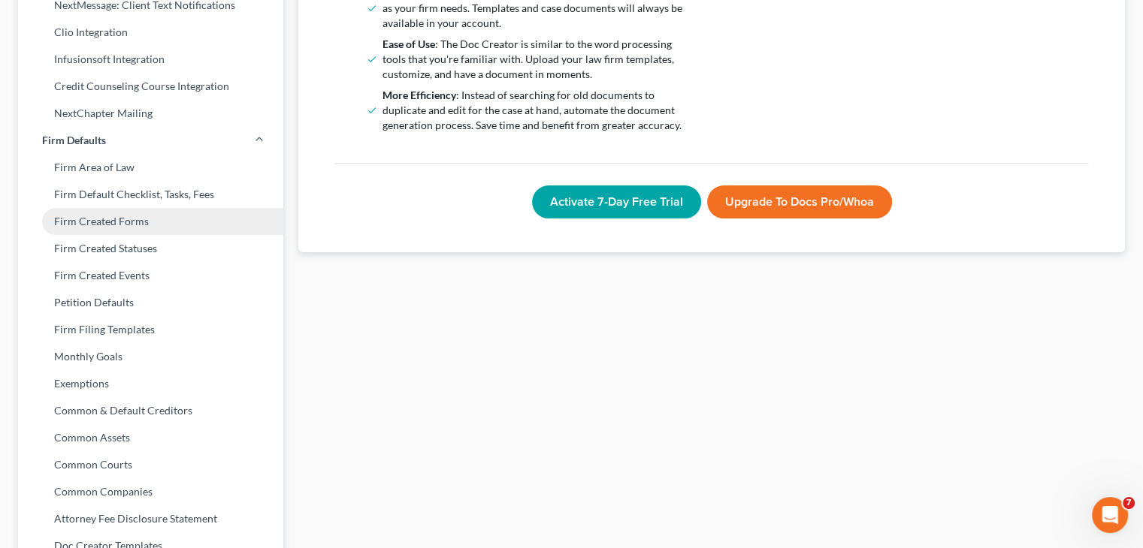
click at [138, 229] on link "Firm Created Forms" at bounding box center [150, 221] width 265 height 27
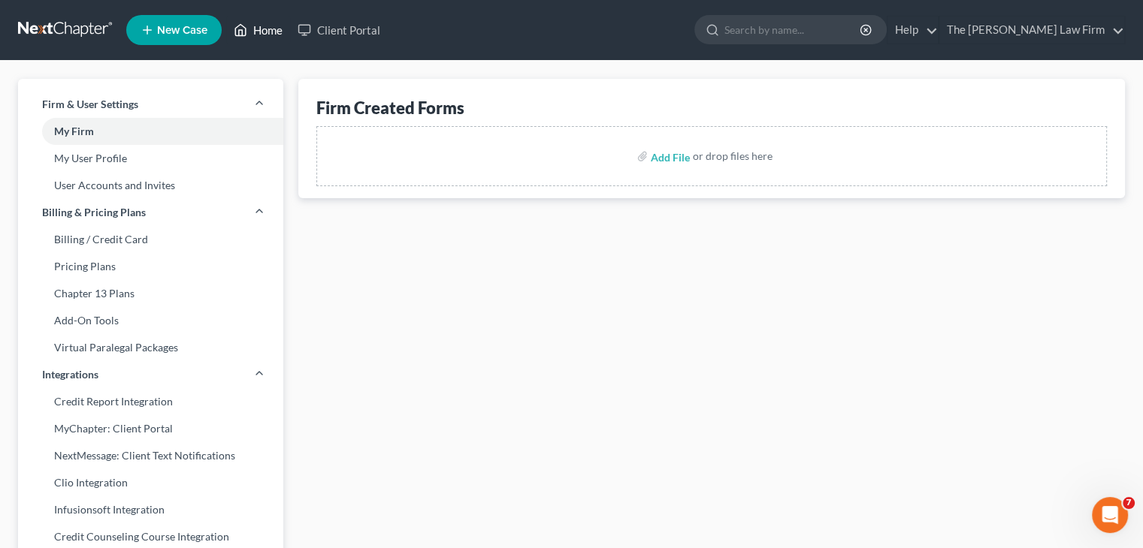
click at [277, 24] on link "Home" at bounding box center [258, 30] width 64 height 27
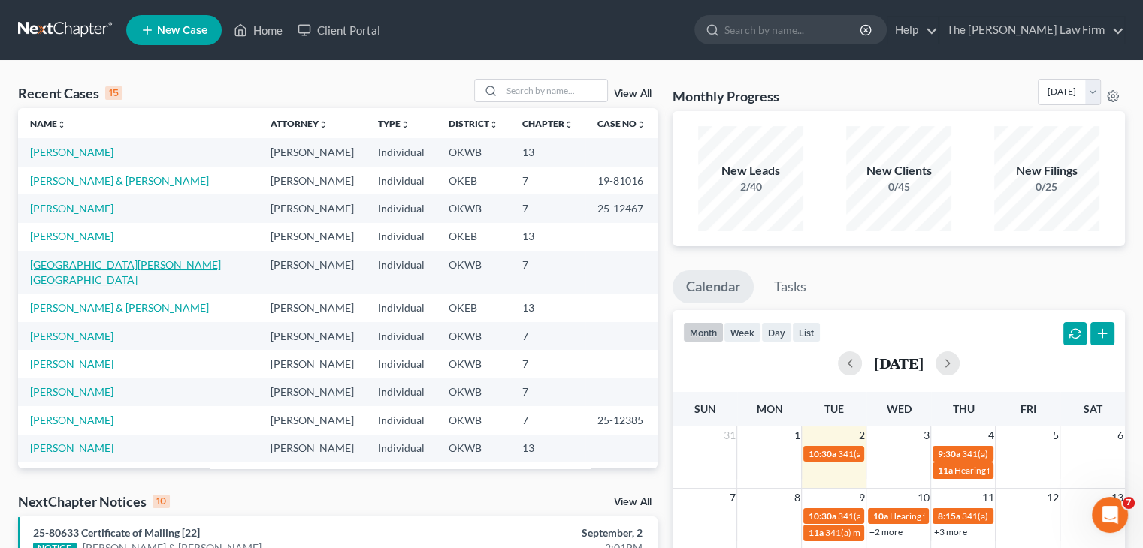
click at [93, 262] on link "[GEOGRAPHIC_DATA][PERSON_NAME][GEOGRAPHIC_DATA]" at bounding box center [125, 272] width 191 height 28
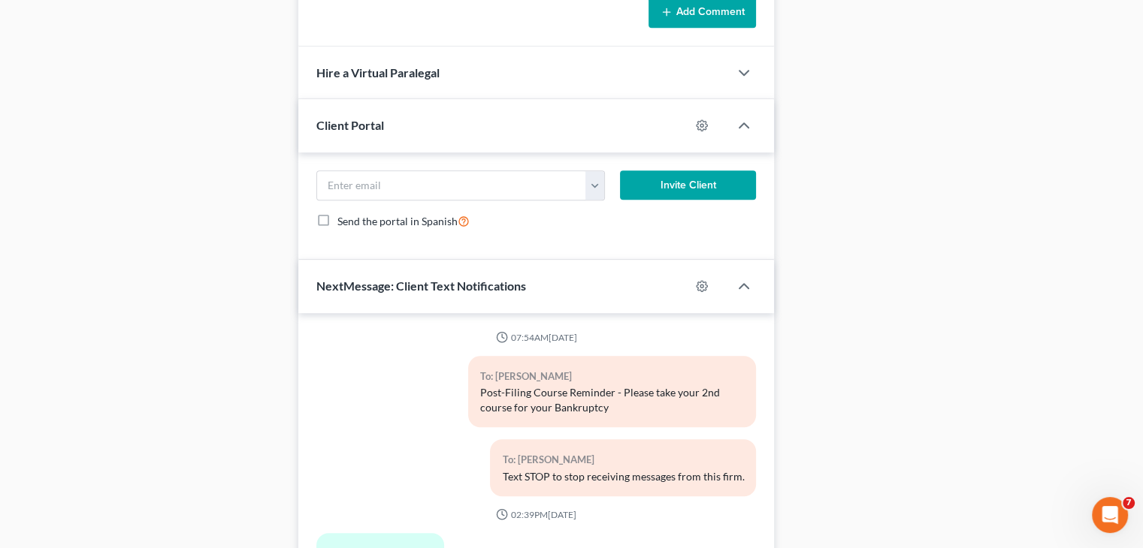
scroll to position [1243, 0]
